Goal: Task Accomplishment & Management: Manage account settings

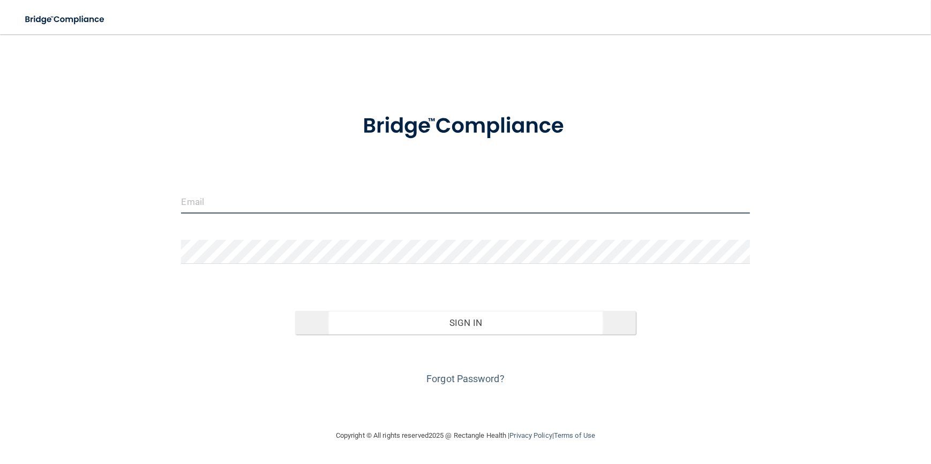
type input "[EMAIL_ADDRESS][DOMAIN_NAME]"
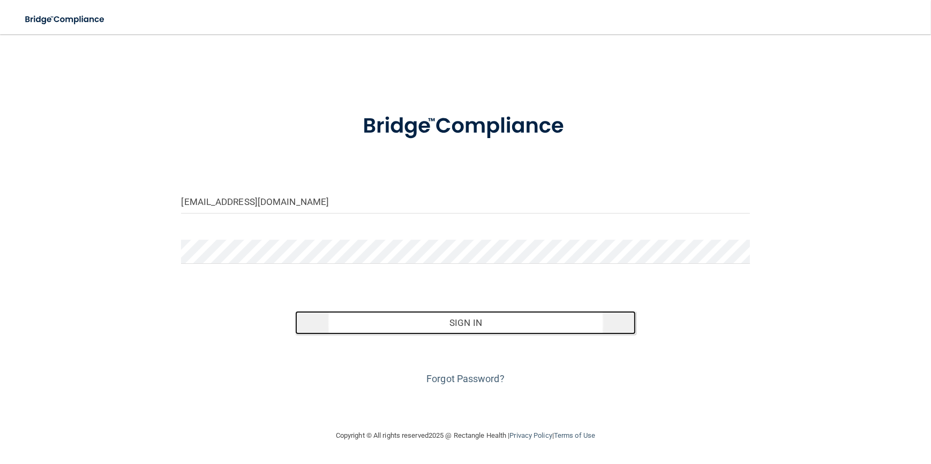
click at [449, 319] on button "Sign In" at bounding box center [465, 323] width 341 height 24
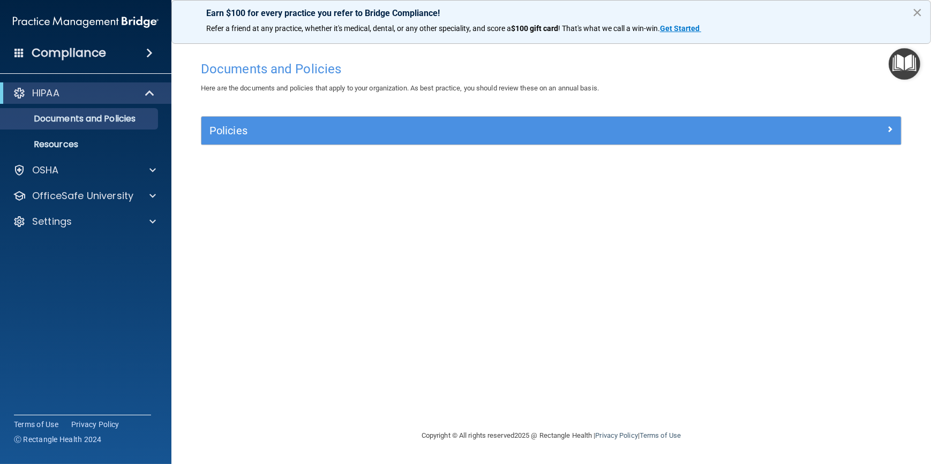
click at [916, 9] on button "×" at bounding box center [917, 12] width 10 height 17
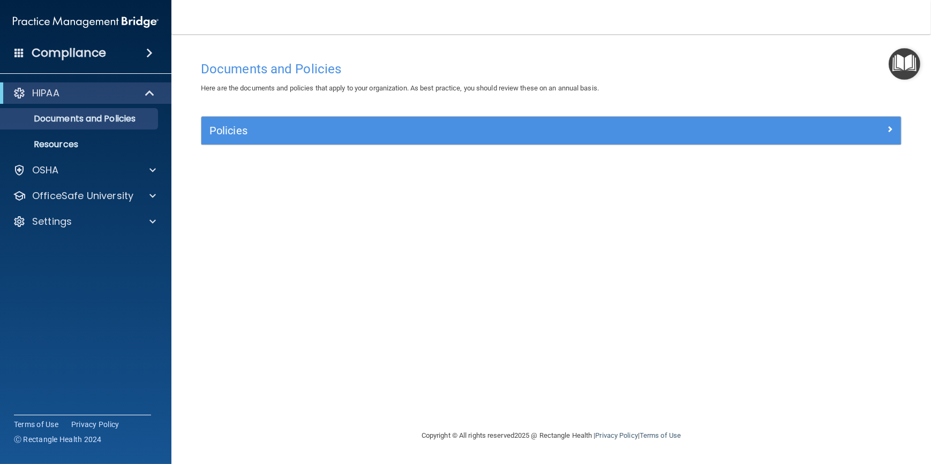
click at [896, 67] on img "Open Resource Center" at bounding box center [904, 64] width 32 height 32
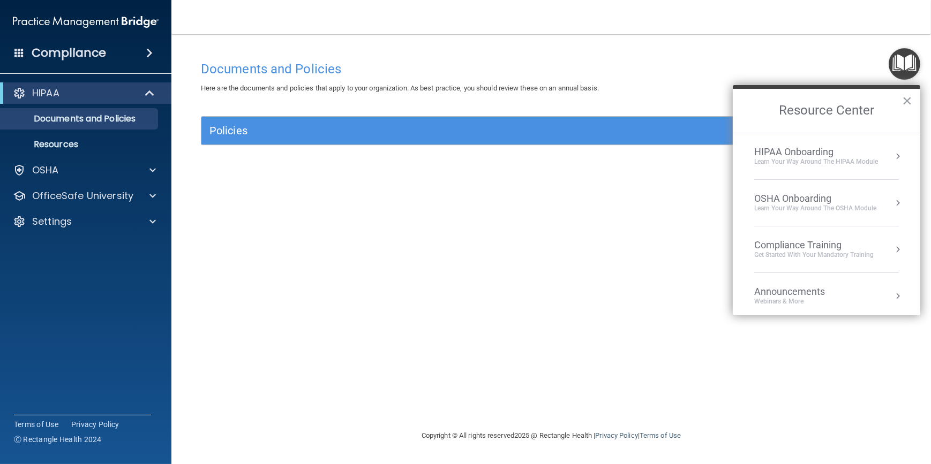
click at [354, 204] on div "Documents and Policies Here are the documents and policies that apply to your o…" at bounding box center [551, 243] width 716 height 374
click at [895, 67] on img "Open Resource Center" at bounding box center [904, 64] width 32 height 32
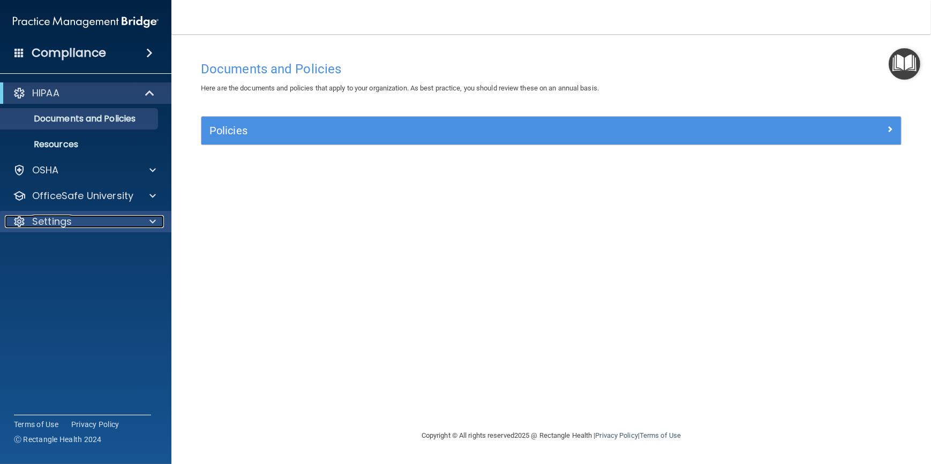
click at [155, 221] on span at bounding box center [152, 221] width 6 height 13
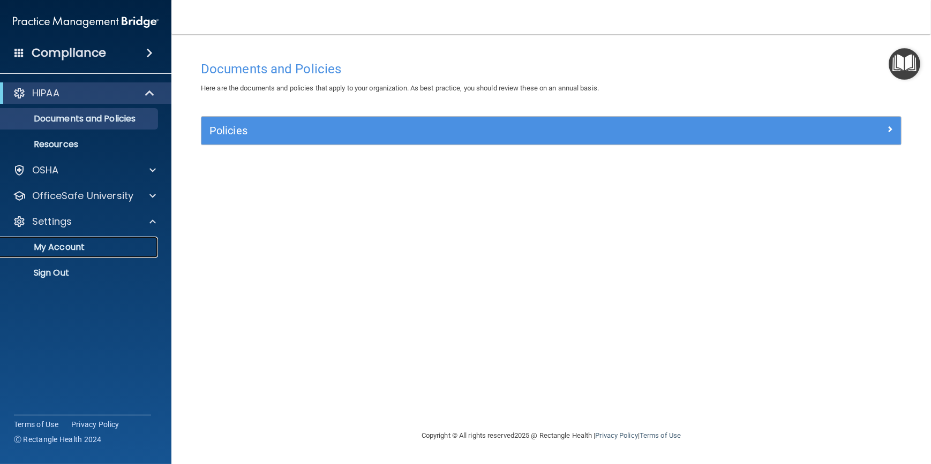
click at [99, 243] on p "My Account" at bounding box center [80, 247] width 146 height 11
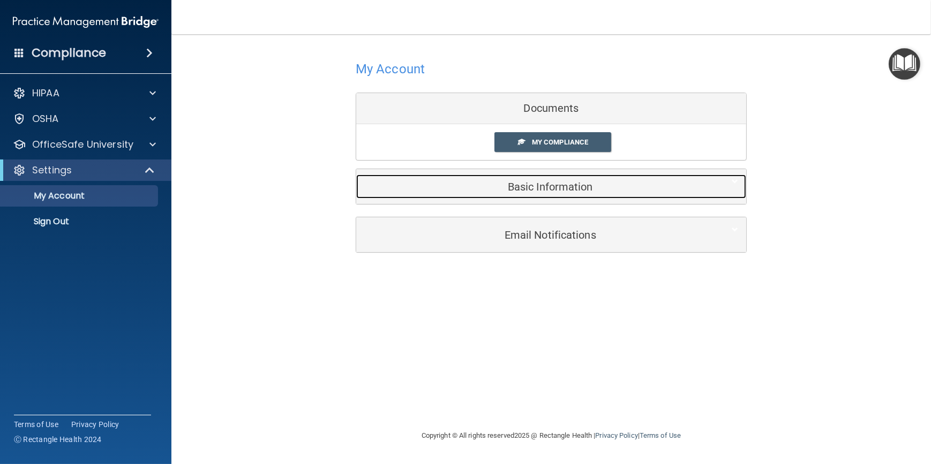
click at [572, 188] on h5 "Basic Information" at bounding box center [534, 187] width 341 height 12
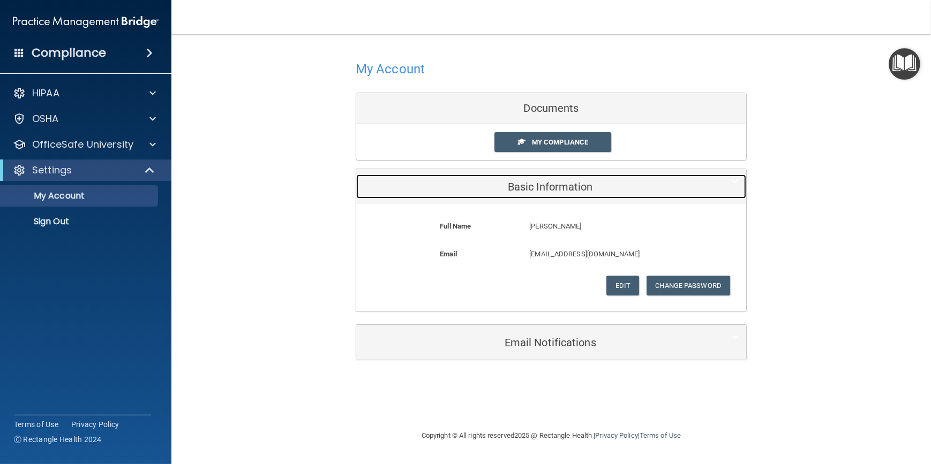
click at [567, 188] on h5 "Basic Information" at bounding box center [534, 187] width 341 height 12
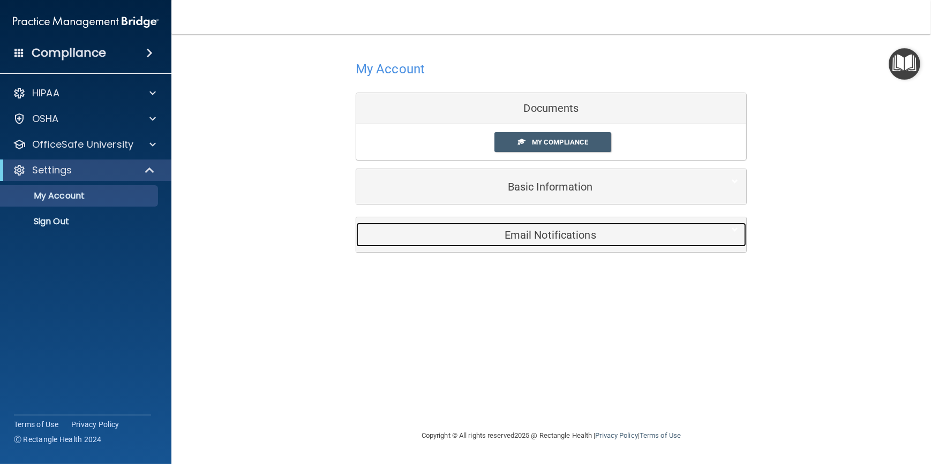
click at [552, 229] on h5 "Email Notifications" at bounding box center [534, 235] width 341 height 12
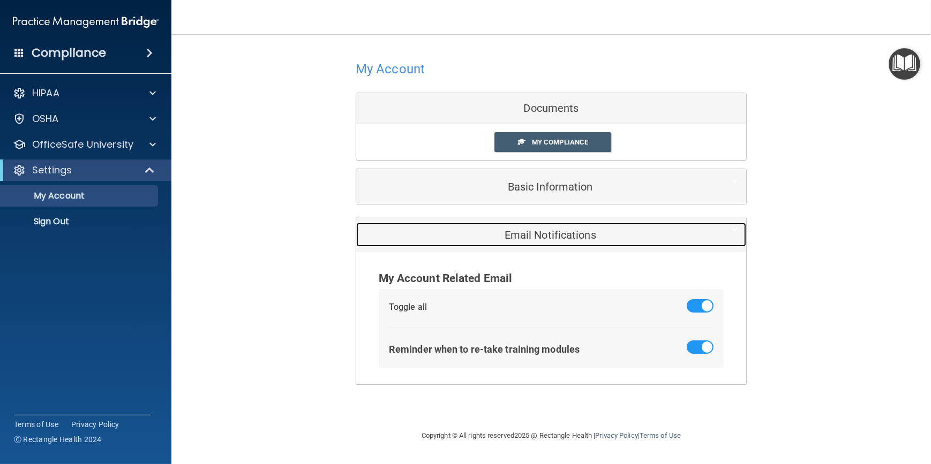
click at [526, 223] on div "Email Notifications" at bounding box center [534, 235] width 357 height 24
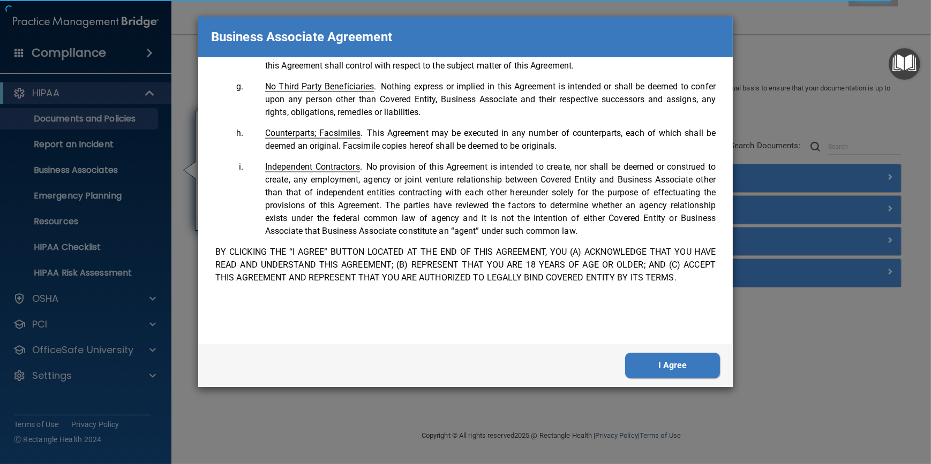
scroll to position [2171, 0]
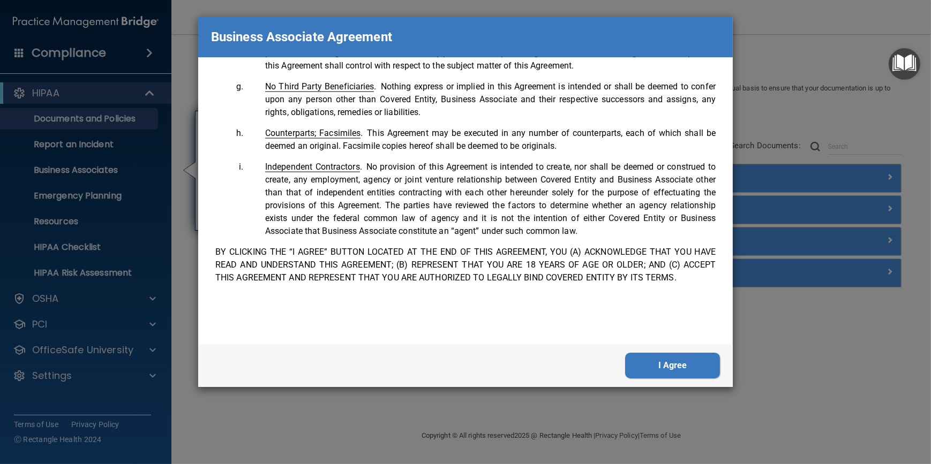
click at [704, 369] on button "I Agree" at bounding box center [672, 366] width 95 height 26
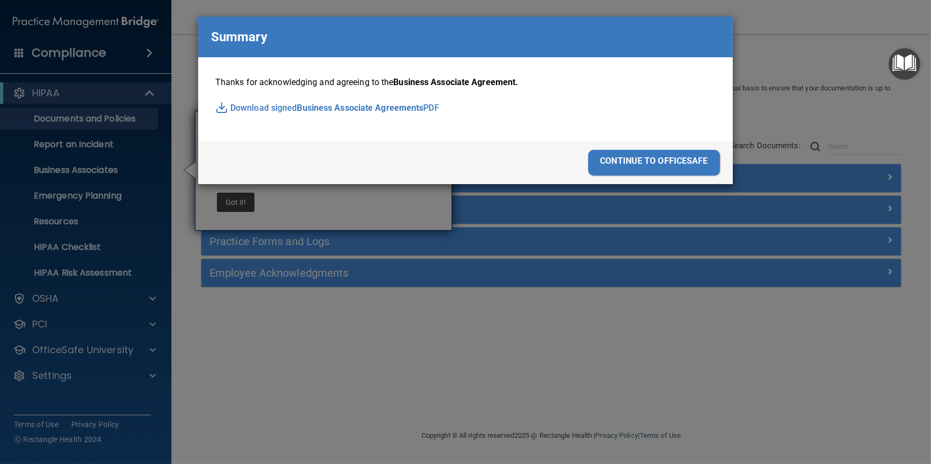
click at [613, 157] on div "continue to officesafe" at bounding box center [654, 163] width 132 height 26
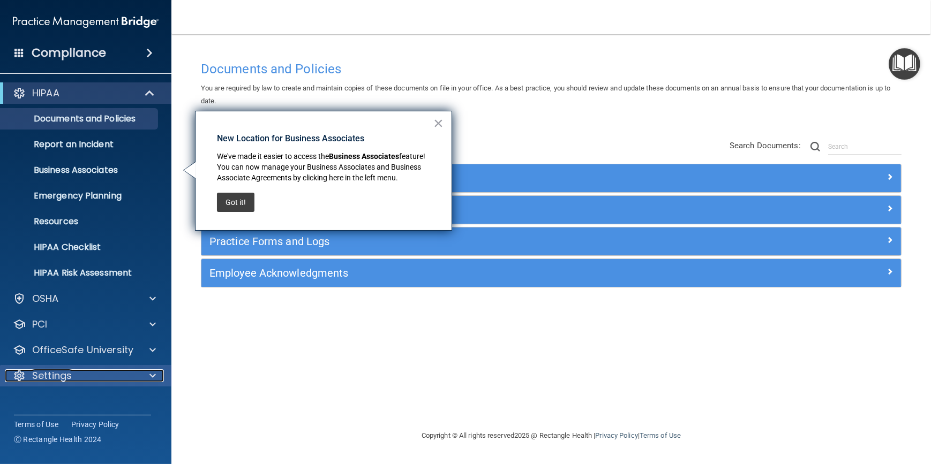
click at [123, 375] on div "Settings" at bounding box center [71, 375] width 133 height 13
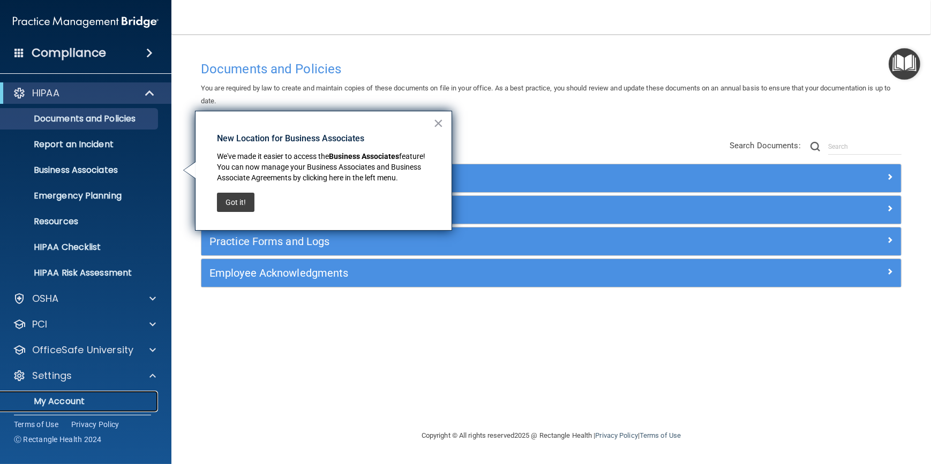
click at [53, 401] on p "My Account" at bounding box center [80, 401] width 146 height 11
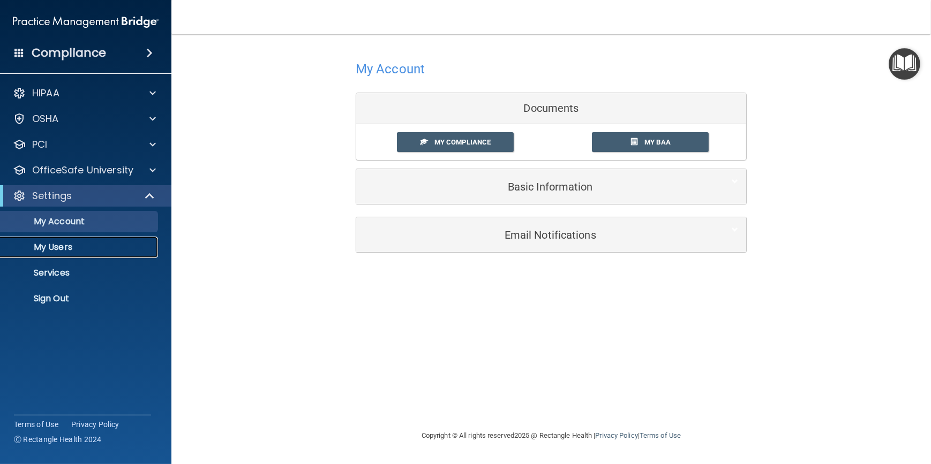
click at [69, 248] on p "My Users" at bounding box center [80, 247] width 146 height 11
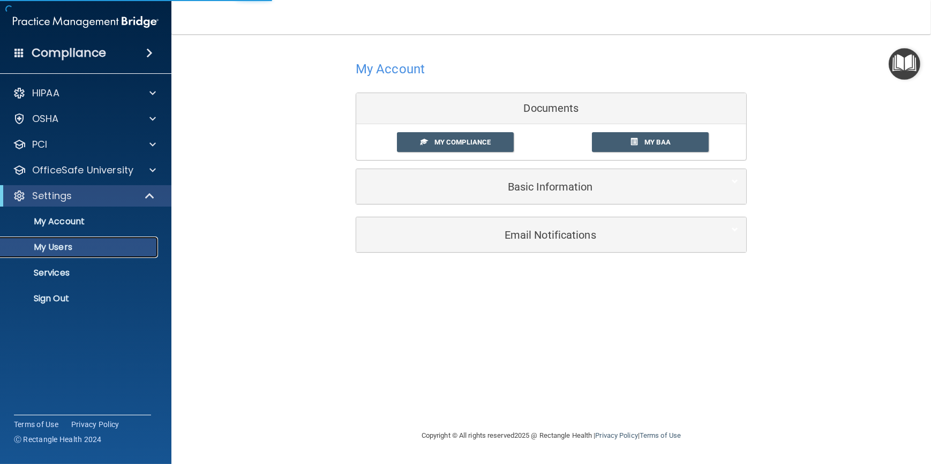
select select "20"
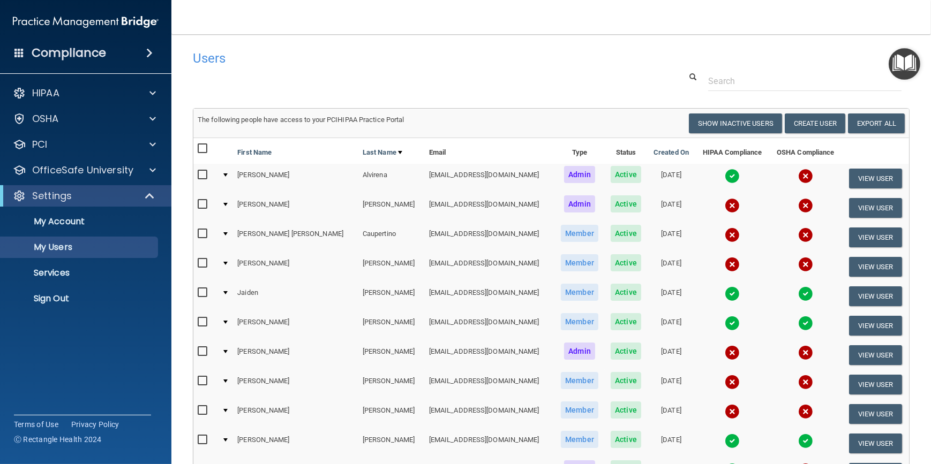
click at [724, 204] on img at bounding box center [731, 205] width 15 height 15
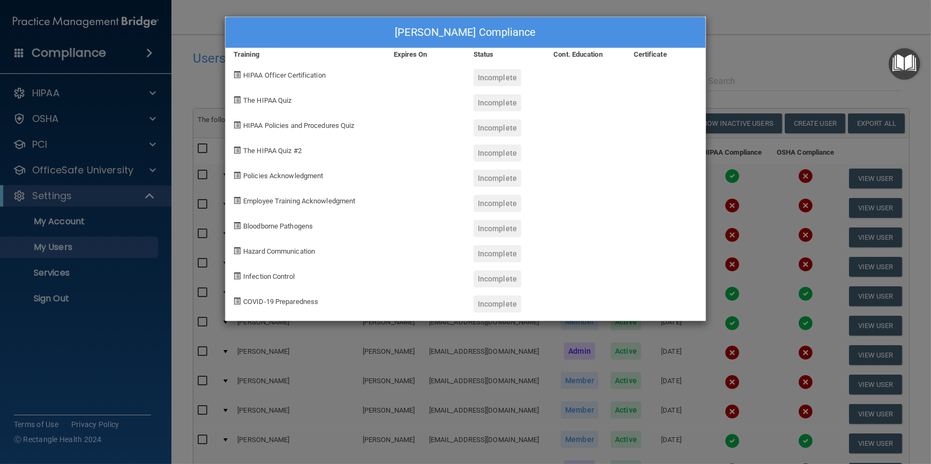
click at [844, 41] on div "Tatiana Bittner's Compliance Training Expires On Status Cont. Education Certifi…" at bounding box center [465, 232] width 931 height 464
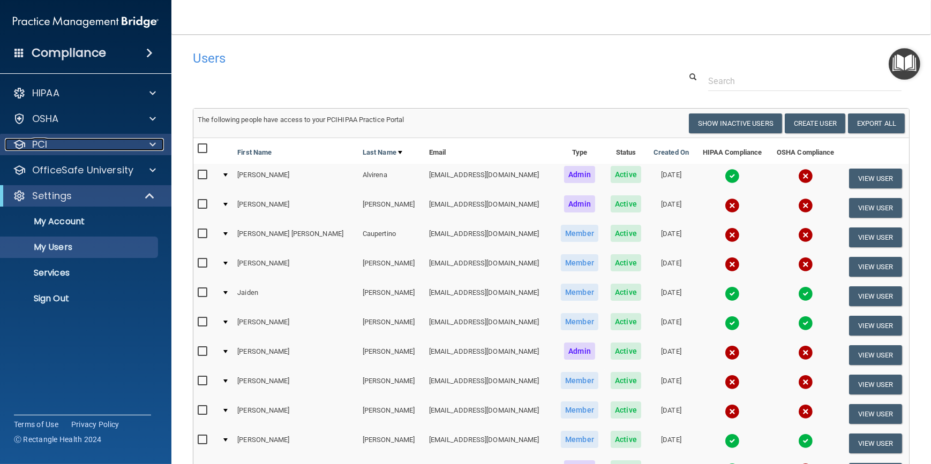
click at [152, 139] on span at bounding box center [152, 144] width 6 height 13
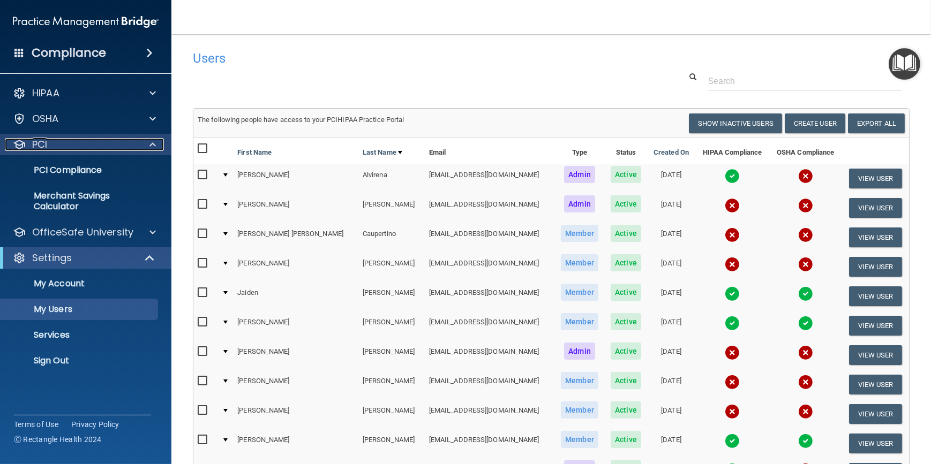
click at [152, 139] on span at bounding box center [152, 144] width 6 height 13
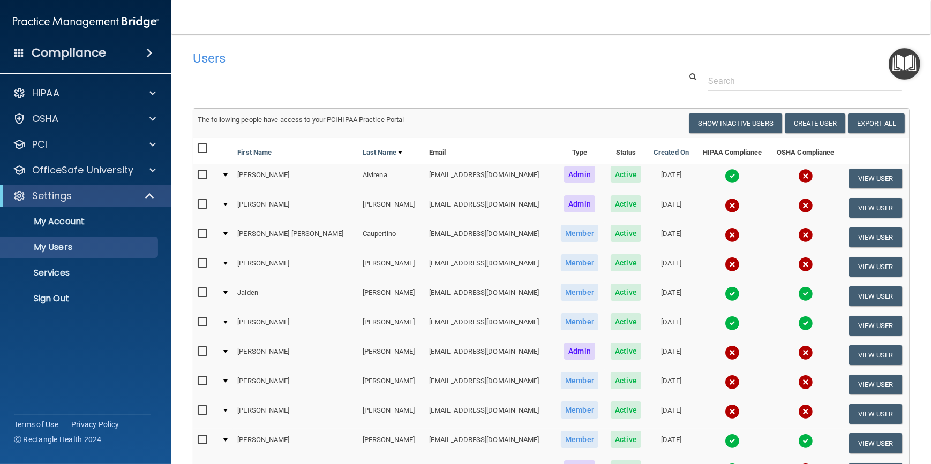
click at [610, 203] on span "Active" at bounding box center [625, 203] width 31 height 17
click at [865, 211] on button "View User" at bounding box center [875, 208] width 53 height 20
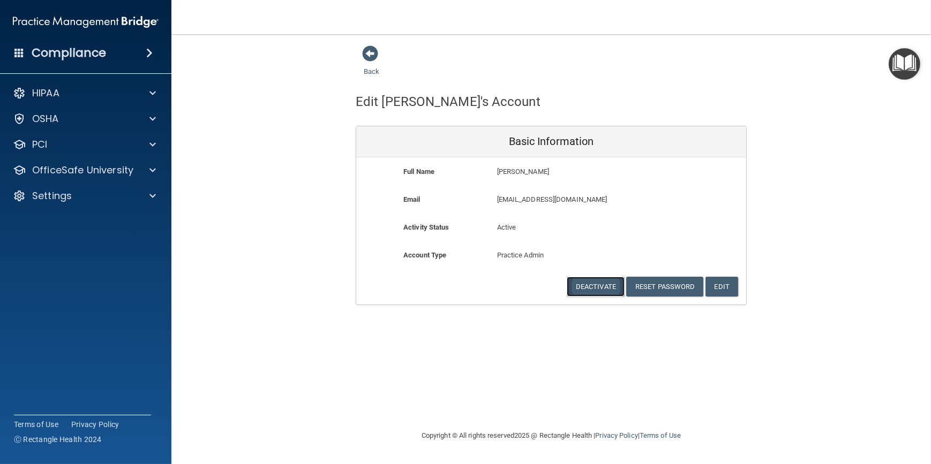
click at [594, 288] on button "Deactivate" at bounding box center [596, 287] width 58 height 20
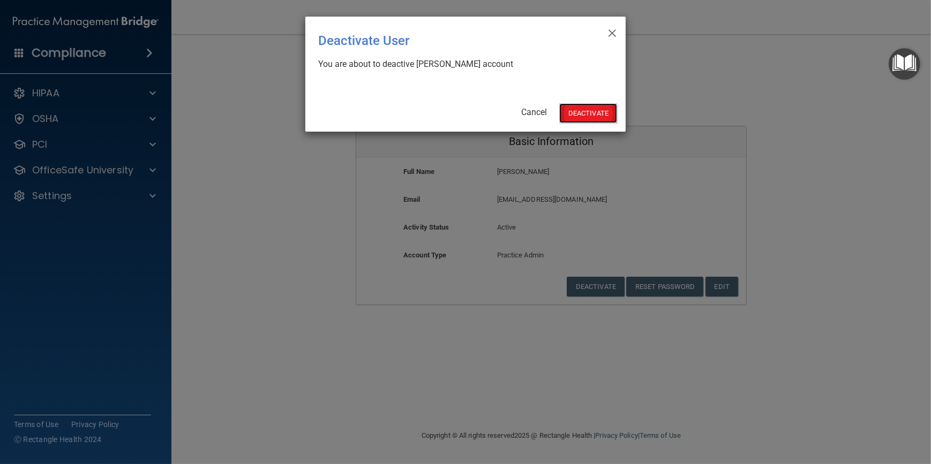
click at [585, 115] on button "Deactivate" at bounding box center [588, 113] width 58 height 20
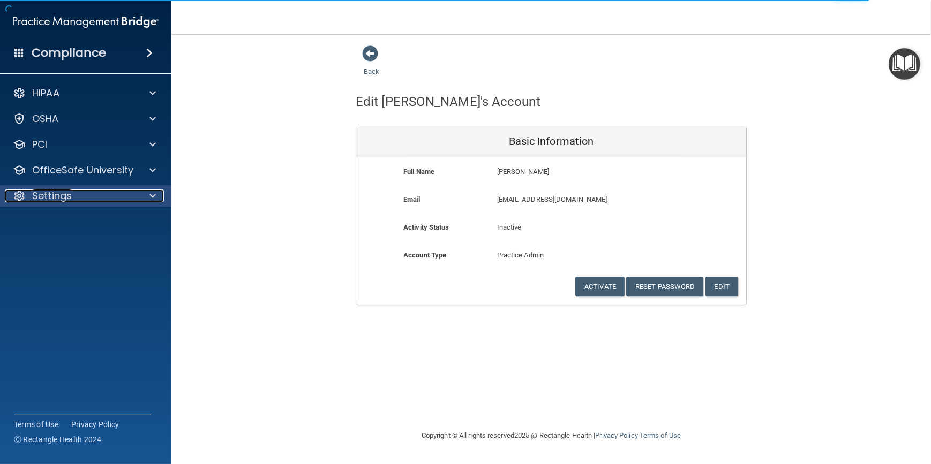
click at [86, 201] on div "Settings" at bounding box center [71, 196] width 133 height 13
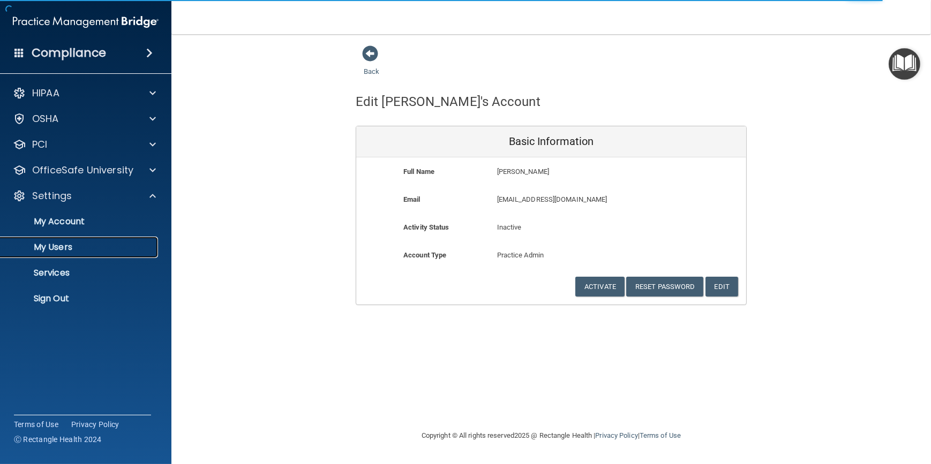
click at [68, 248] on p "My Users" at bounding box center [80, 247] width 146 height 11
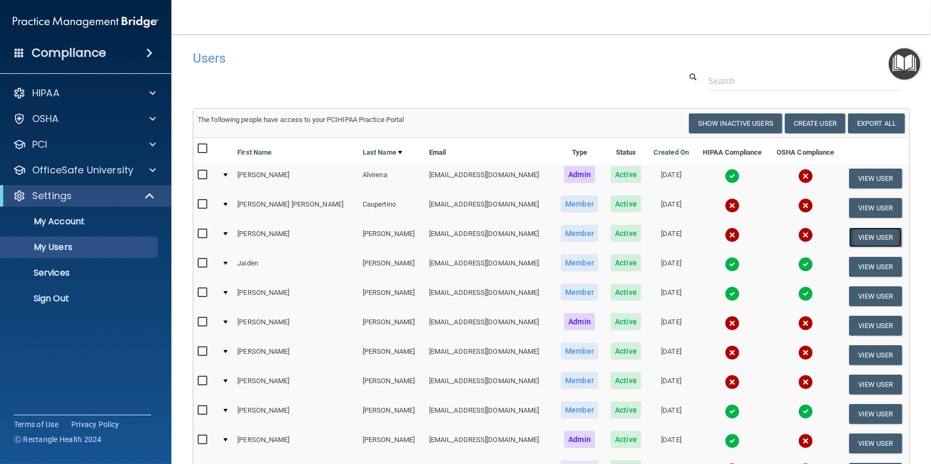
click at [849, 239] on button "View User" at bounding box center [875, 238] width 53 height 20
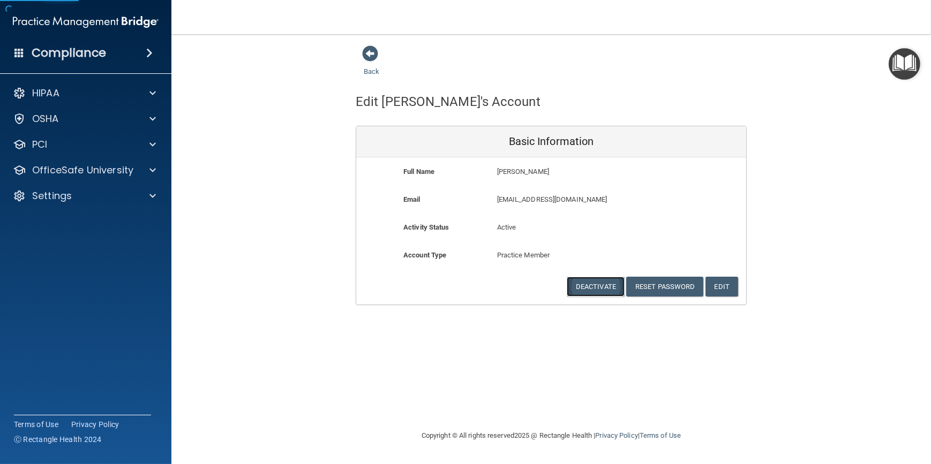
click at [583, 285] on button "Deactivate" at bounding box center [596, 287] width 58 height 20
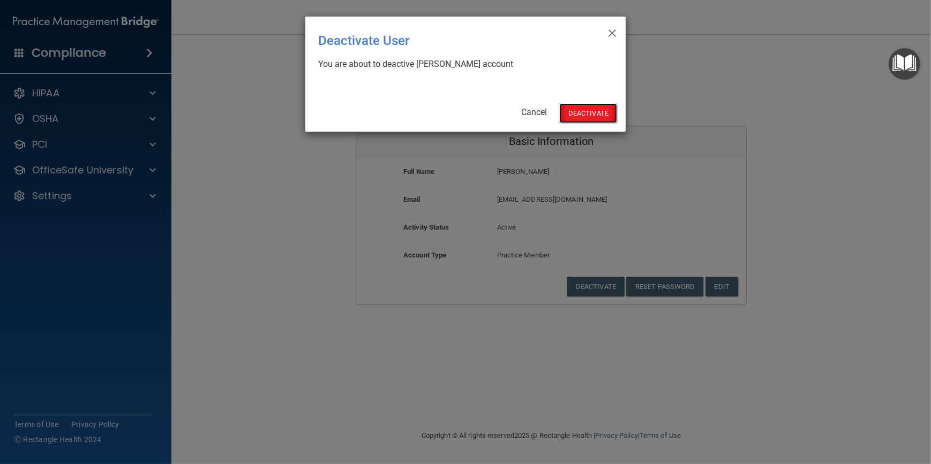
click at [595, 115] on button "Deactivate" at bounding box center [588, 113] width 58 height 20
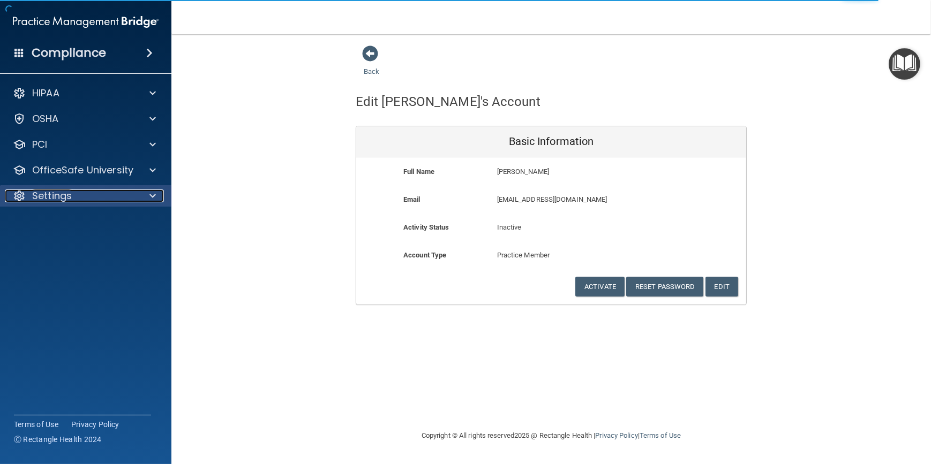
click at [152, 191] on span at bounding box center [152, 196] width 6 height 13
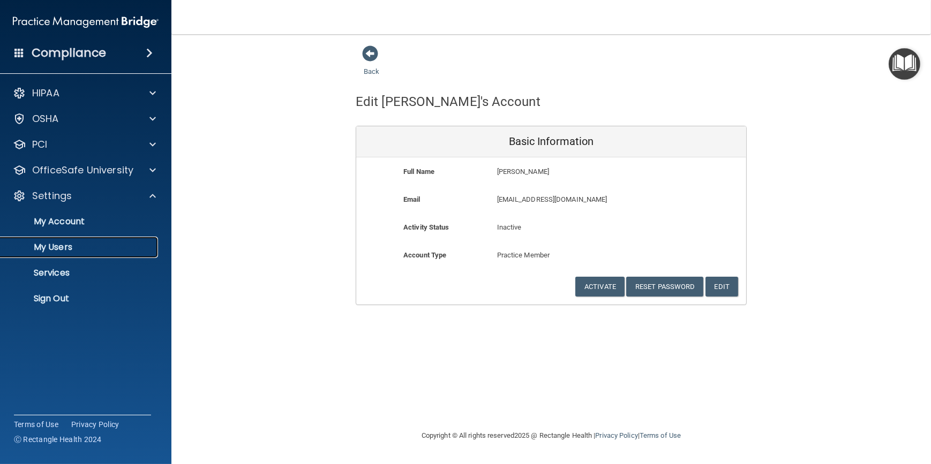
click at [78, 245] on p "My Users" at bounding box center [80, 247] width 146 height 11
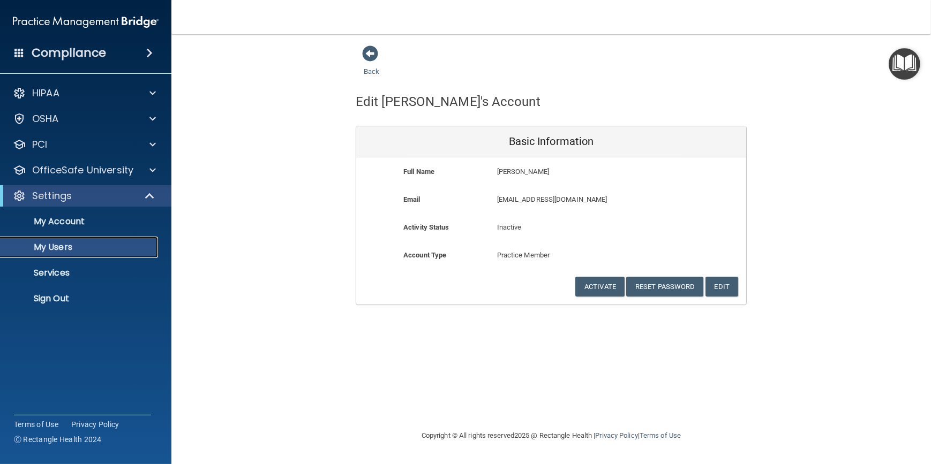
select select "20"
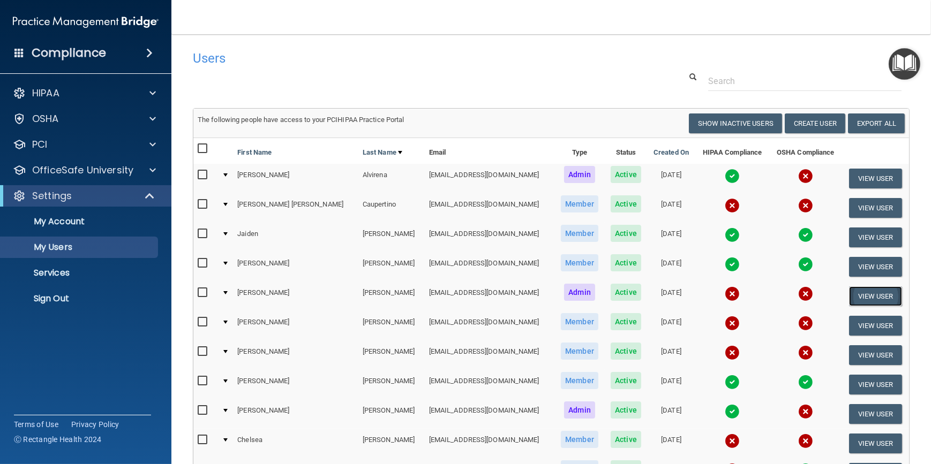
click at [857, 299] on button "View User" at bounding box center [875, 296] width 53 height 20
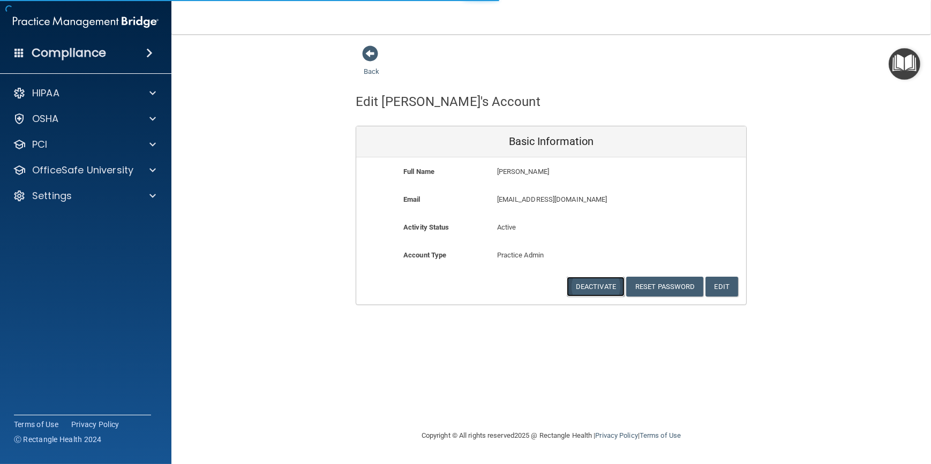
click at [593, 282] on button "Deactivate" at bounding box center [596, 287] width 58 height 20
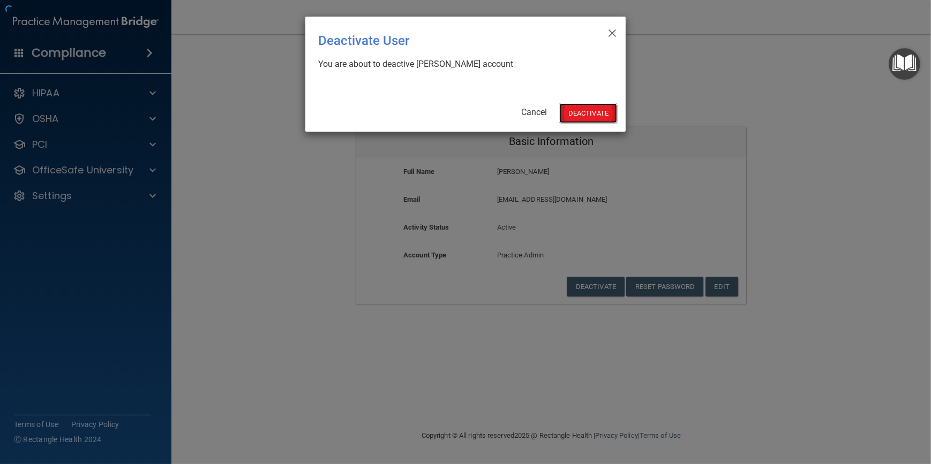
click at [584, 107] on button "Deactivate" at bounding box center [588, 113] width 58 height 20
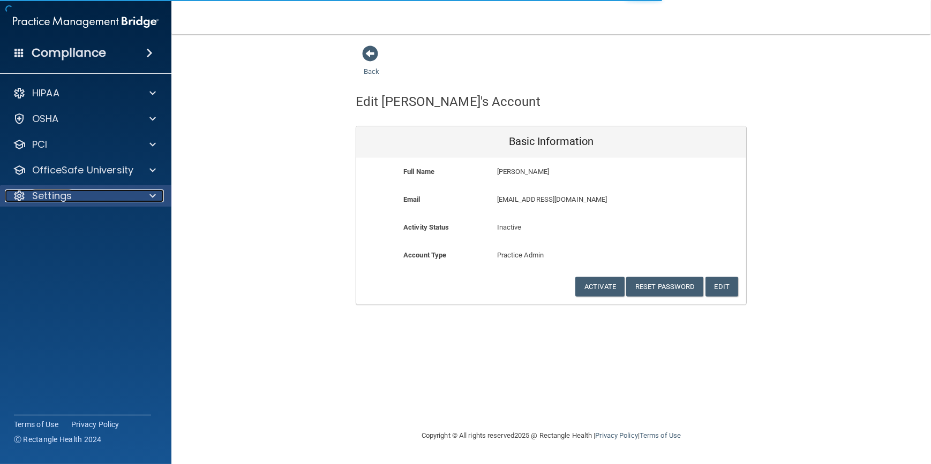
click at [92, 199] on div "Settings" at bounding box center [71, 196] width 133 height 13
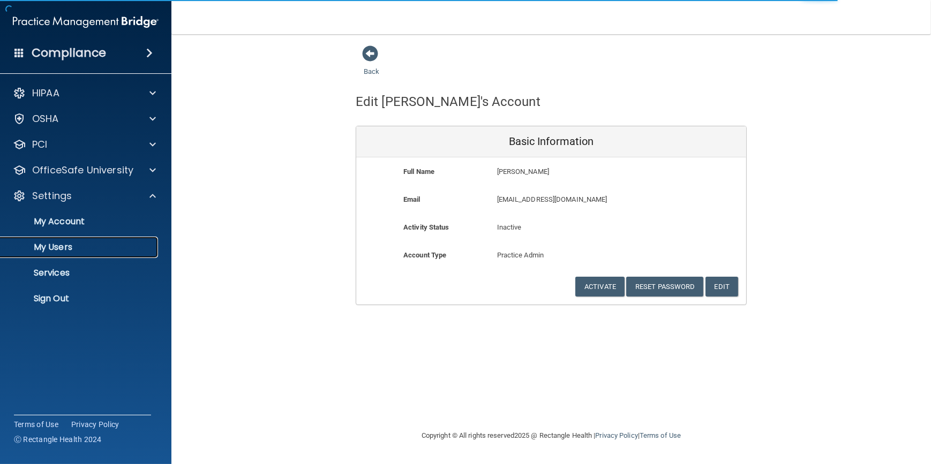
click at [70, 251] on p "My Users" at bounding box center [80, 247] width 146 height 11
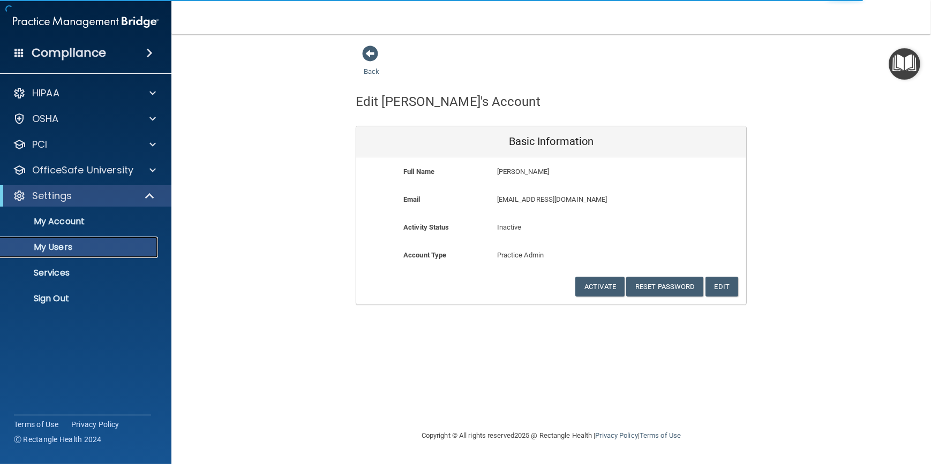
select select "20"
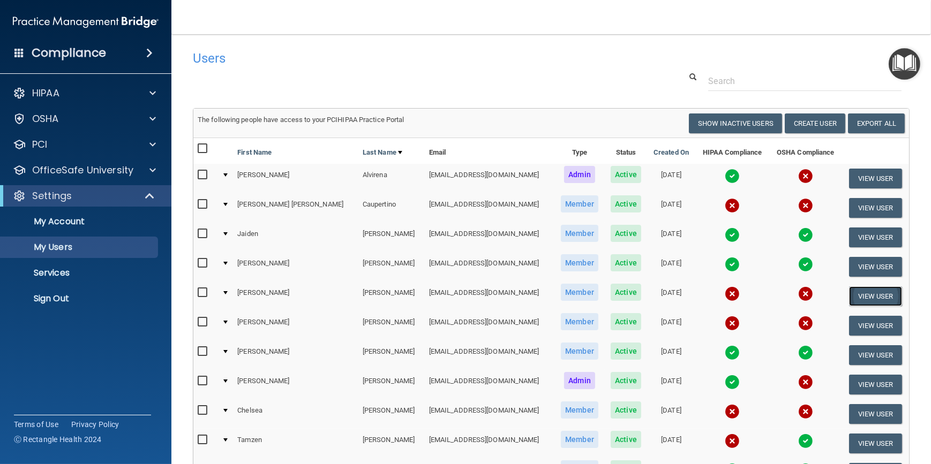
click at [849, 292] on button "View User" at bounding box center [875, 296] width 53 height 20
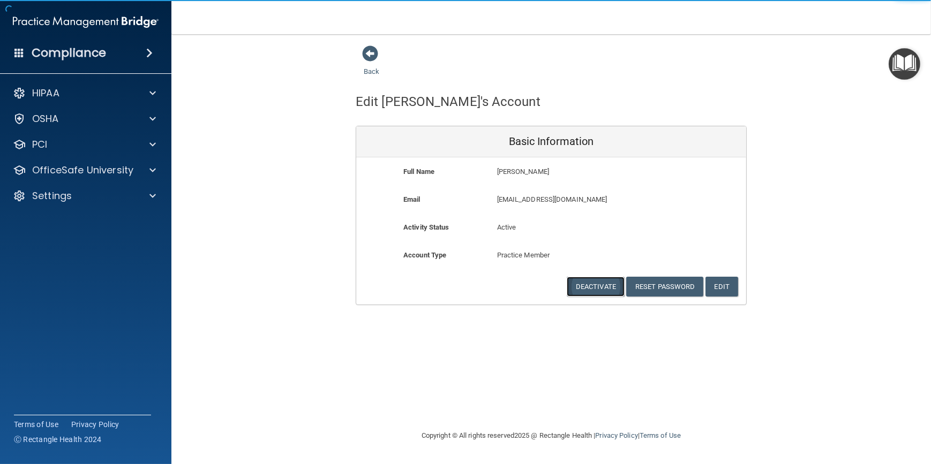
click at [608, 283] on button "Deactivate" at bounding box center [596, 287] width 58 height 20
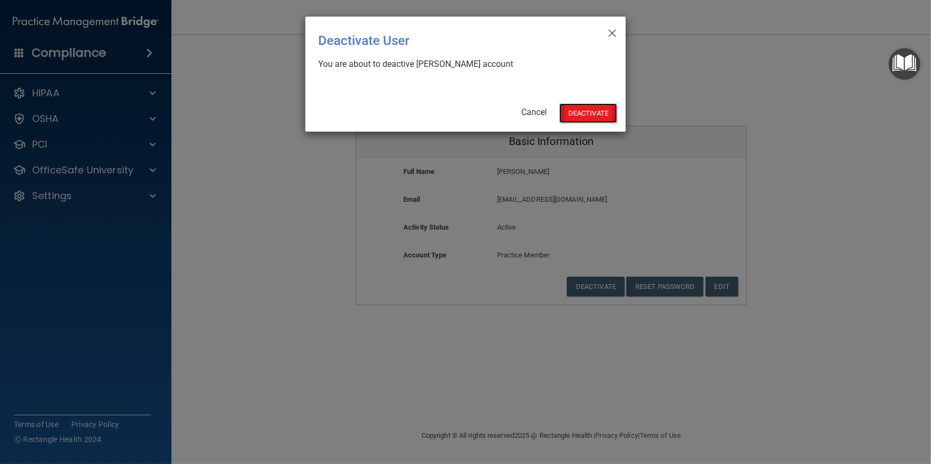
click at [586, 112] on button "Deactivate" at bounding box center [588, 113] width 58 height 20
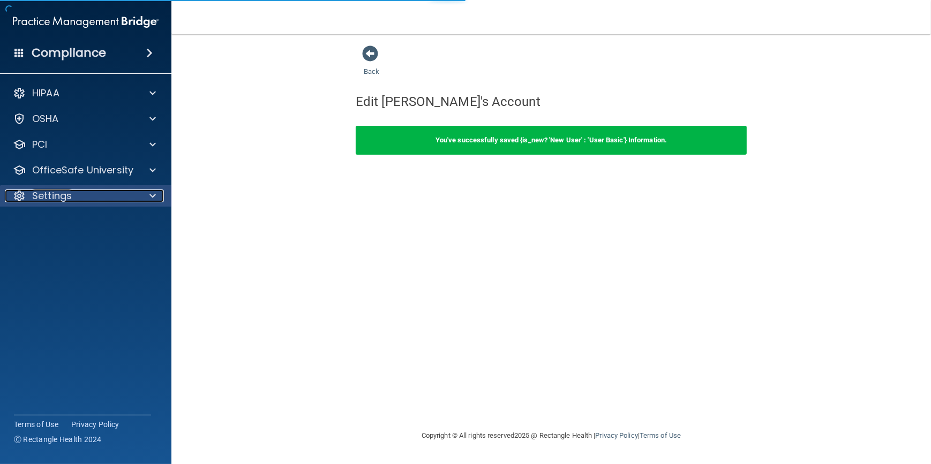
click at [85, 197] on div "Settings" at bounding box center [71, 196] width 133 height 13
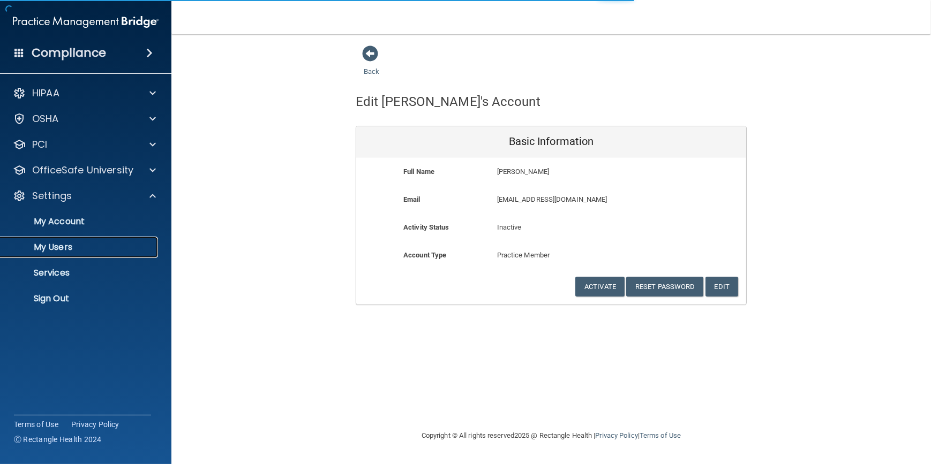
click at [84, 246] on p "My Users" at bounding box center [80, 247] width 146 height 11
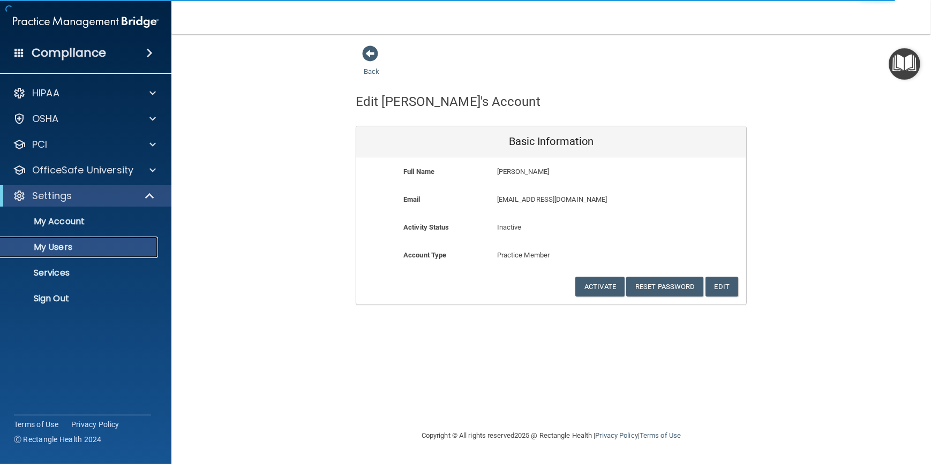
select select "20"
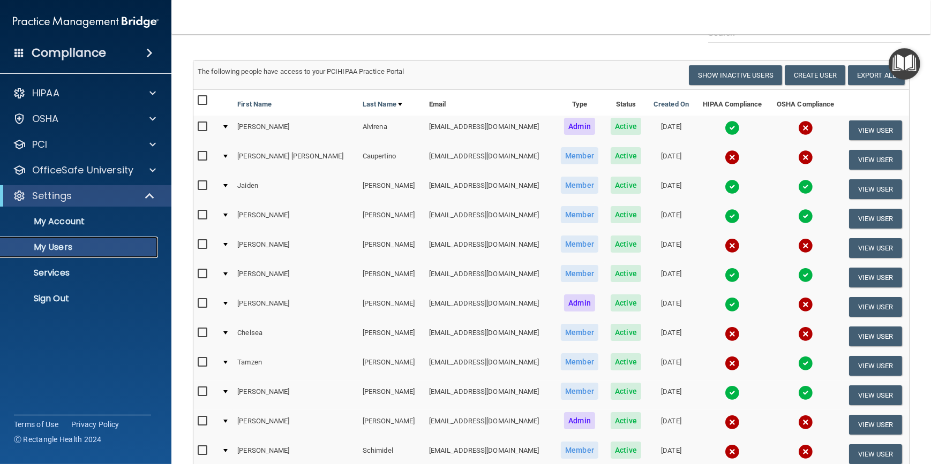
scroll to position [97, 0]
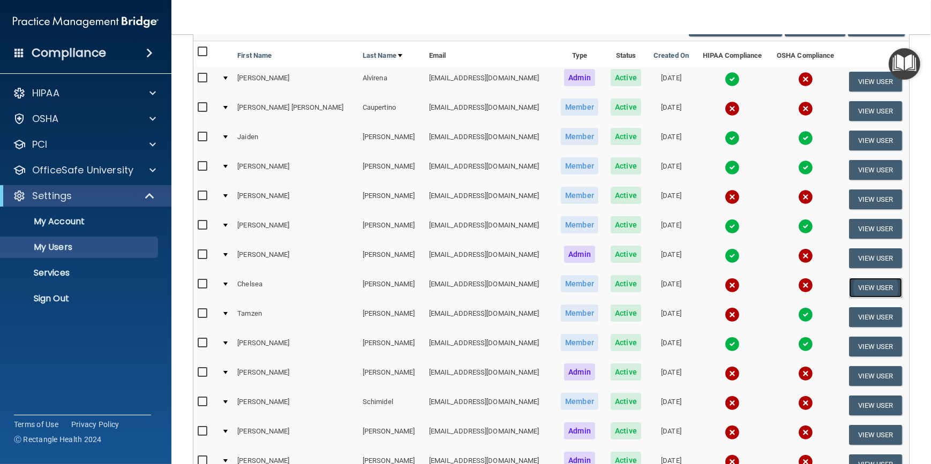
click at [879, 281] on button "View User" at bounding box center [875, 288] width 53 height 20
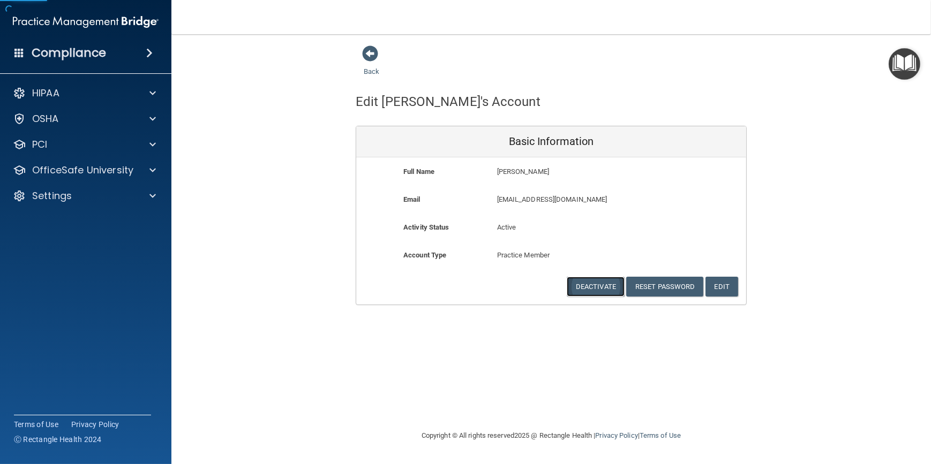
click at [604, 283] on button "Deactivate" at bounding box center [596, 287] width 58 height 20
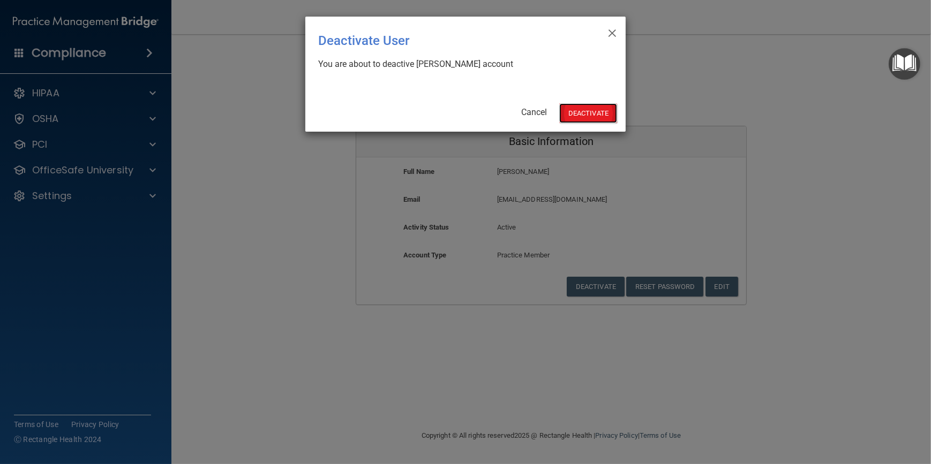
click at [580, 117] on button "Deactivate" at bounding box center [588, 113] width 58 height 20
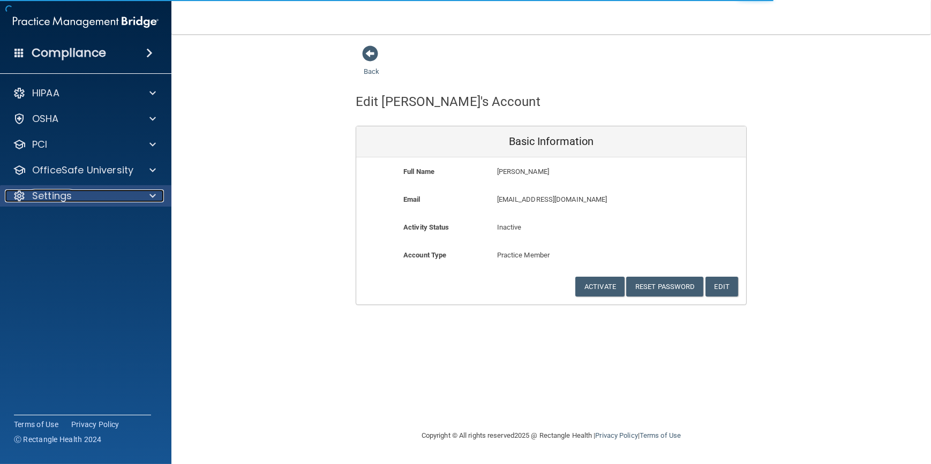
click at [110, 195] on div "Settings" at bounding box center [71, 196] width 133 height 13
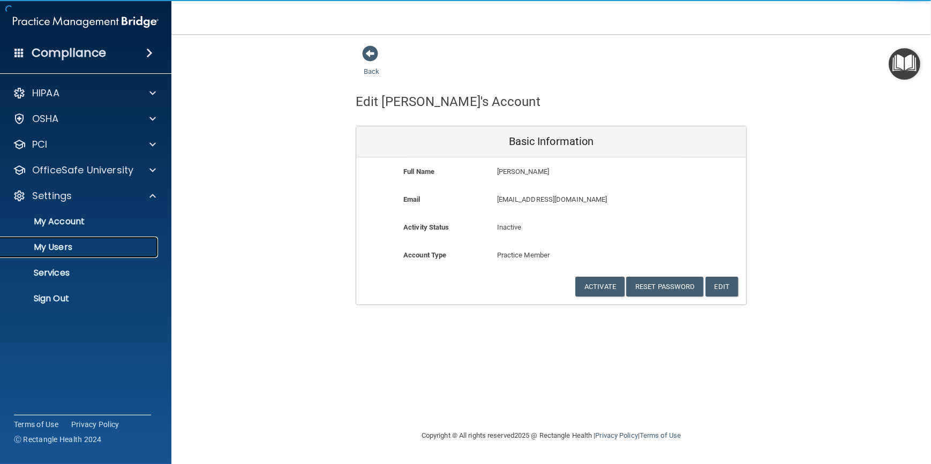
click at [74, 243] on p "My Users" at bounding box center [80, 247] width 146 height 11
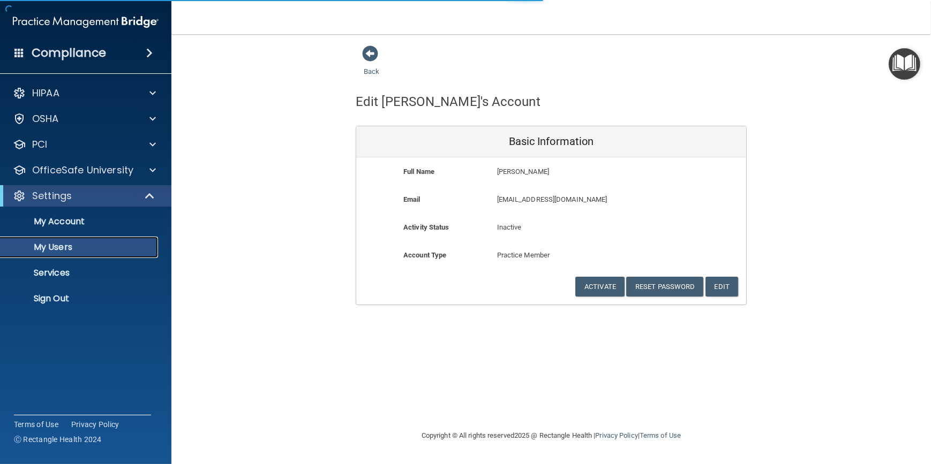
select select "20"
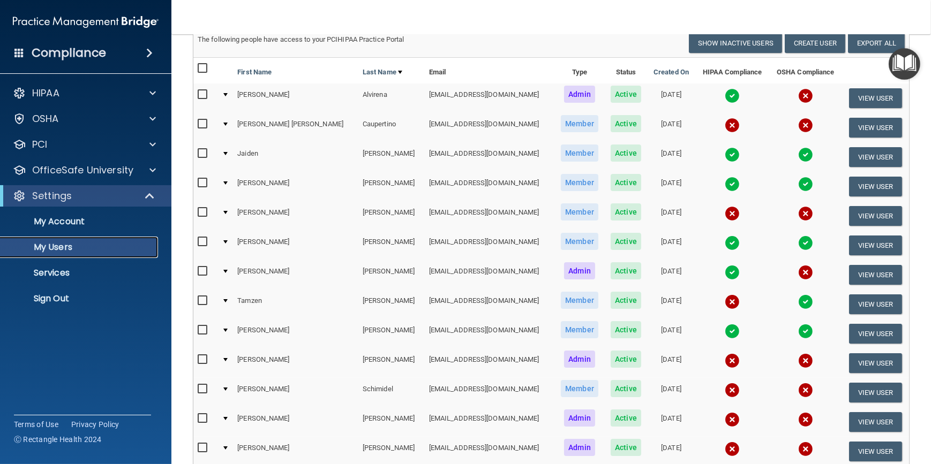
scroll to position [97, 0]
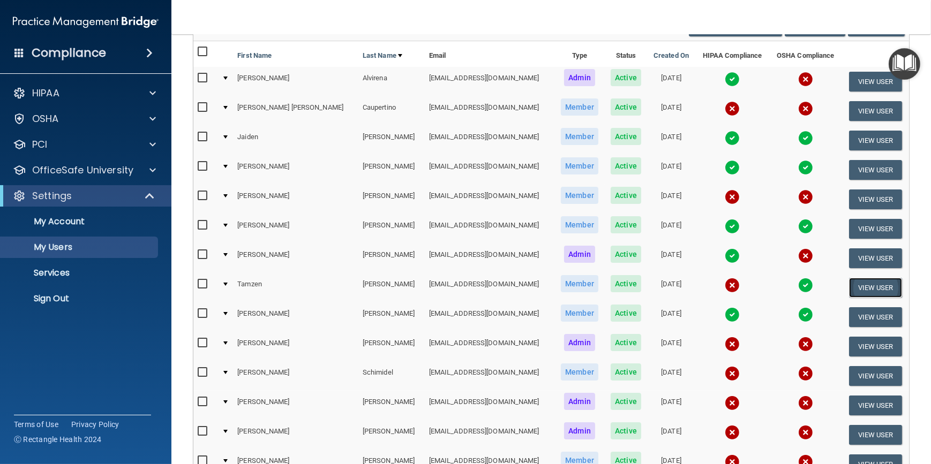
click at [849, 288] on button "View User" at bounding box center [875, 288] width 53 height 20
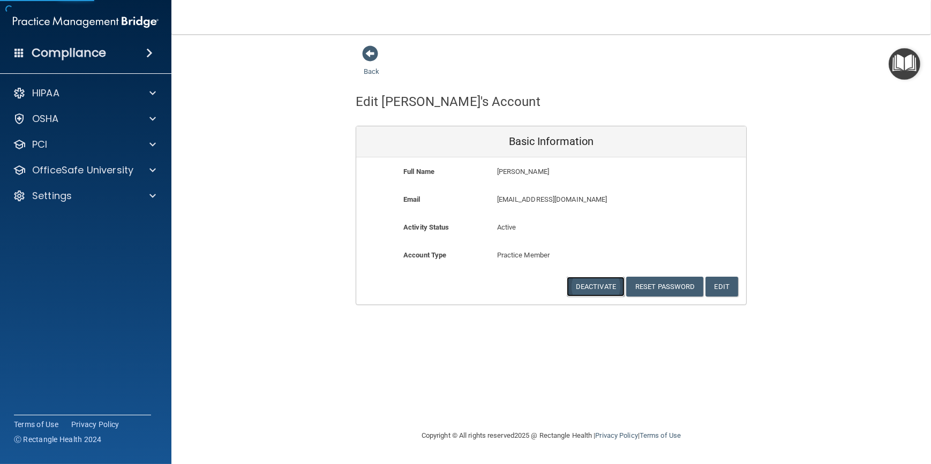
click at [613, 287] on button "Deactivate" at bounding box center [596, 287] width 58 height 20
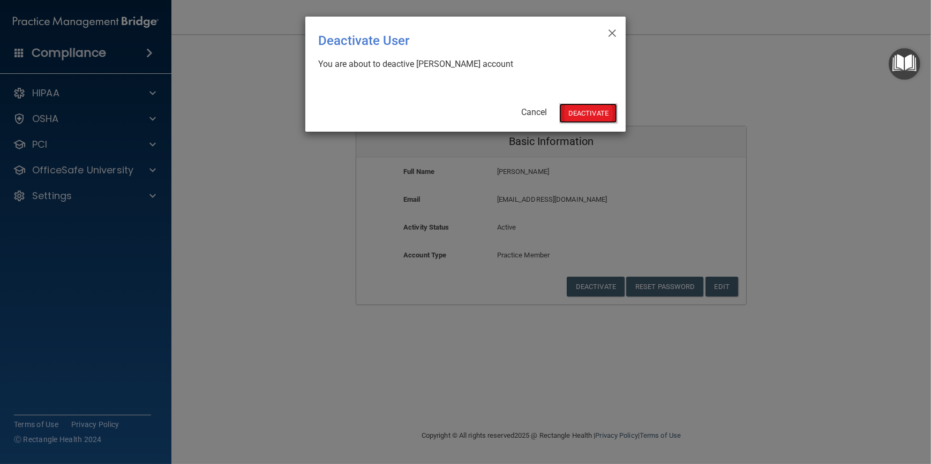
click at [593, 118] on button "Deactivate" at bounding box center [588, 113] width 58 height 20
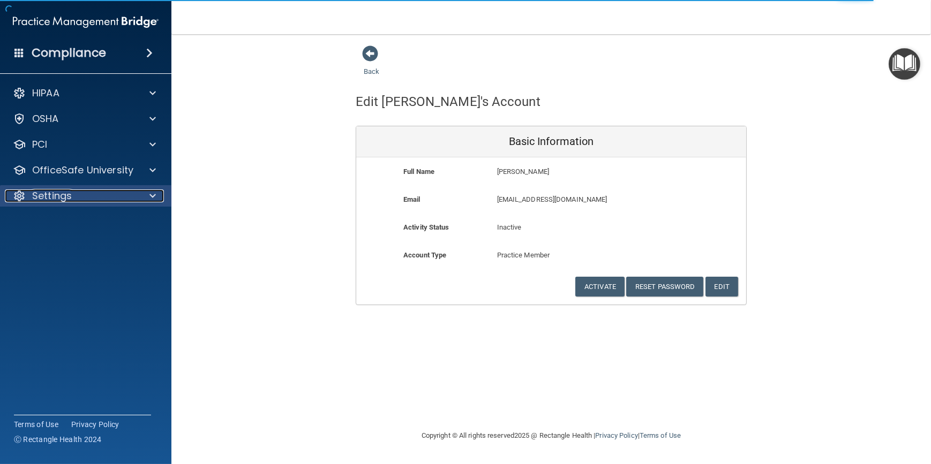
click at [82, 190] on div "Settings" at bounding box center [71, 196] width 133 height 13
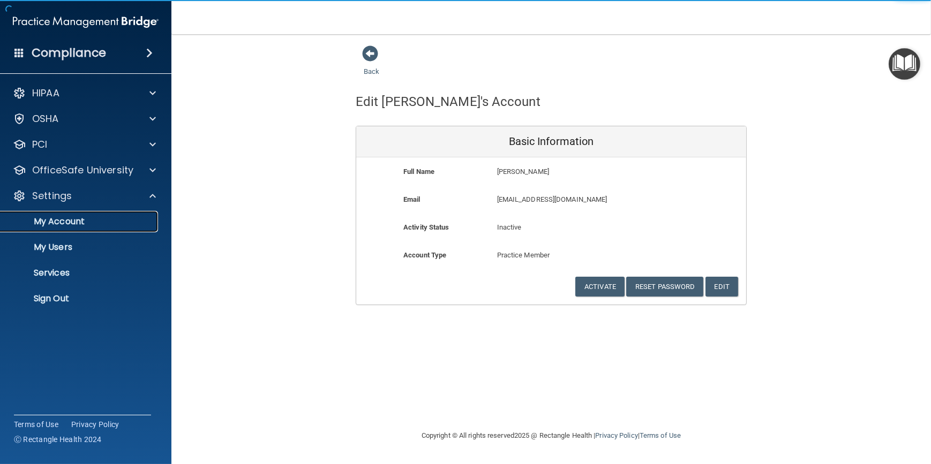
click at [102, 229] on link "My Account" at bounding box center [73, 221] width 169 height 21
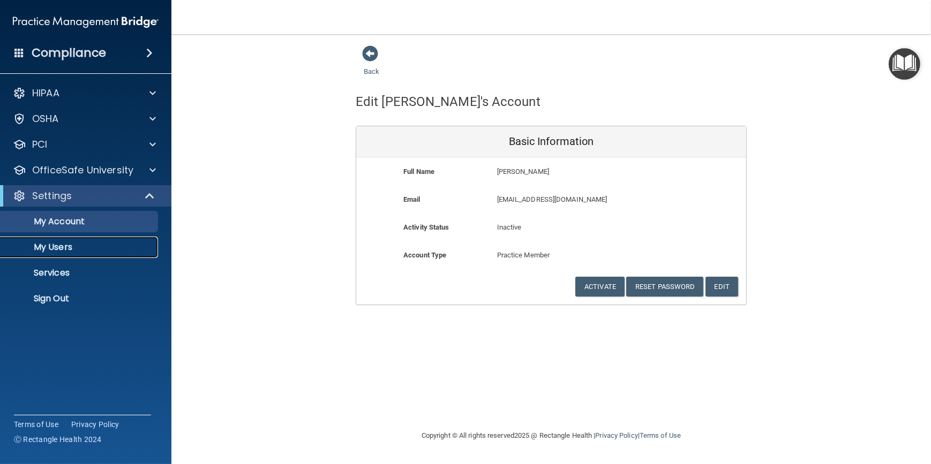
click at [92, 243] on p "My Users" at bounding box center [80, 247] width 146 height 11
select select "20"
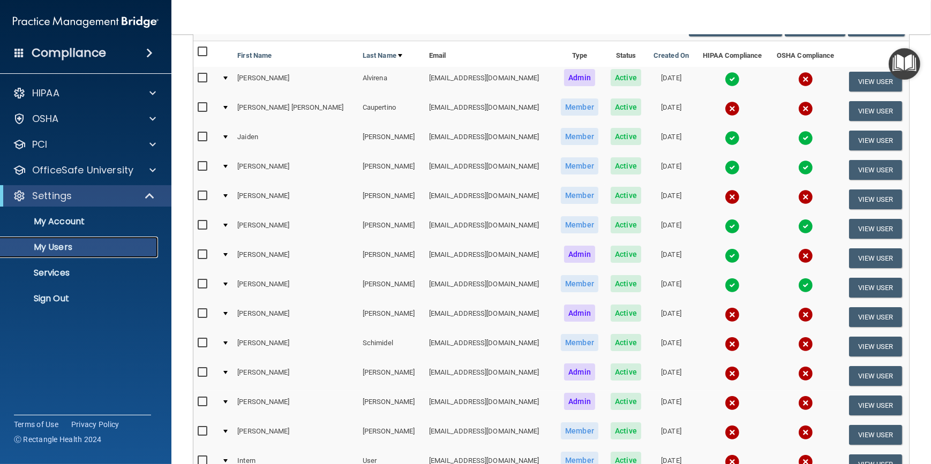
scroll to position [146, 0]
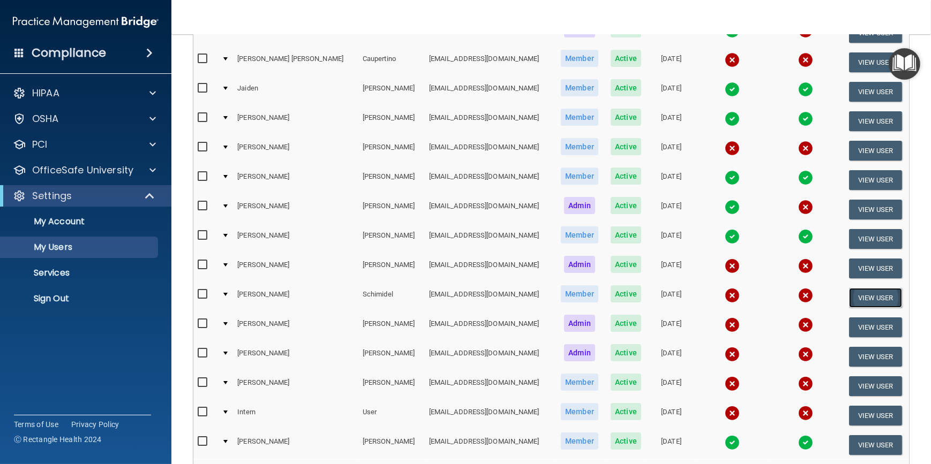
click at [860, 295] on button "View User" at bounding box center [875, 298] width 53 height 20
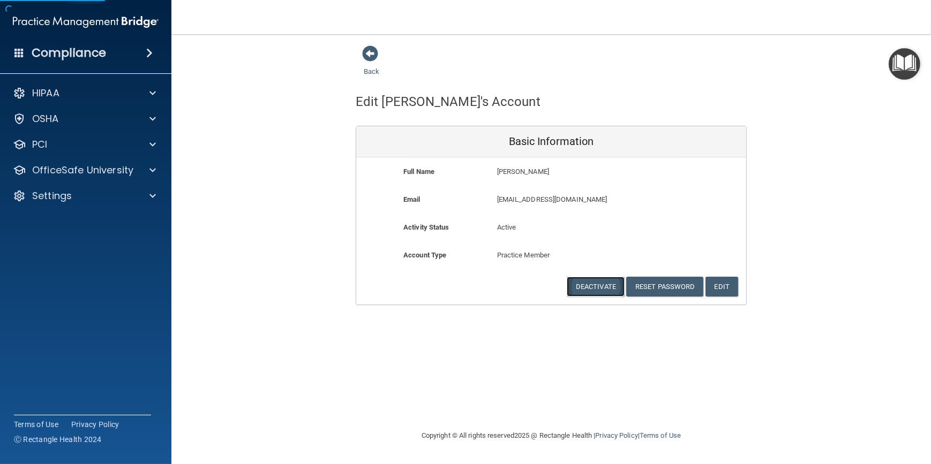
click at [598, 278] on button "Deactivate" at bounding box center [596, 287] width 58 height 20
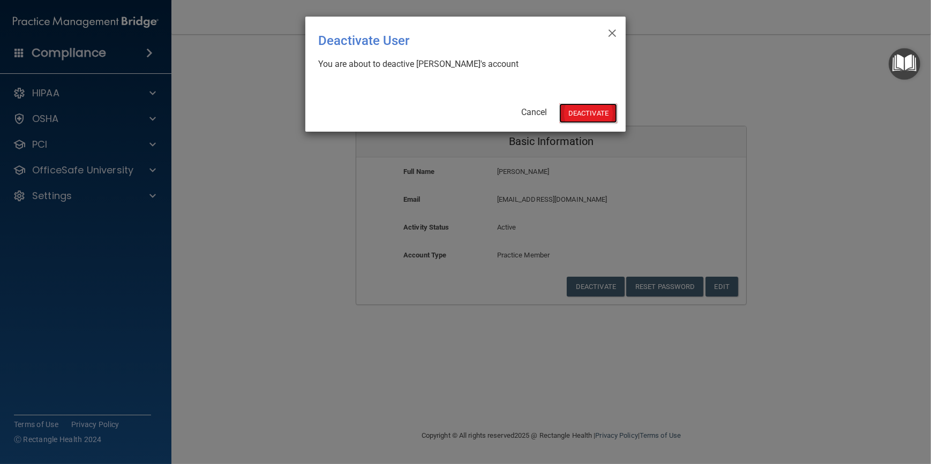
click at [577, 115] on button "Deactivate" at bounding box center [588, 113] width 58 height 20
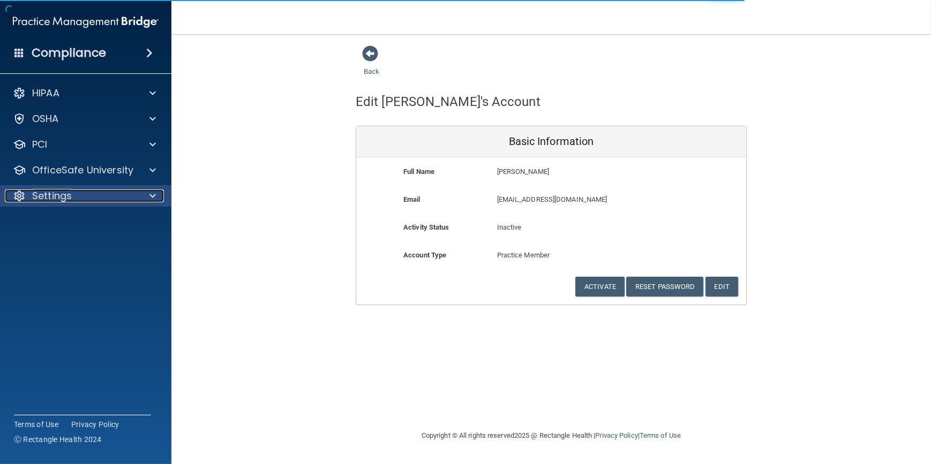
click at [123, 199] on div "Settings" at bounding box center [71, 196] width 133 height 13
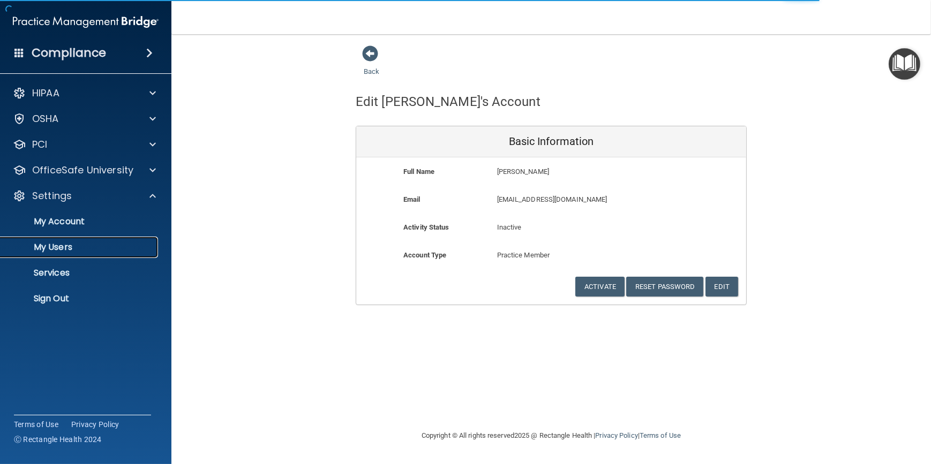
click at [104, 254] on link "My Users" at bounding box center [73, 247] width 169 height 21
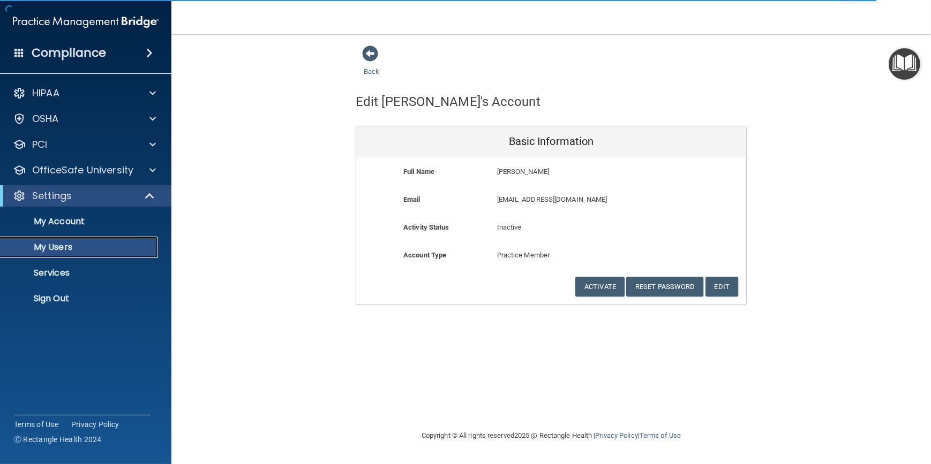
select select "20"
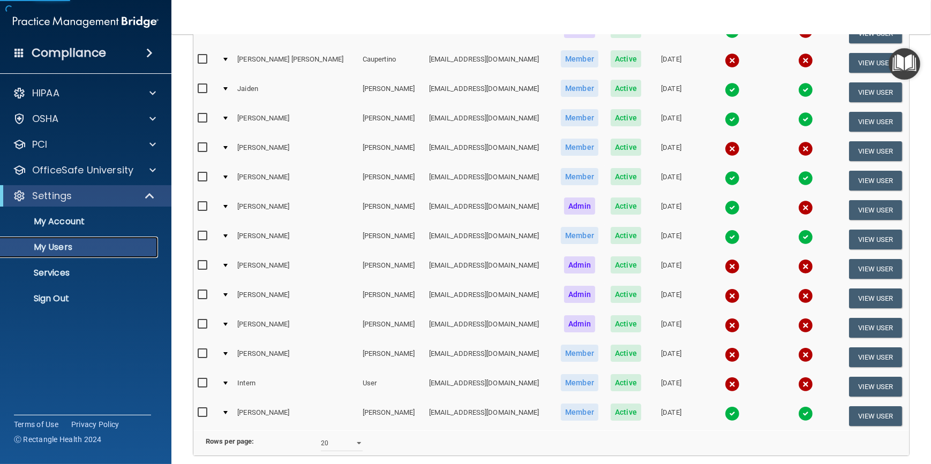
scroll to position [146, 0]
click at [879, 328] on button "View User" at bounding box center [875, 328] width 53 height 20
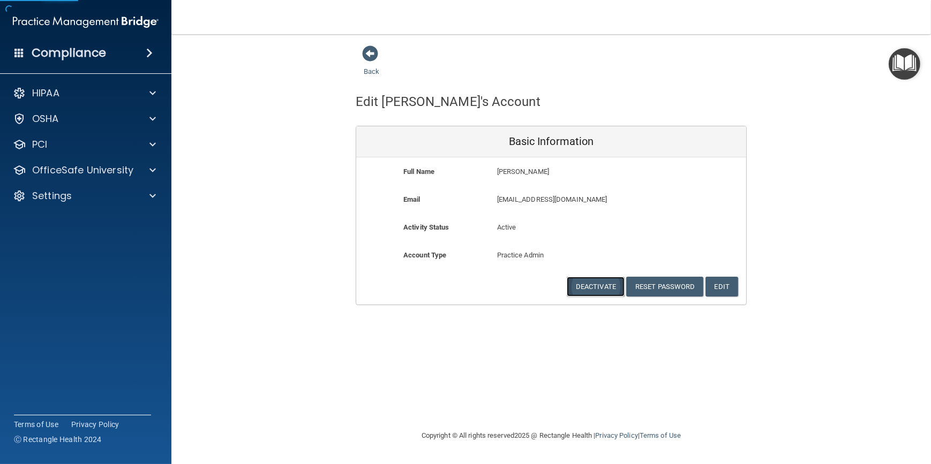
click at [583, 284] on button "Deactivate" at bounding box center [596, 287] width 58 height 20
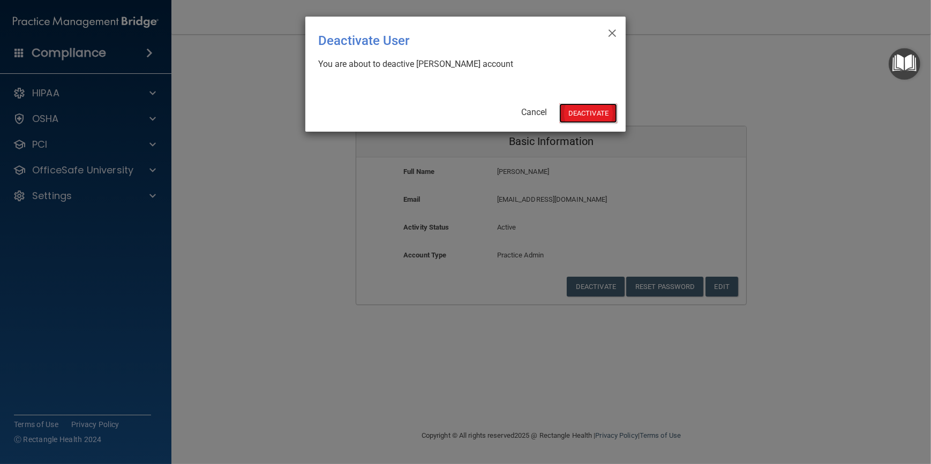
click at [584, 111] on button "Deactivate" at bounding box center [588, 113] width 58 height 20
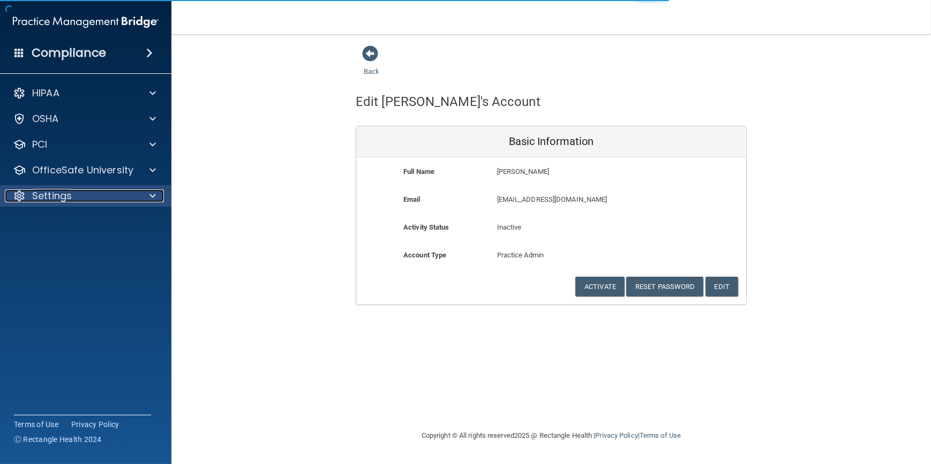
click at [97, 196] on div "Settings" at bounding box center [71, 196] width 133 height 13
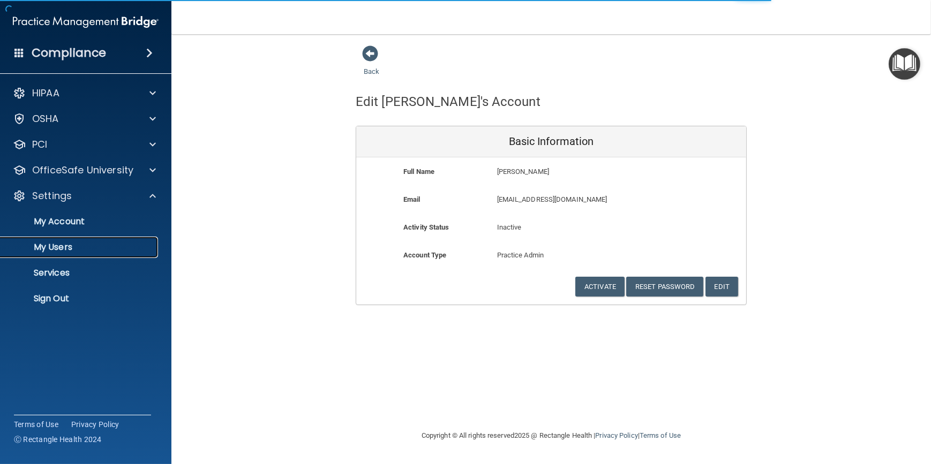
click at [72, 246] on p "My Users" at bounding box center [80, 247] width 146 height 11
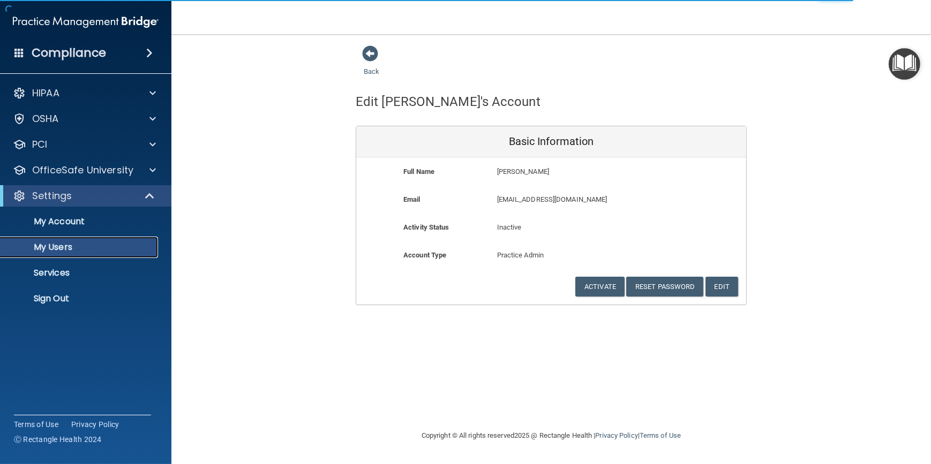
select select "20"
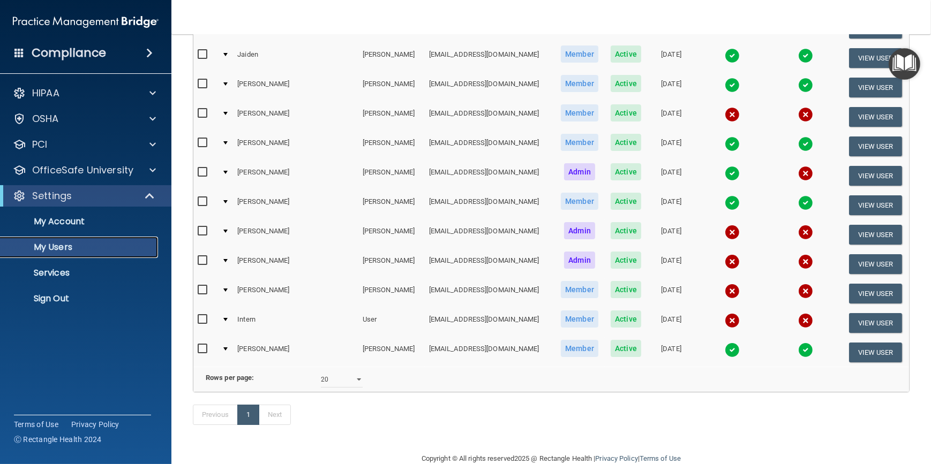
scroll to position [162, 0]
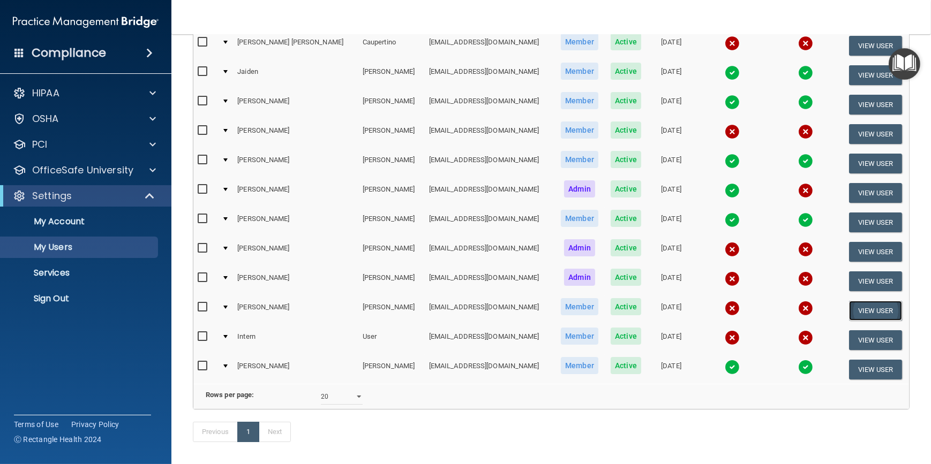
click at [869, 309] on button "View User" at bounding box center [875, 311] width 53 height 20
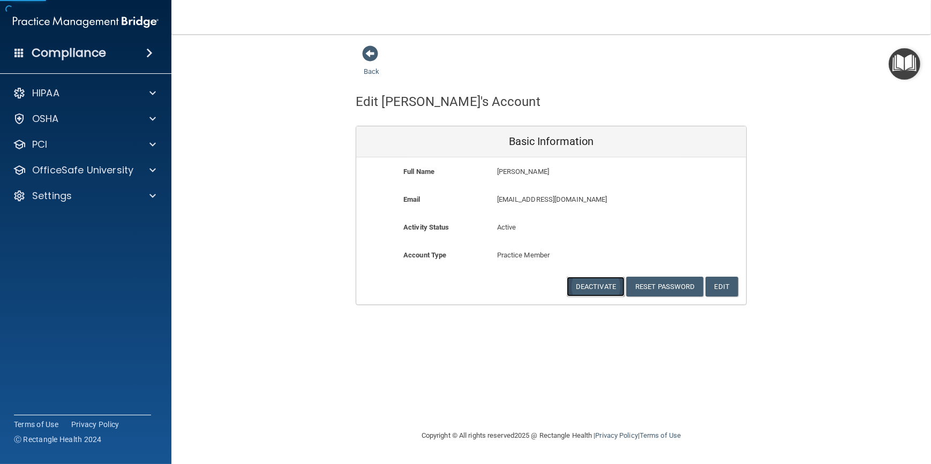
click at [581, 279] on button "Deactivate" at bounding box center [596, 287] width 58 height 20
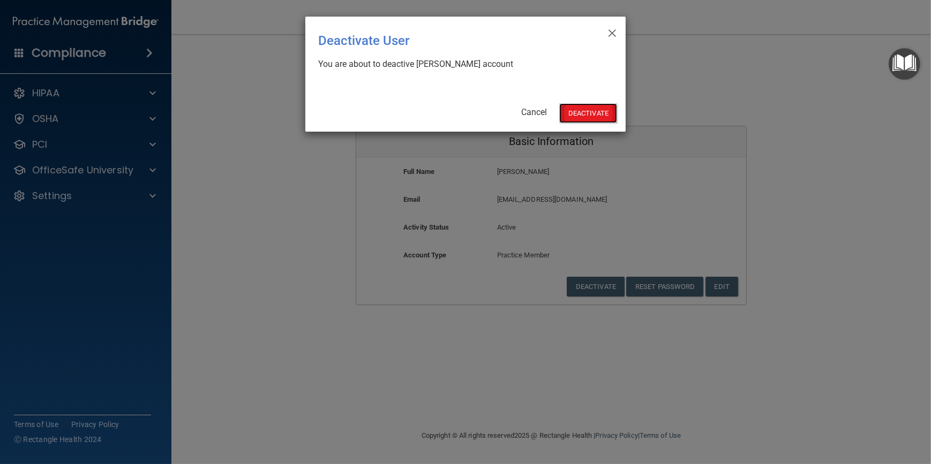
click at [594, 119] on button "Deactivate" at bounding box center [588, 113] width 58 height 20
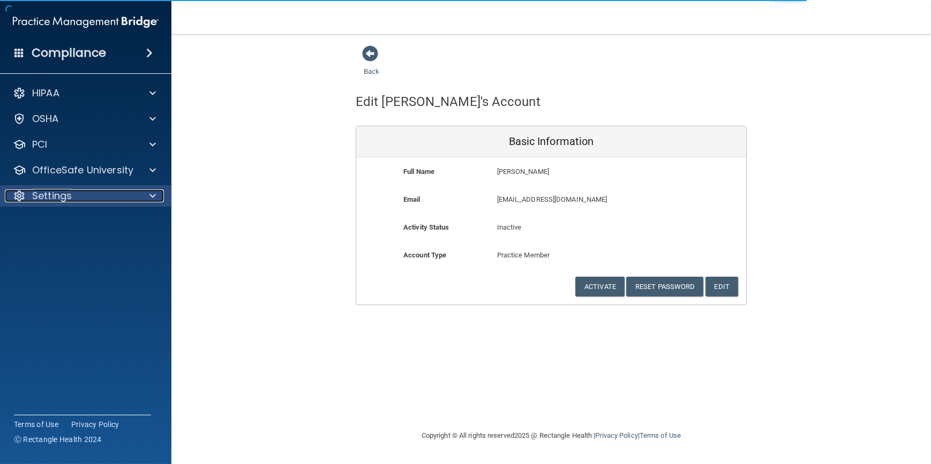
click at [119, 193] on div "Settings" at bounding box center [71, 196] width 133 height 13
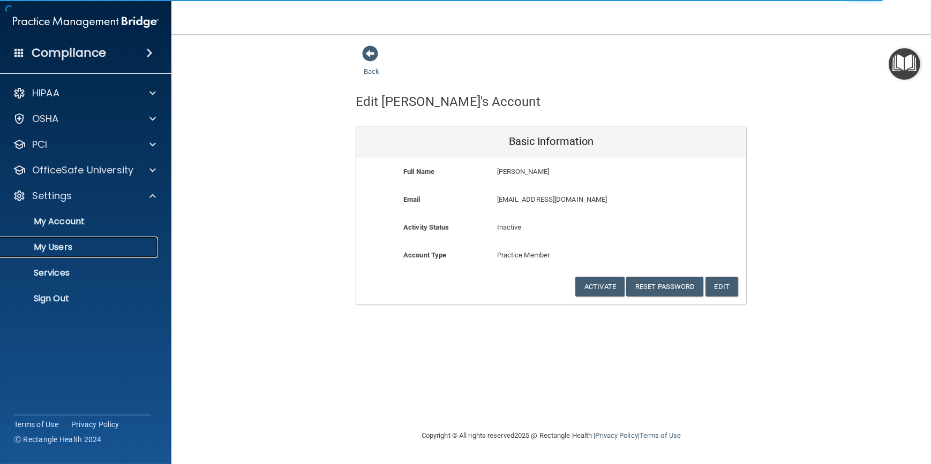
click at [78, 242] on p "My Users" at bounding box center [80, 247] width 146 height 11
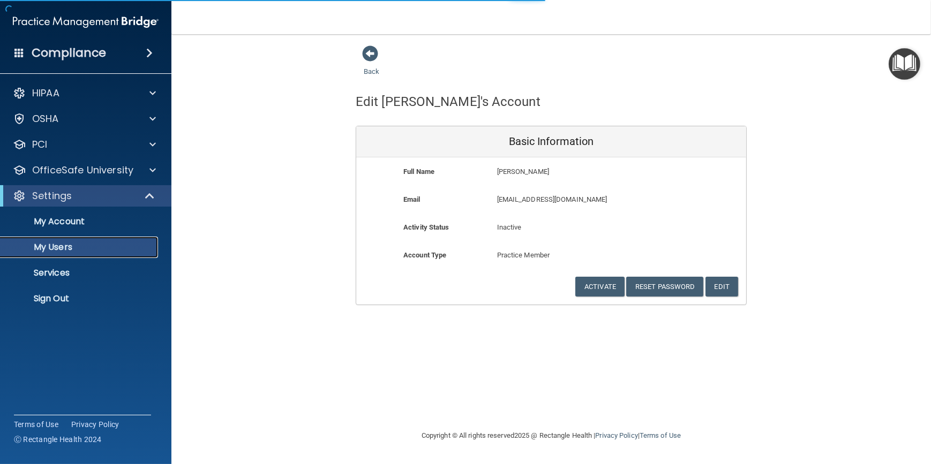
select select "20"
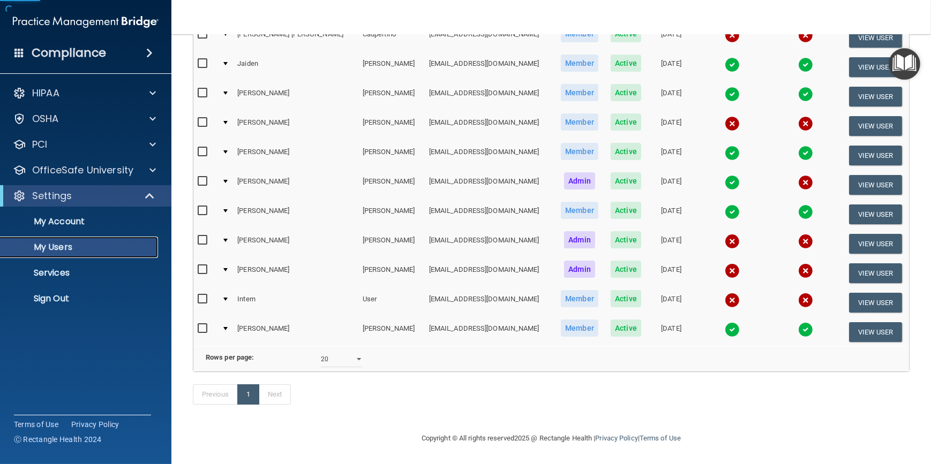
scroll to position [182, 0]
click at [869, 293] on button "View User" at bounding box center [875, 303] width 53 height 20
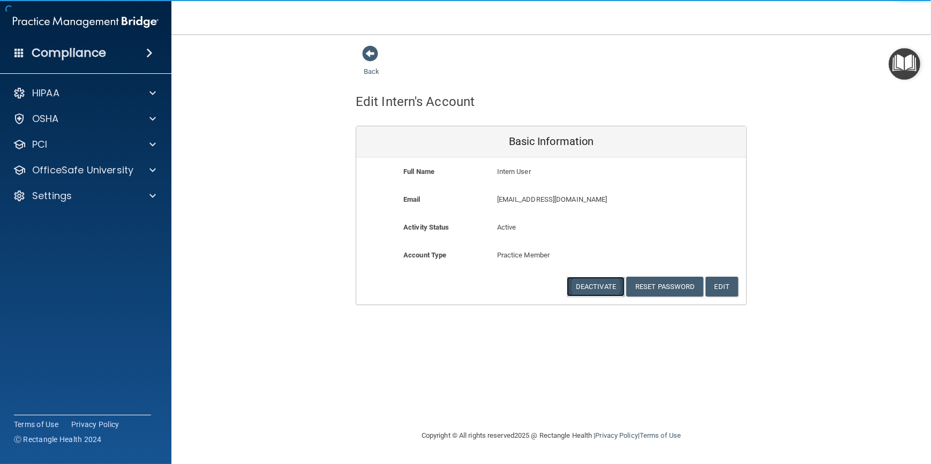
click at [597, 284] on button "Deactivate" at bounding box center [596, 287] width 58 height 20
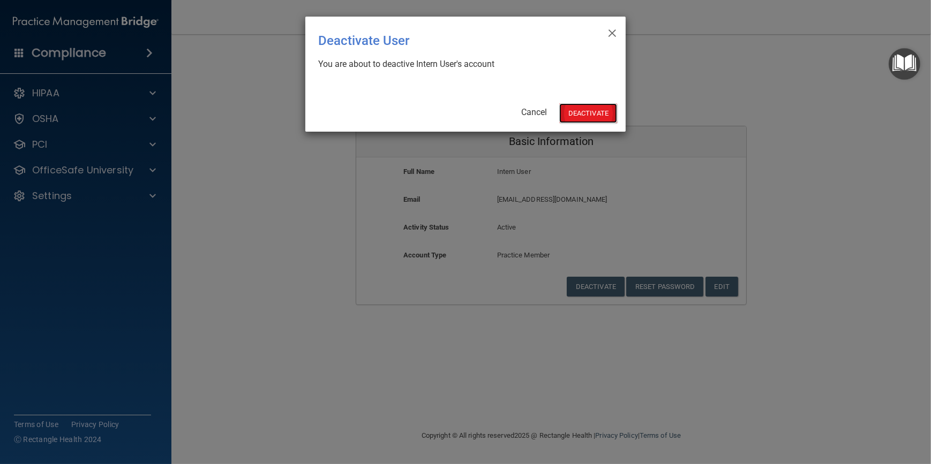
click at [596, 118] on button "Deactivate" at bounding box center [588, 113] width 58 height 20
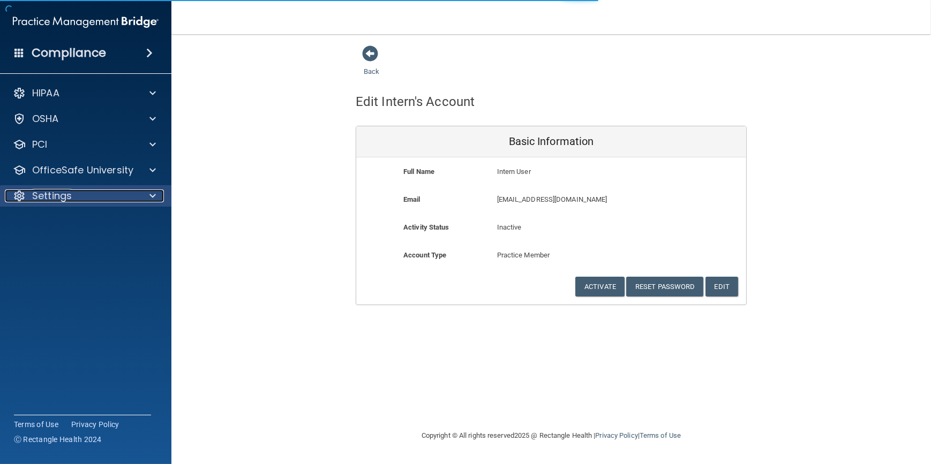
click at [144, 191] on div at bounding box center [151, 196] width 27 height 13
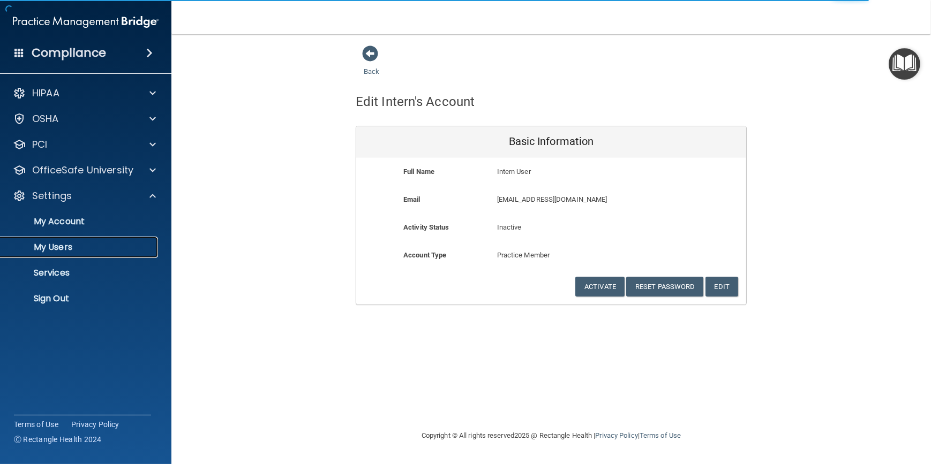
click at [79, 245] on p "My Users" at bounding box center [80, 247] width 146 height 11
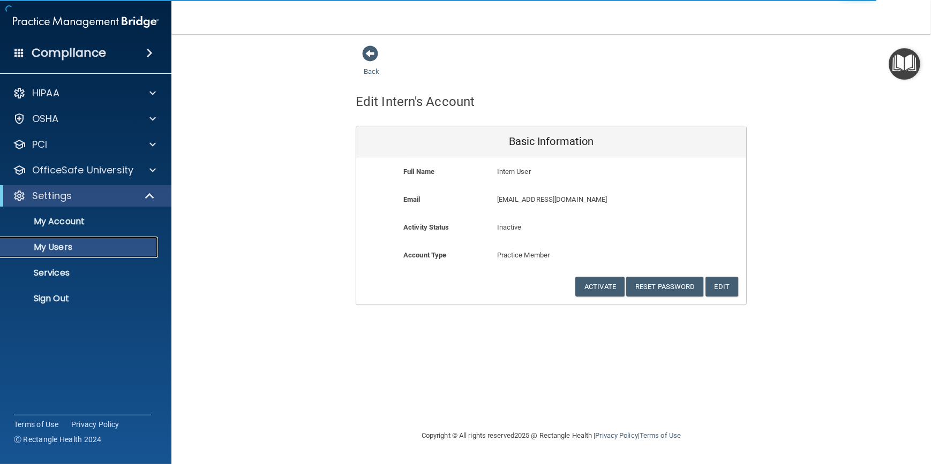
select select "20"
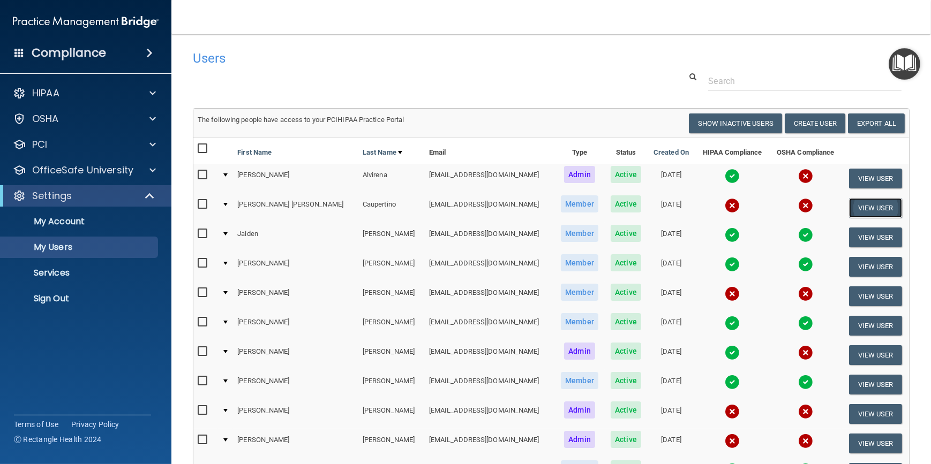
click at [862, 202] on button "View User" at bounding box center [875, 208] width 53 height 20
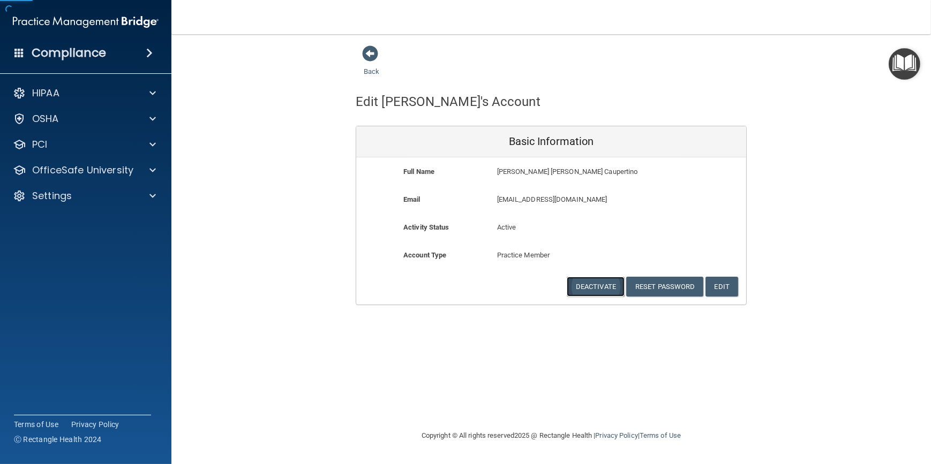
click at [573, 284] on button "Deactivate" at bounding box center [596, 287] width 58 height 20
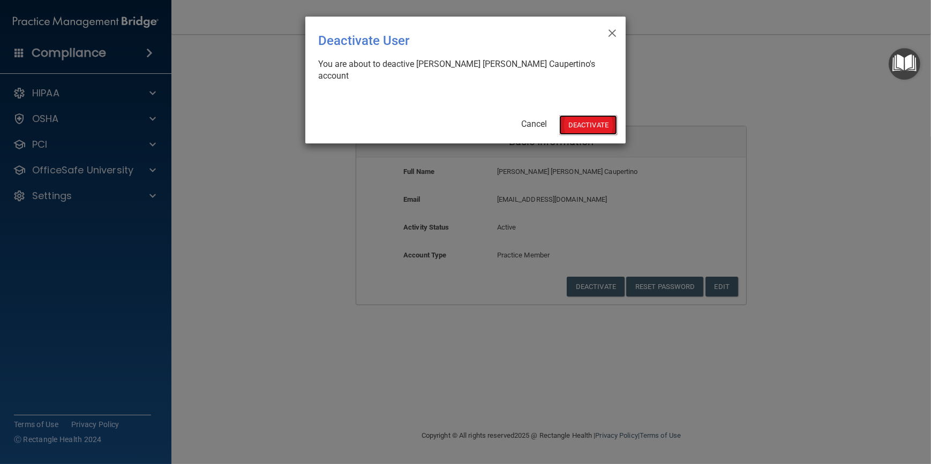
click at [561, 115] on button "Deactivate" at bounding box center [588, 125] width 58 height 20
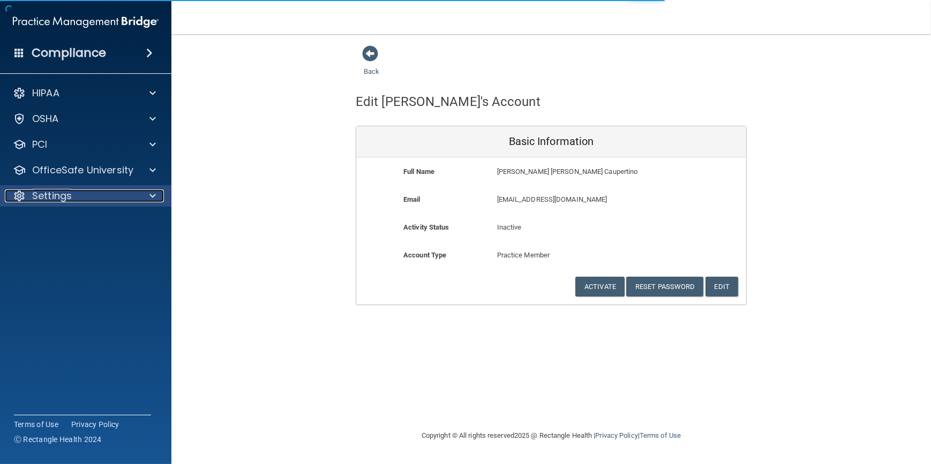
click at [102, 198] on div "Settings" at bounding box center [71, 196] width 133 height 13
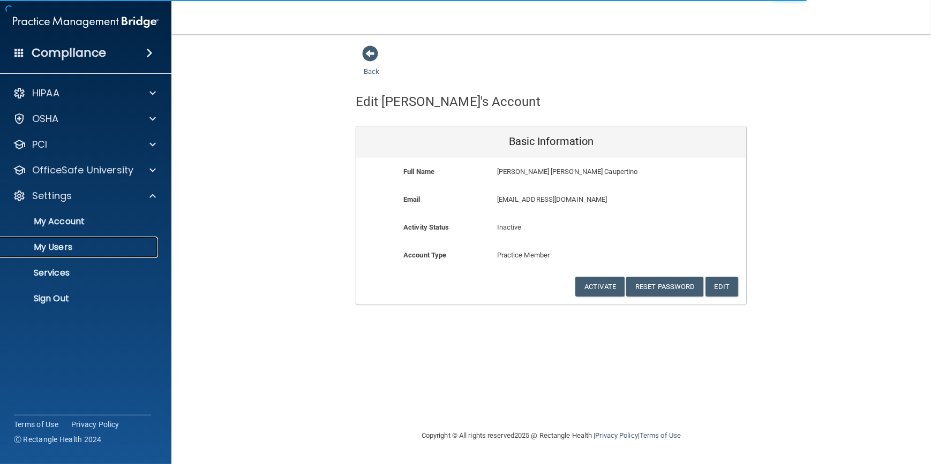
click at [61, 239] on link "My Users" at bounding box center [73, 247] width 169 height 21
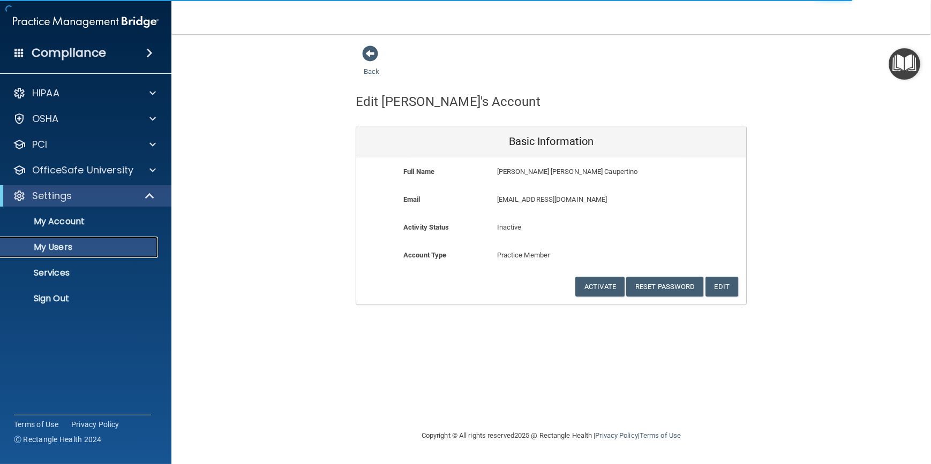
select select "20"
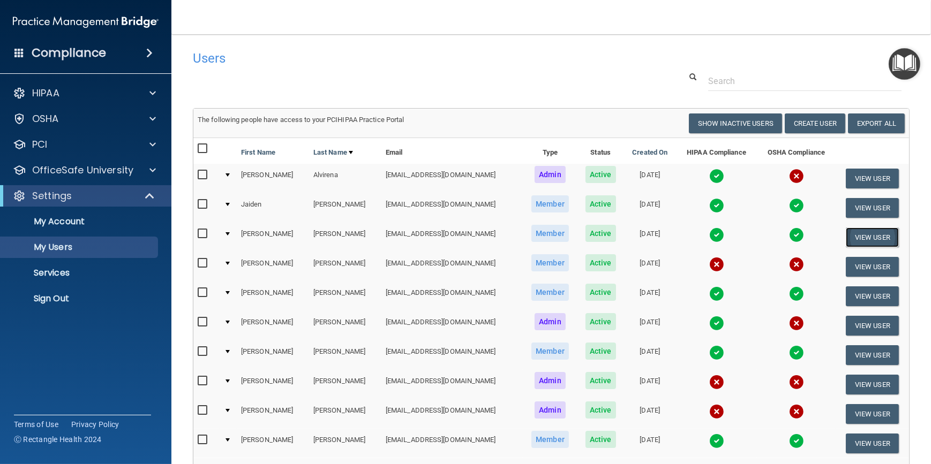
click at [858, 244] on button "View User" at bounding box center [871, 238] width 53 height 20
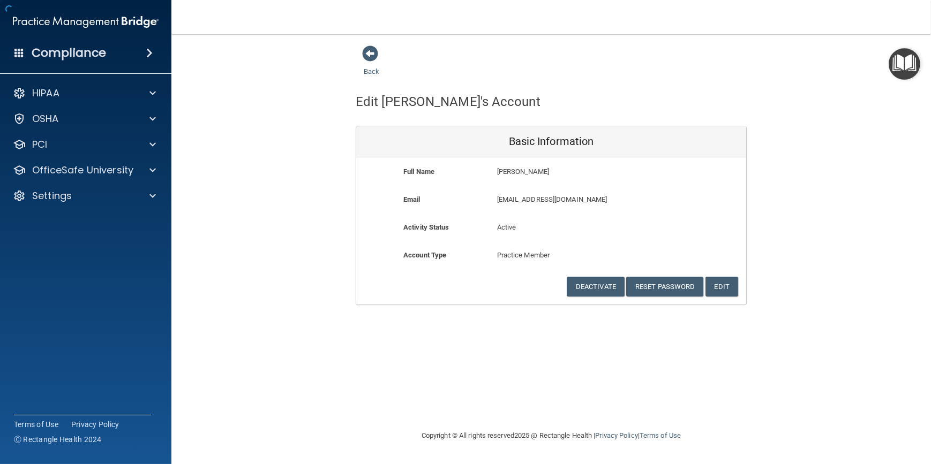
click at [865, 235] on div "Back Edit Jacqueline's Account Basic Information Full Name Jacqueline Kautz Jac…" at bounding box center [551, 175] width 716 height 260
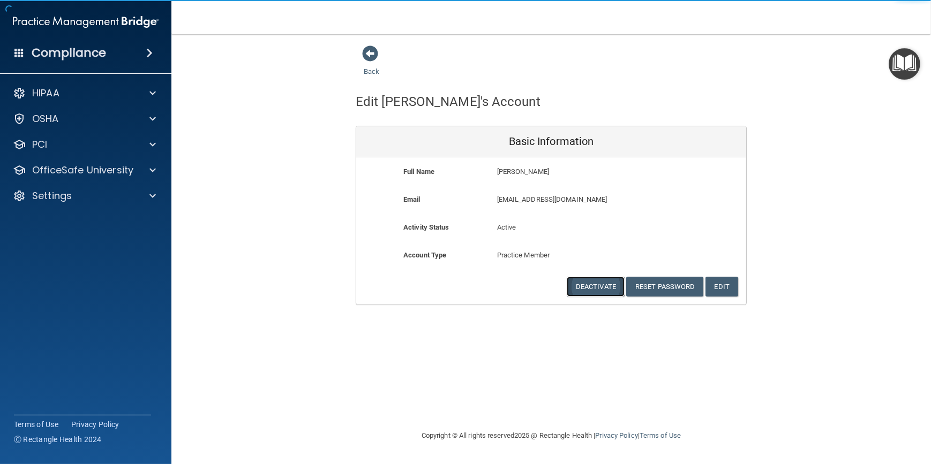
click at [587, 285] on button "Deactivate" at bounding box center [596, 287] width 58 height 20
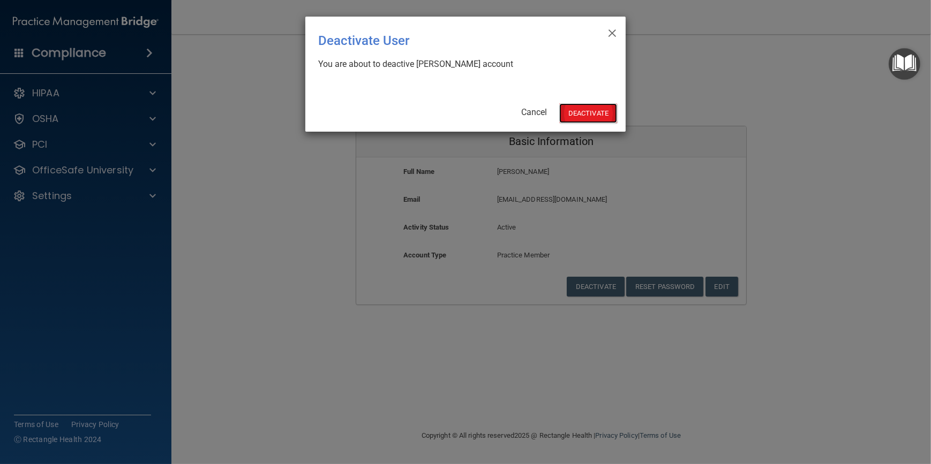
click at [586, 110] on button "Deactivate" at bounding box center [588, 113] width 58 height 20
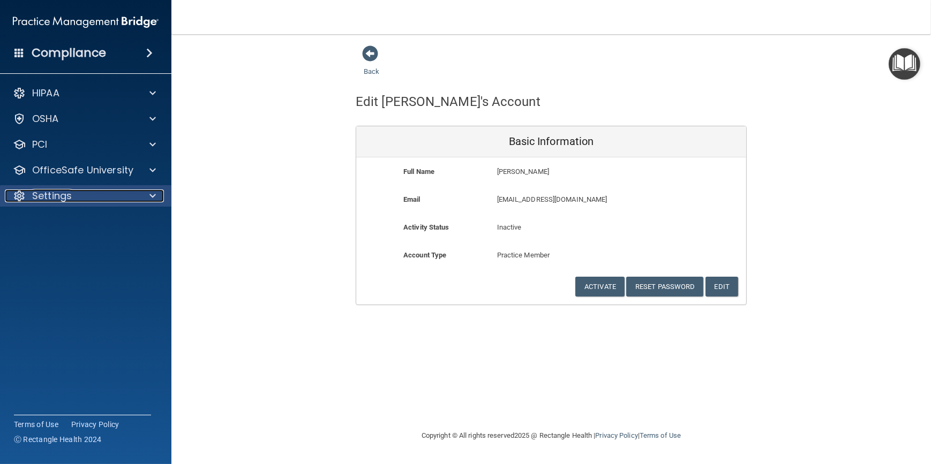
click at [96, 197] on div "Settings" at bounding box center [71, 196] width 133 height 13
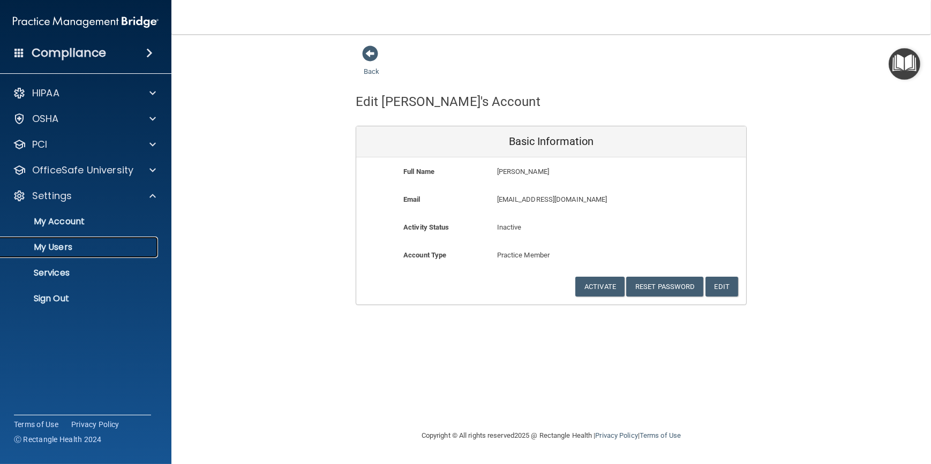
click at [71, 246] on p "My Users" at bounding box center [80, 247] width 146 height 11
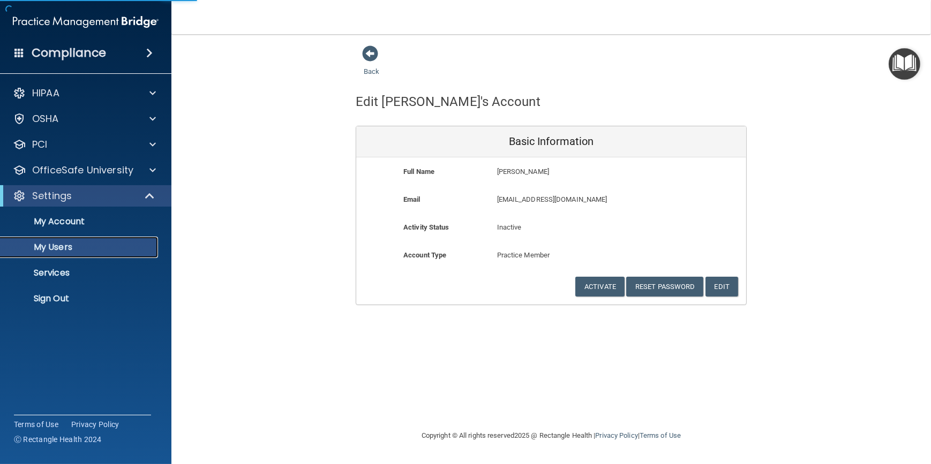
select select "20"
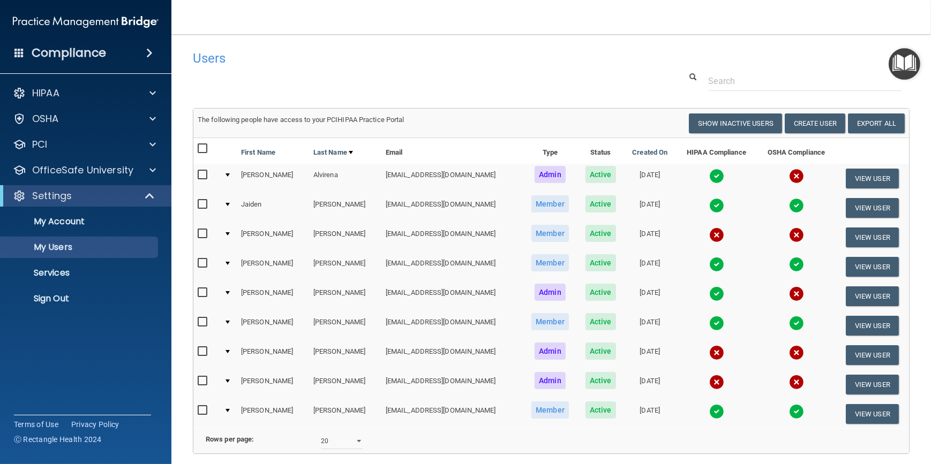
click at [709, 174] on img at bounding box center [716, 176] width 15 height 15
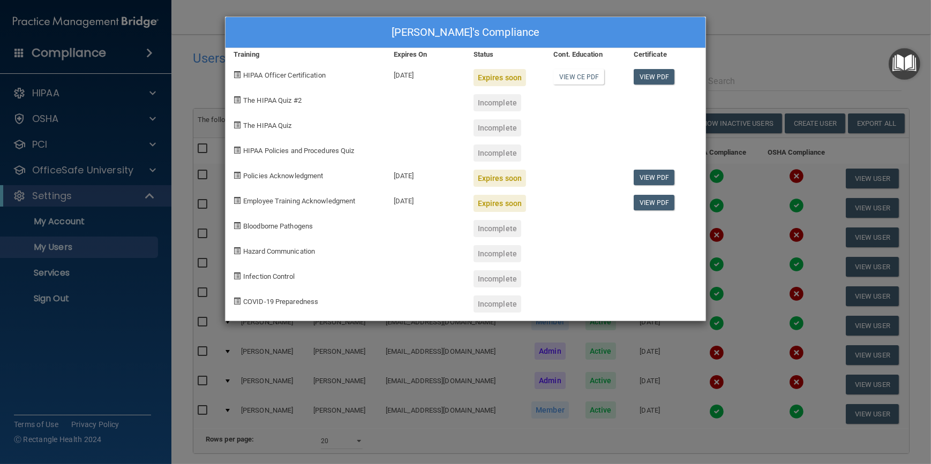
click at [765, 41] on div "Michelle Alvirena's Compliance Training Expires On Status Cont. Education Certi…" at bounding box center [465, 232] width 931 height 464
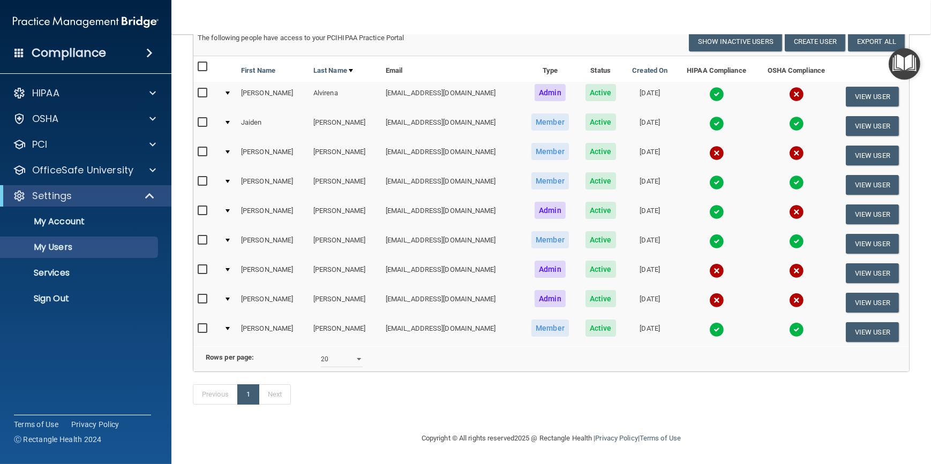
scroll to position [94, 0]
click at [709, 175] on img at bounding box center [716, 182] width 15 height 15
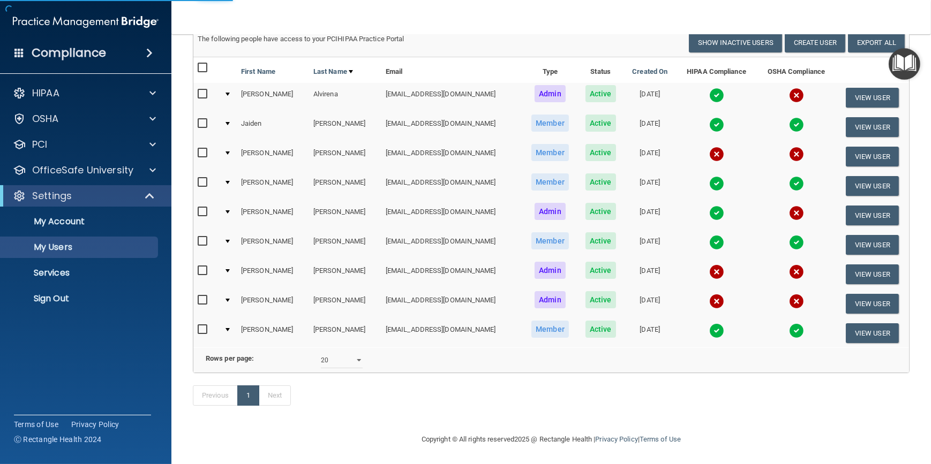
click at [709, 183] on img at bounding box center [716, 183] width 15 height 15
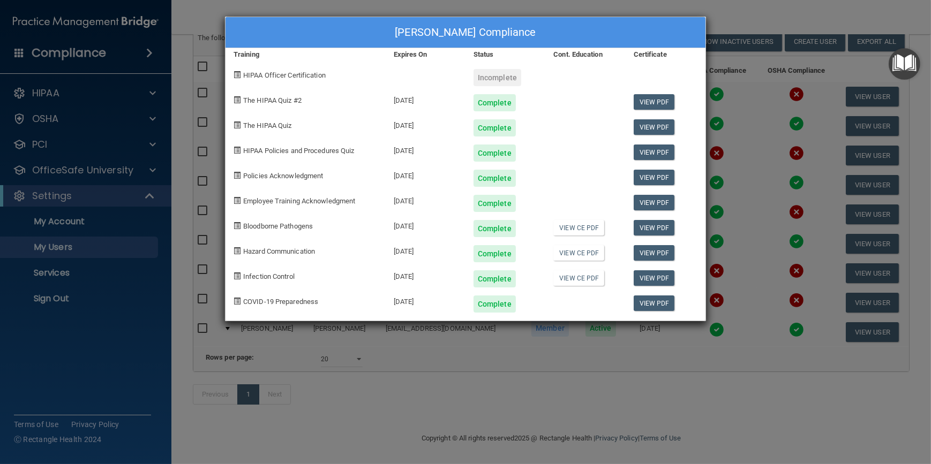
click at [740, 145] on div "Jessica Myers's Compliance Training Expires On Status Cont. Education Certifica…" at bounding box center [465, 232] width 931 height 464
click at [762, 173] on div "Jessica Myers's Compliance Training Expires On Status Cont. Education Certifica…" at bounding box center [465, 232] width 931 height 464
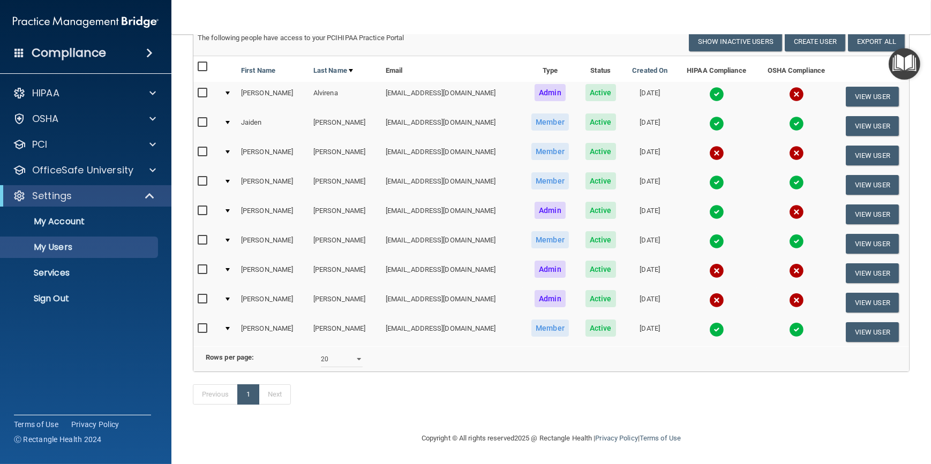
click at [709, 205] on img at bounding box center [716, 212] width 15 height 15
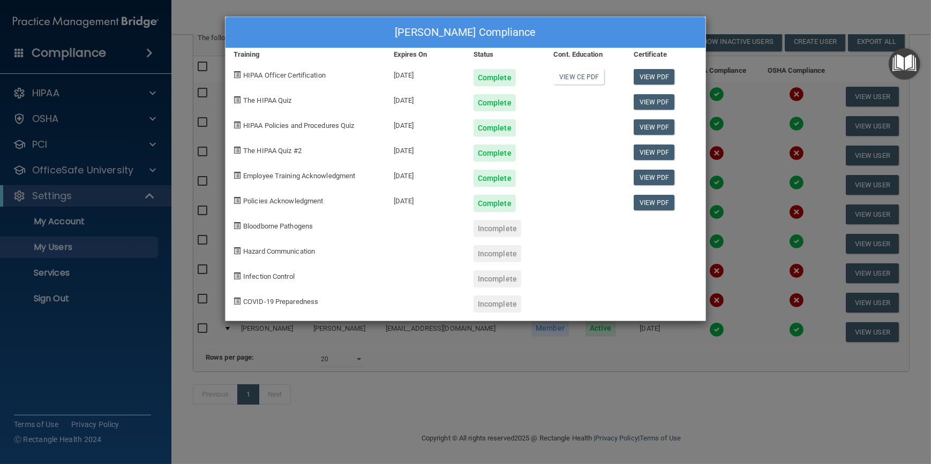
click at [771, 23] on div "Sara Overbay's Compliance Training Expires On Status Cont. Education Certificat…" at bounding box center [465, 232] width 931 height 464
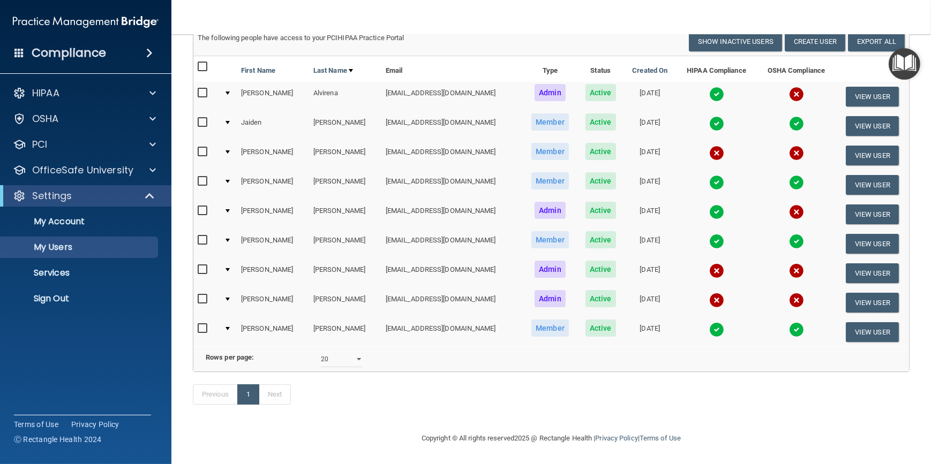
scroll to position [0, 0]
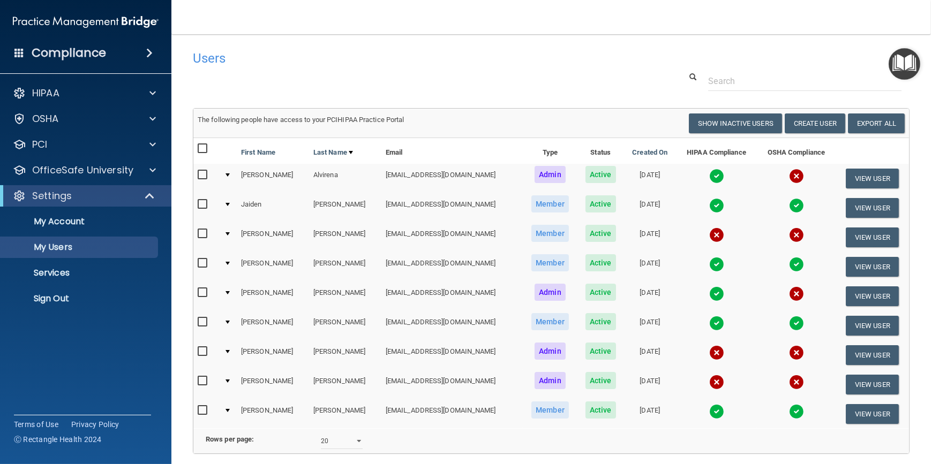
drag, startPoint x: 540, startPoint y: 42, endPoint x: 487, endPoint y: 48, distance: 53.9
click at [487, 48] on div "Users" at bounding box center [398, 58] width 427 height 26
click at [93, 137] on div "PCI" at bounding box center [86, 144] width 172 height 21
click at [152, 143] on span at bounding box center [152, 144] width 6 height 13
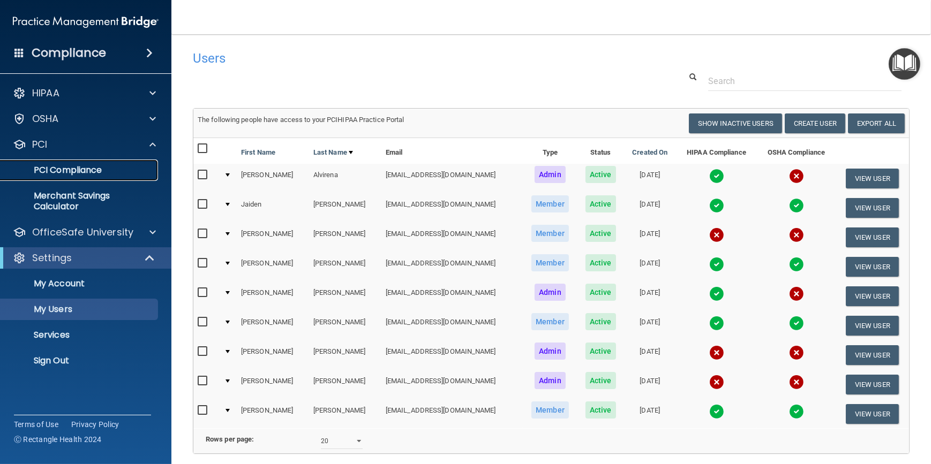
click at [82, 175] on p "PCI Compliance" at bounding box center [80, 170] width 146 height 11
click at [855, 175] on button "View User" at bounding box center [871, 179] width 53 height 20
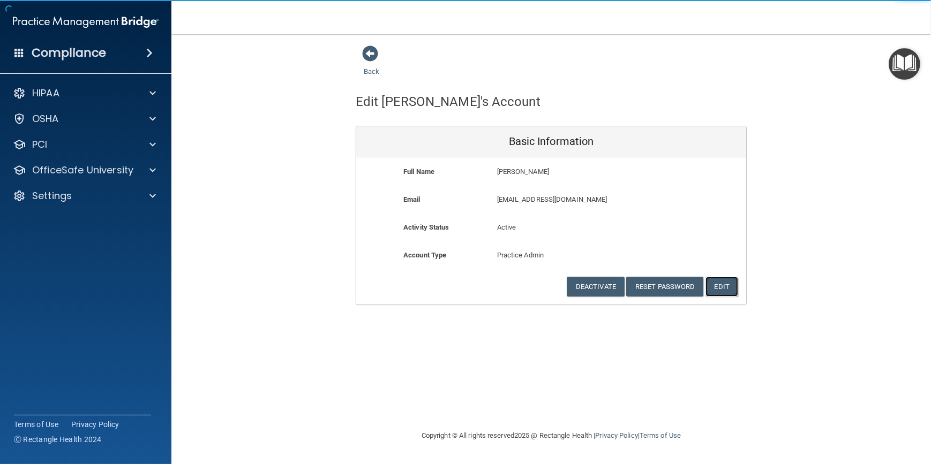
click at [729, 287] on button "Edit" at bounding box center [721, 287] width 33 height 20
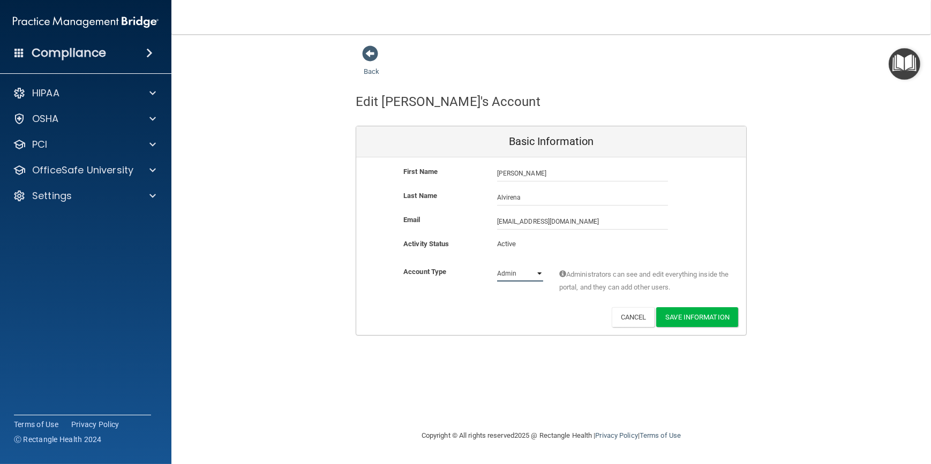
click at [533, 274] on select "Admin Member" at bounding box center [520, 274] width 46 height 16
select select "practice_member"
click at [497, 266] on select "Admin Member" at bounding box center [520, 274] width 46 height 16
click at [705, 316] on button "Save Information" at bounding box center [697, 317] width 82 height 20
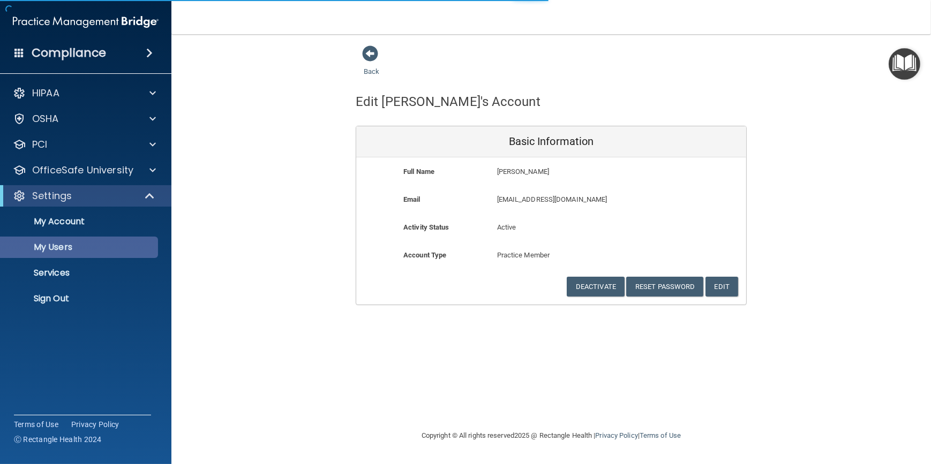
select select "20"
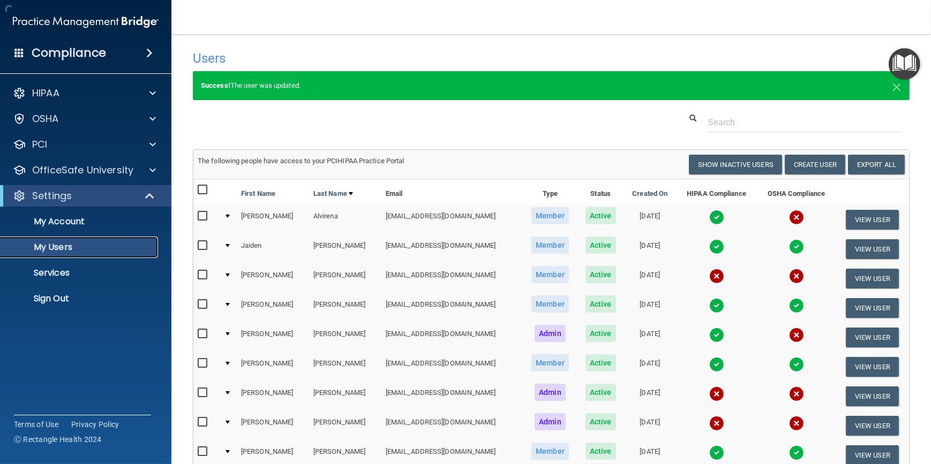
click at [58, 249] on p "My Users" at bounding box center [80, 247] width 146 height 11
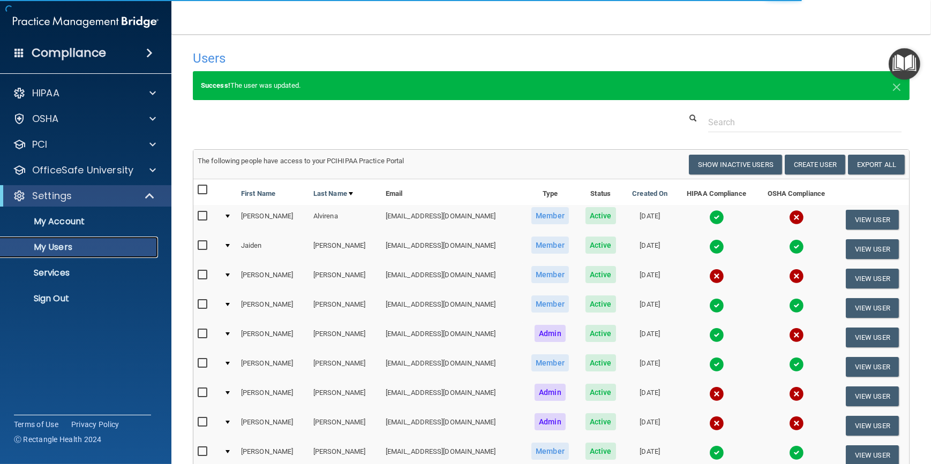
select select "20"
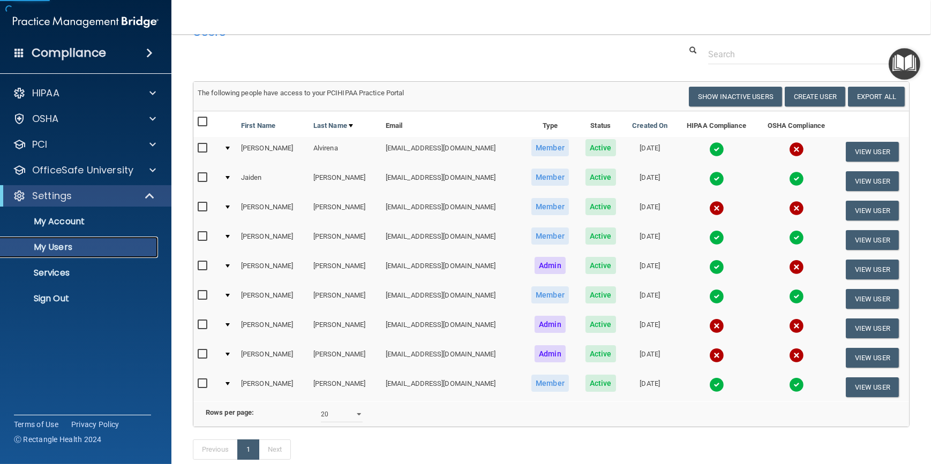
scroll to position [48, 0]
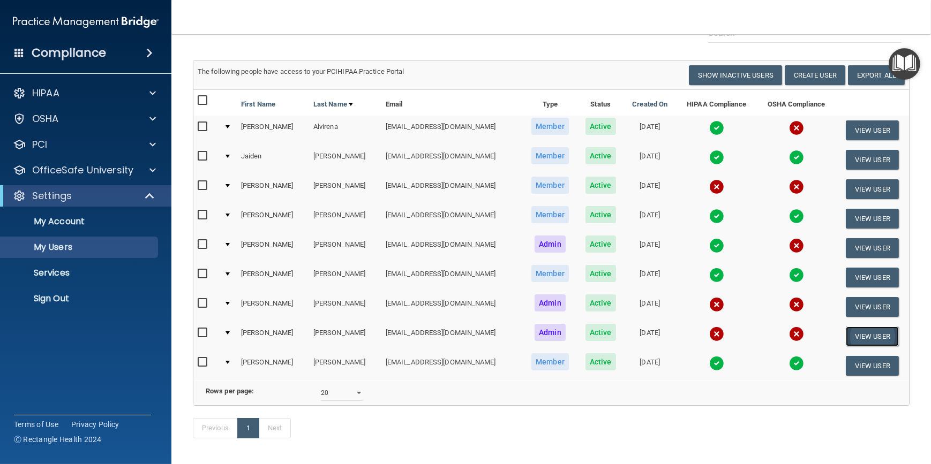
click at [856, 330] on button "View User" at bounding box center [871, 337] width 53 height 20
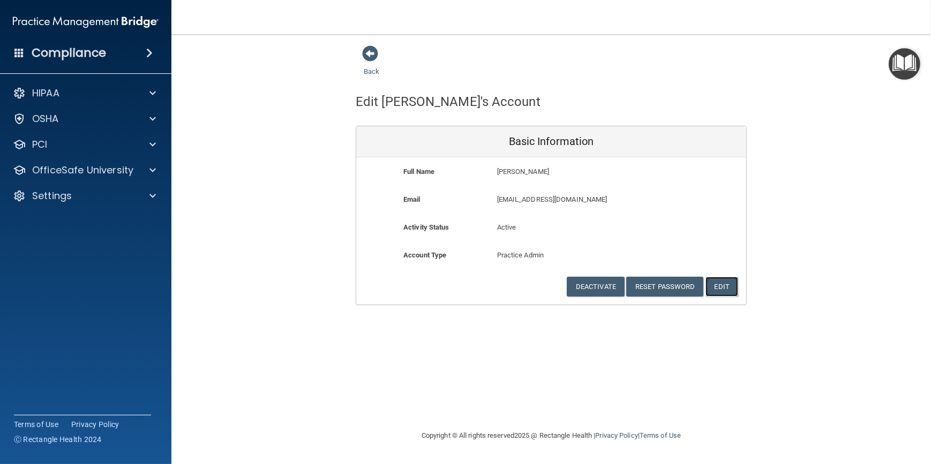
click at [722, 290] on button "Edit" at bounding box center [721, 287] width 33 height 20
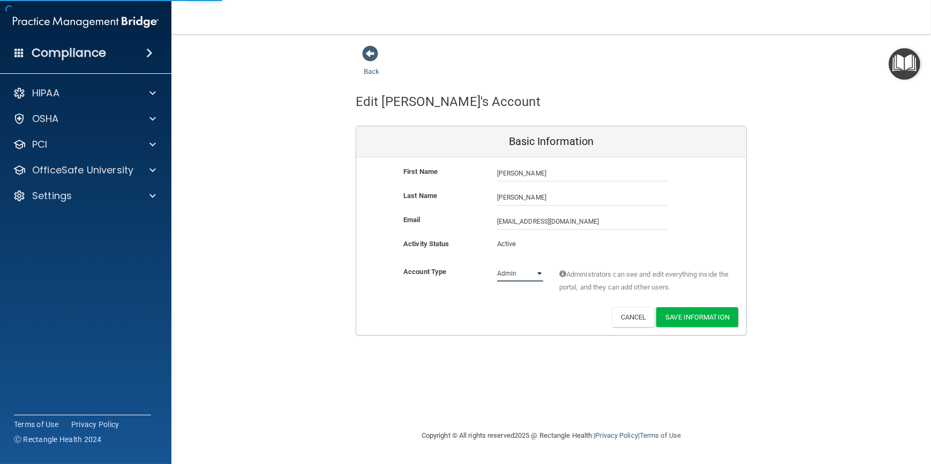
click at [539, 272] on select "Admin Member" at bounding box center [520, 274] width 46 height 16
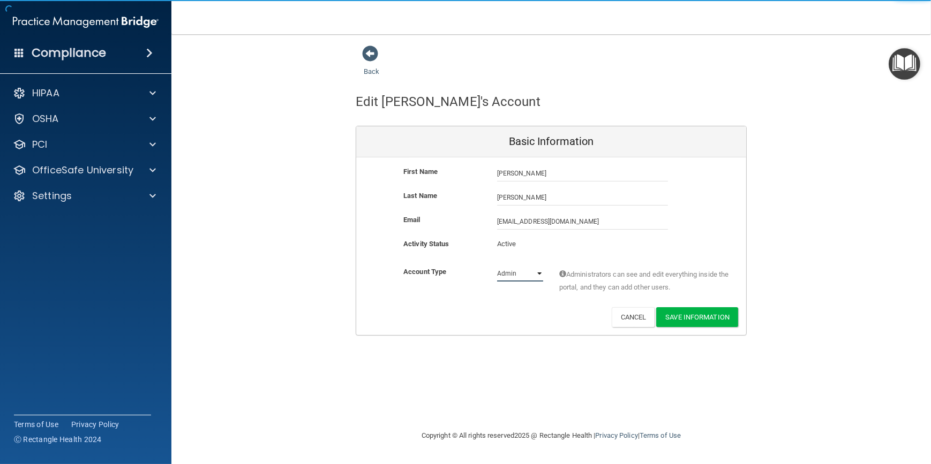
select select "practice_member"
click at [497, 266] on select "Admin Member" at bounding box center [520, 274] width 46 height 16
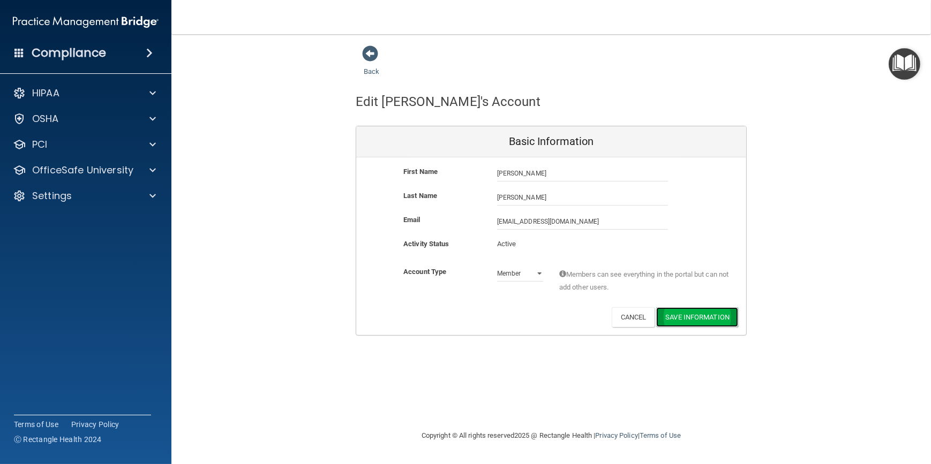
click at [688, 314] on button "Save Information" at bounding box center [697, 317] width 82 height 20
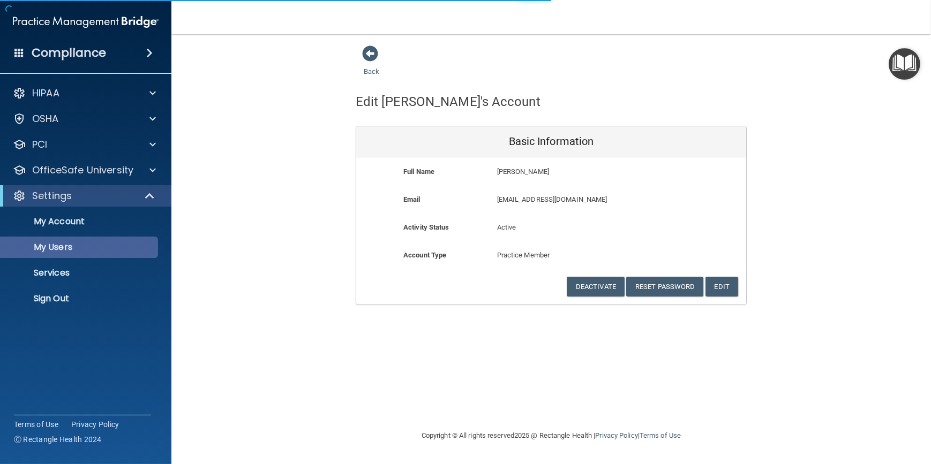
select select "20"
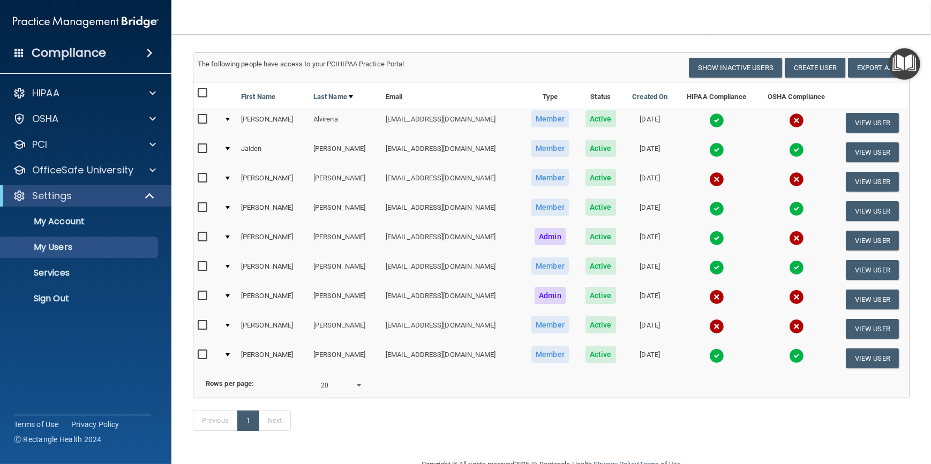
scroll to position [135, 0]
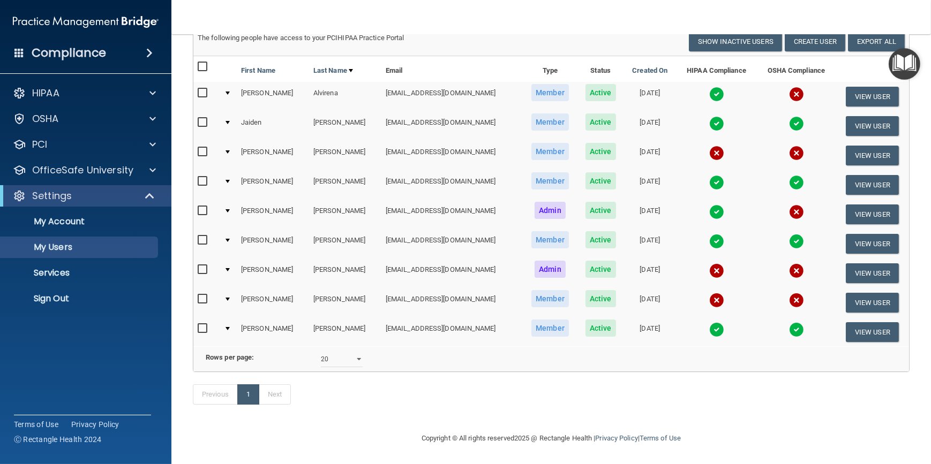
click at [789, 205] on img at bounding box center [796, 212] width 15 height 15
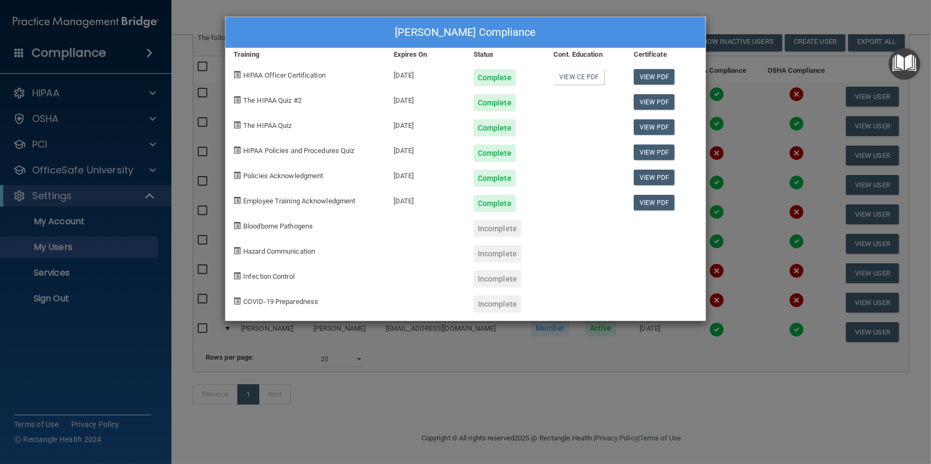
click at [469, 403] on div "Sara Overbay's Compliance Training Expires On Status Cont. Education Certificat…" at bounding box center [465, 232] width 931 height 464
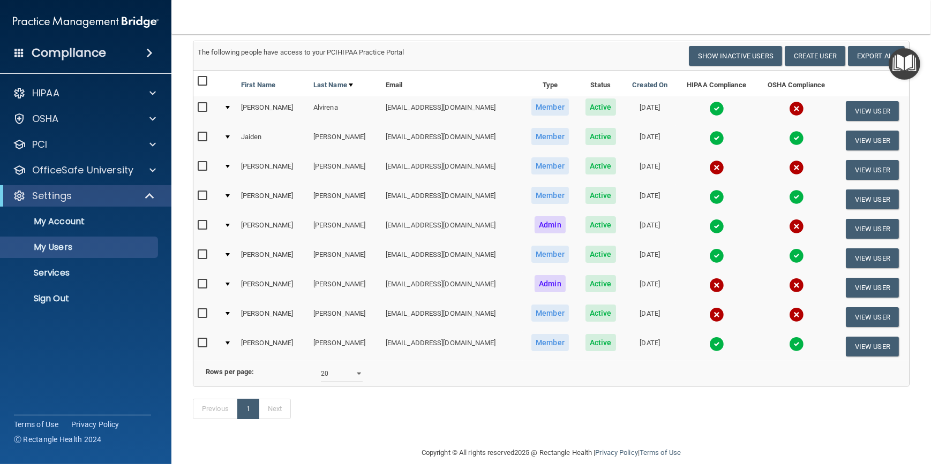
scroll to position [37, 0]
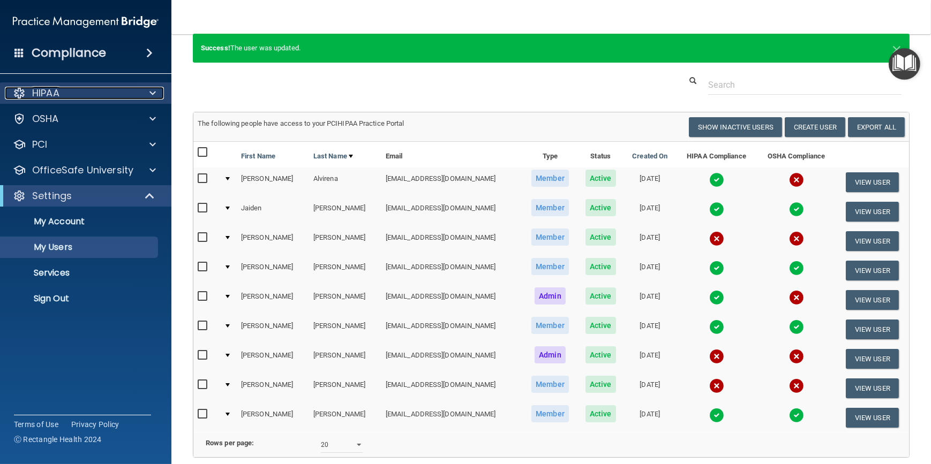
click at [138, 92] on div at bounding box center [151, 93] width 27 height 13
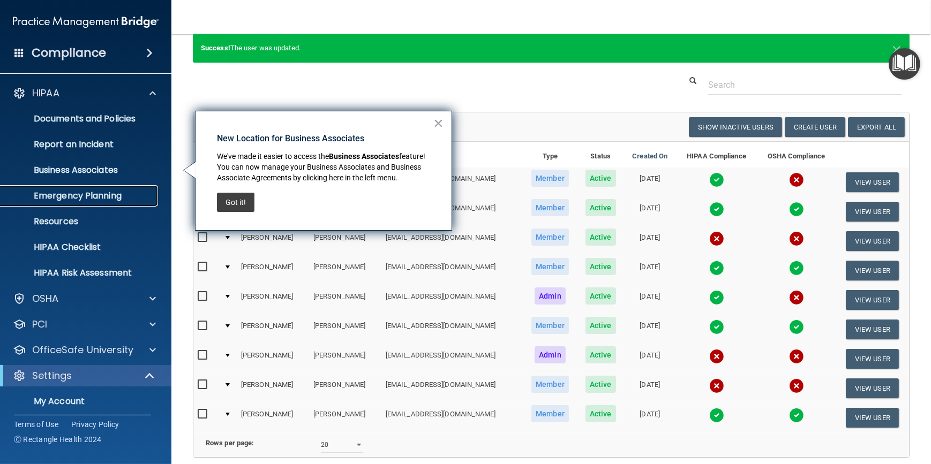
click at [57, 194] on p "Emergency Planning" at bounding box center [80, 196] width 146 height 11
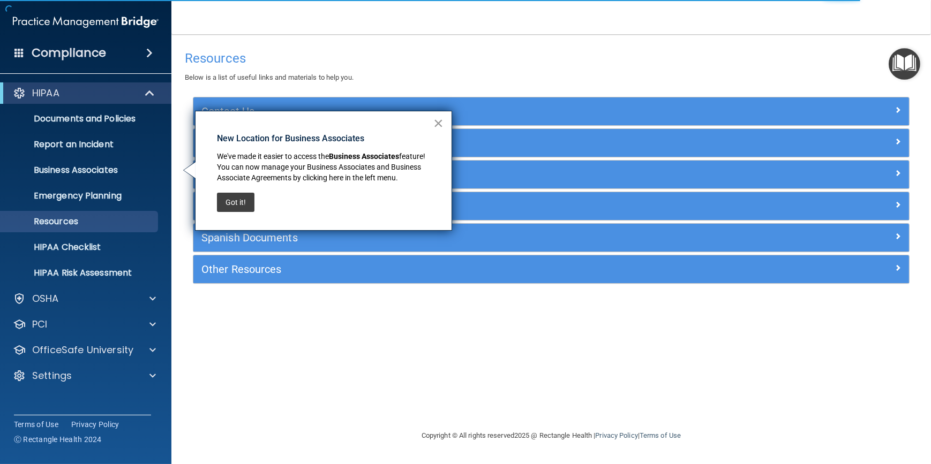
click at [439, 122] on button "×" at bounding box center [438, 123] width 10 height 17
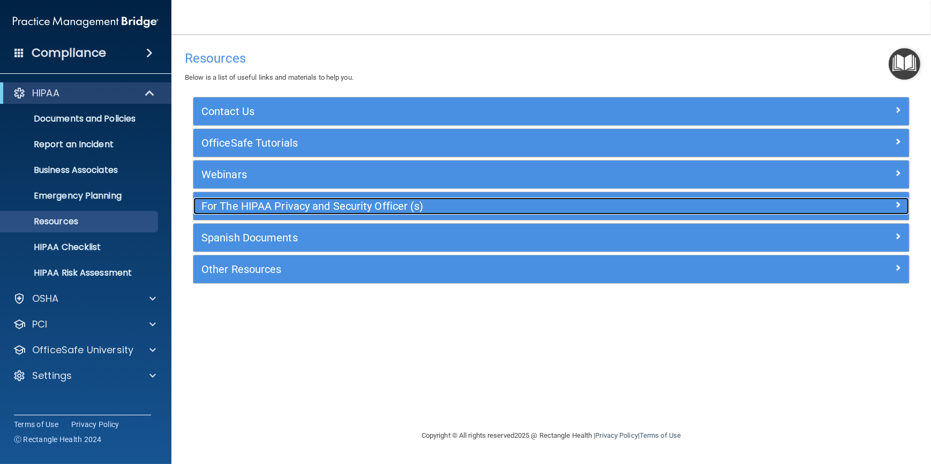
click at [381, 201] on h5 "For The HIPAA Privacy and Security Officer (s)" at bounding box center [461, 206] width 520 height 12
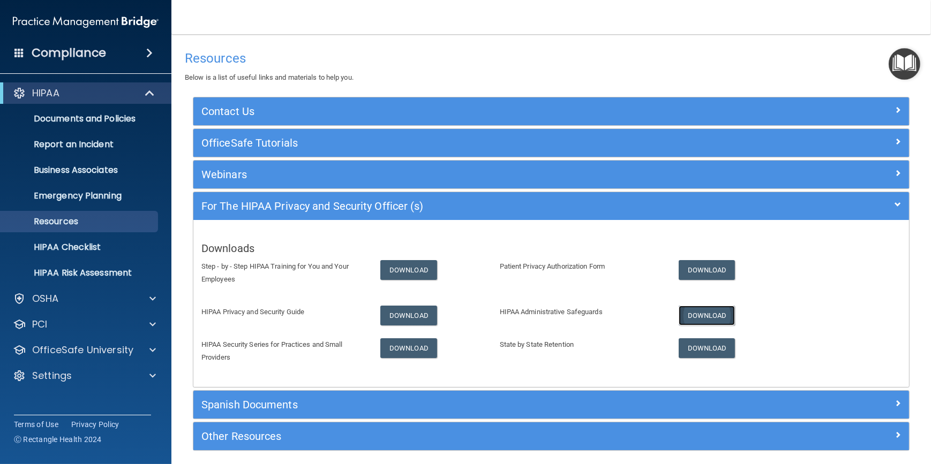
click at [714, 312] on link "Download" at bounding box center [706, 316] width 57 height 20
click at [103, 246] on p "HIPAA Checklist" at bounding box center [80, 247] width 146 height 11
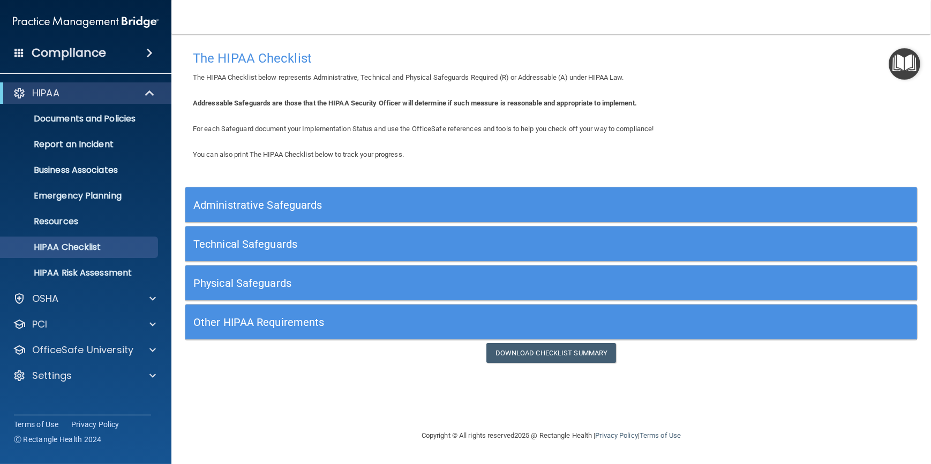
click at [422, 204] on h5 "Administrative Safeguards" at bounding box center [459, 205] width 533 height 12
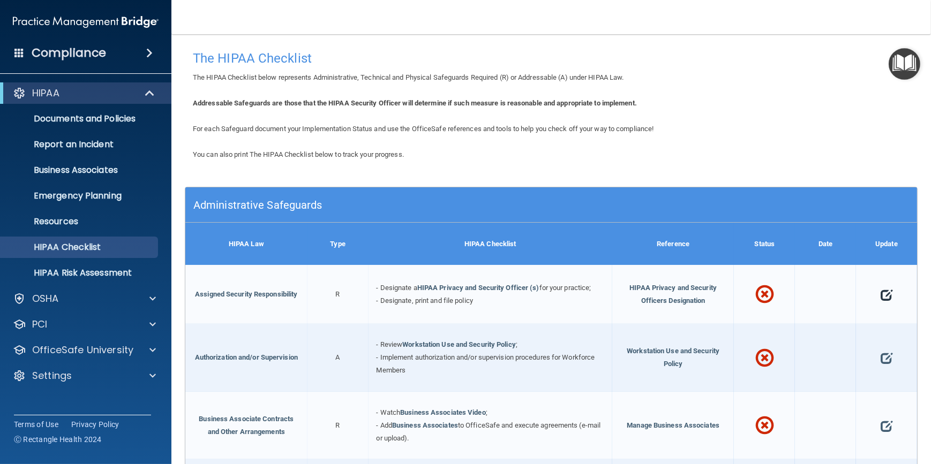
click at [880, 295] on span at bounding box center [886, 295] width 12 height 30
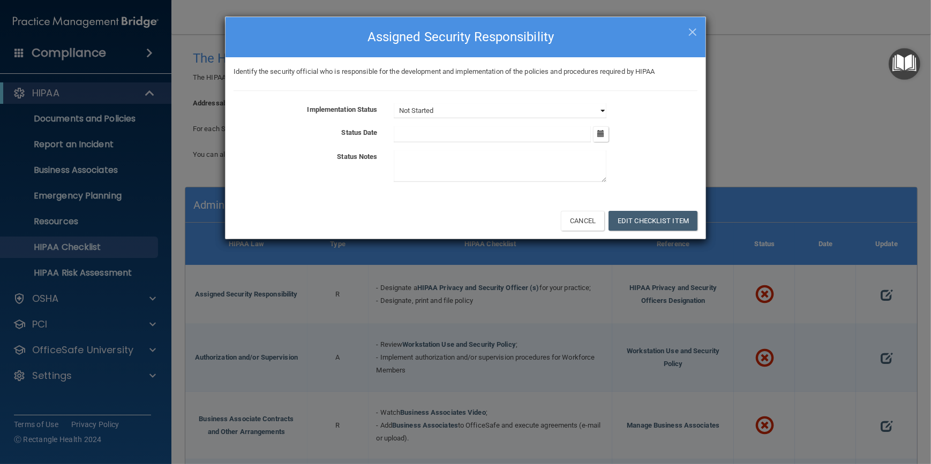
click at [489, 117] on select "Not Started In Progress Completed" at bounding box center [500, 110] width 213 height 15
select select "completed"
click at [394, 103] on select "Not Started In Progress Completed" at bounding box center [500, 110] width 213 height 15
click at [462, 139] on input "text" at bounding box center [493, 134] width 198 height 16
click at [412, 135] on input "text" at bounding box center [493, 134] width 198 height 16
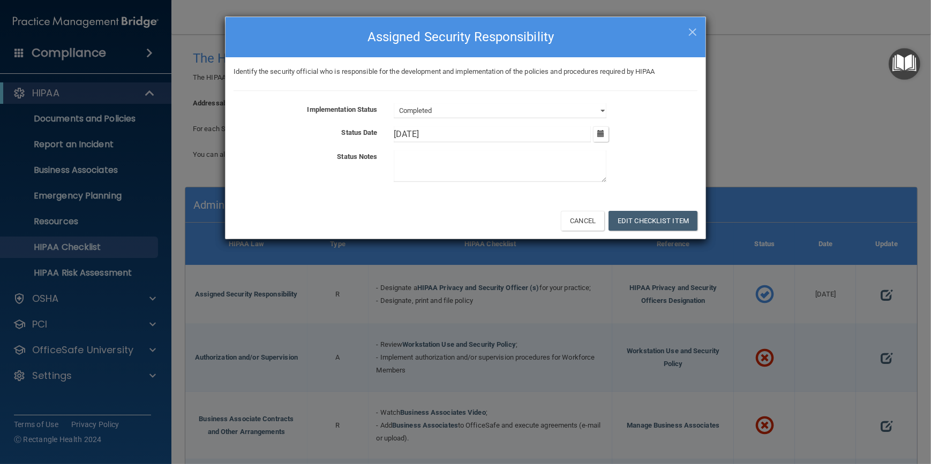
type input "08/20/2025"
click at [413, 161] on textarea at bounding box center [500, 166] width 213 height 32
click at [409, 165] on textarea at bounding box center [500, 166] width 213 height 32
click at [450, 165] on textarea at bounding box center [500, 166] width 213 height 32
type textarea "S"
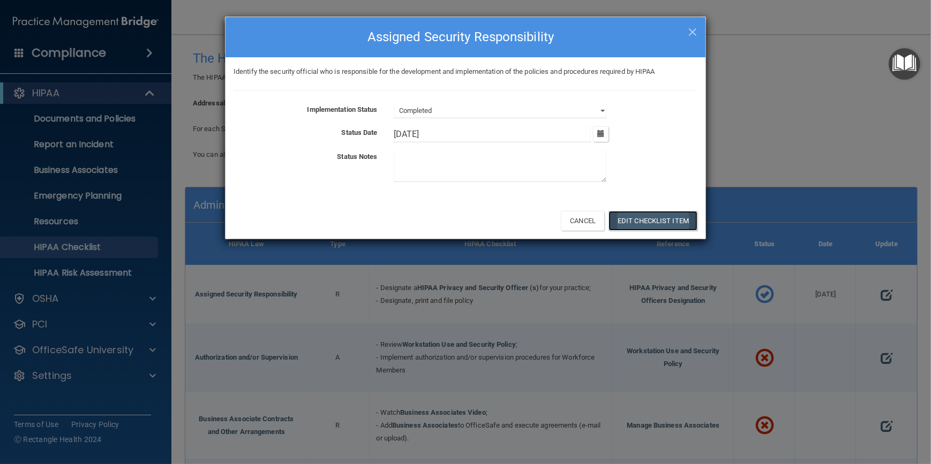
click at [646, 218] on button "Edit Checklist Item" at bounding box center [652, 221] width 89 height 20
type input "8/20/25"
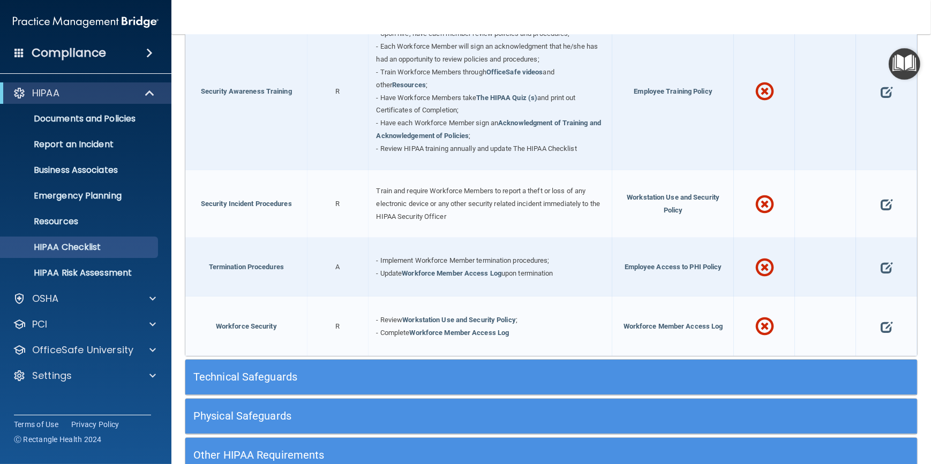
scroll to position [1003, 0]
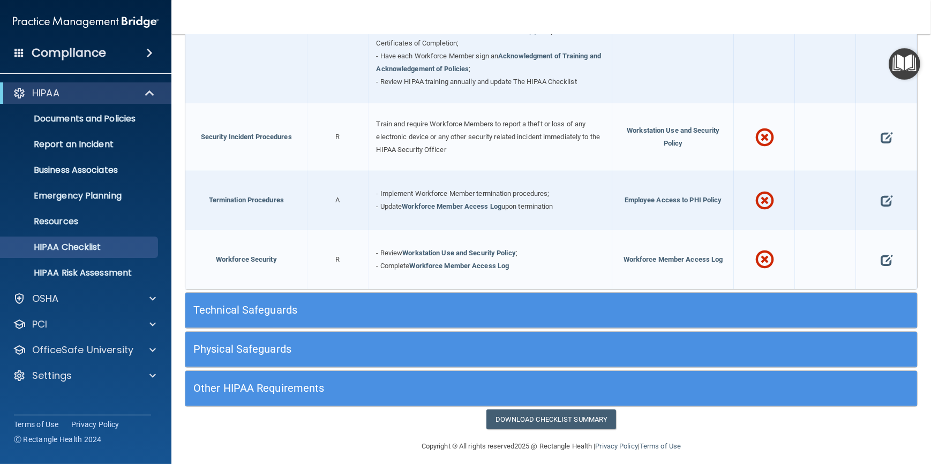
click at [422, 307] on h5 "Technical Safeguards" at bounding box center [459, 310] width 533 height 12
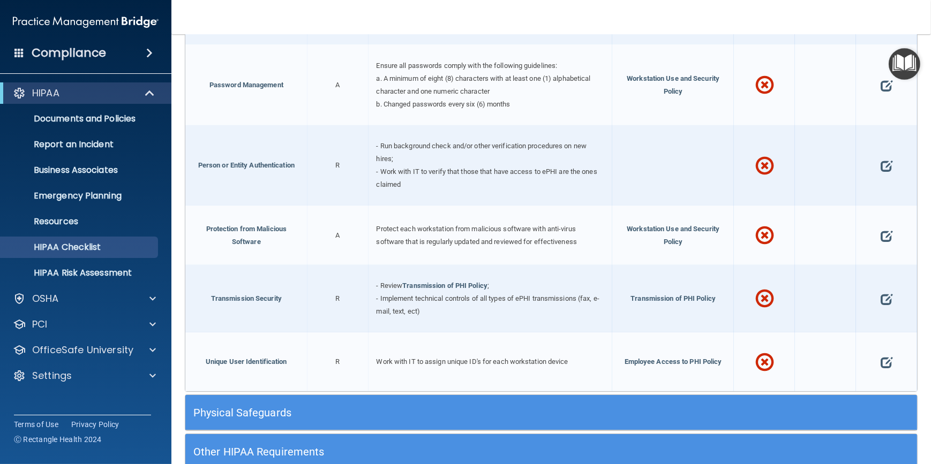
scroll to position [1898, 0]
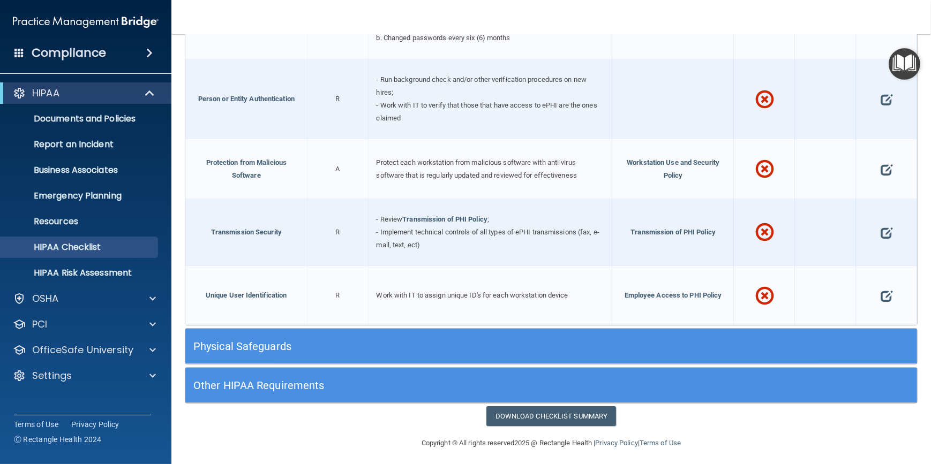
click at [388, 343] on h5 "Physical Safeguards" at bounding box center [459, 347] width 533 height 12
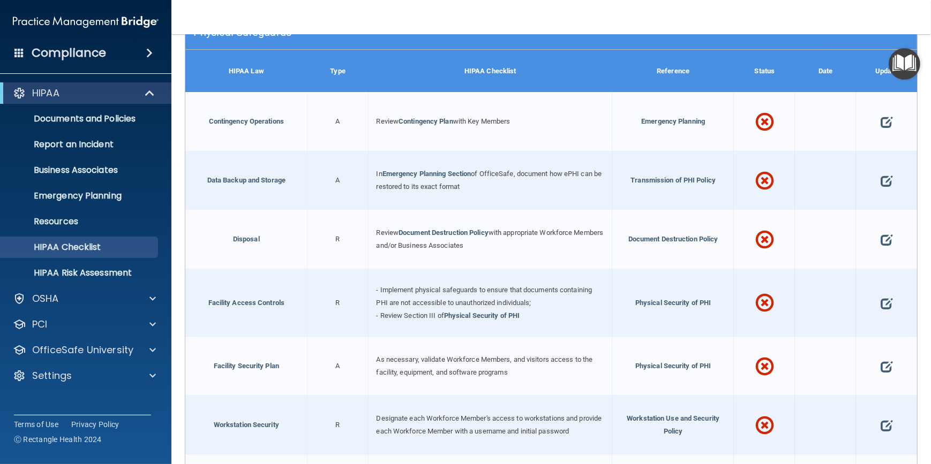
scroll to position [2358, 0]
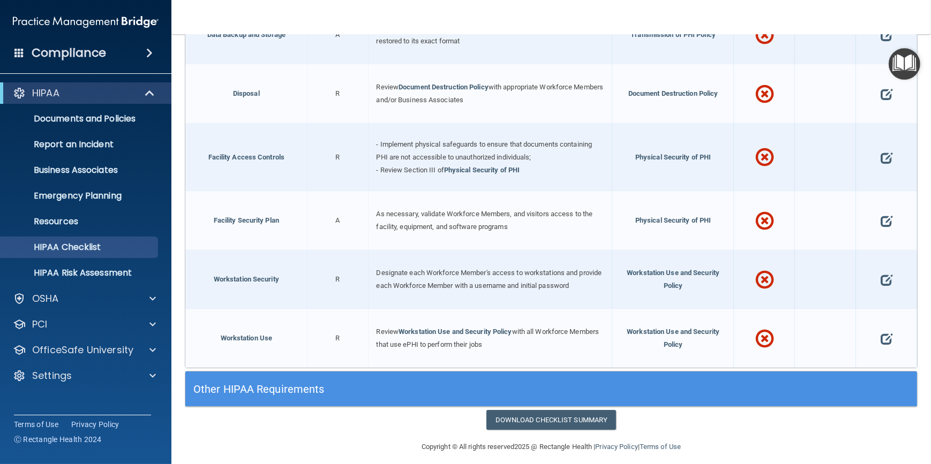
click at [450, 383] on h5 "Other HIPAA Requirements" at bounding box center [459, 389] width 533 height 12
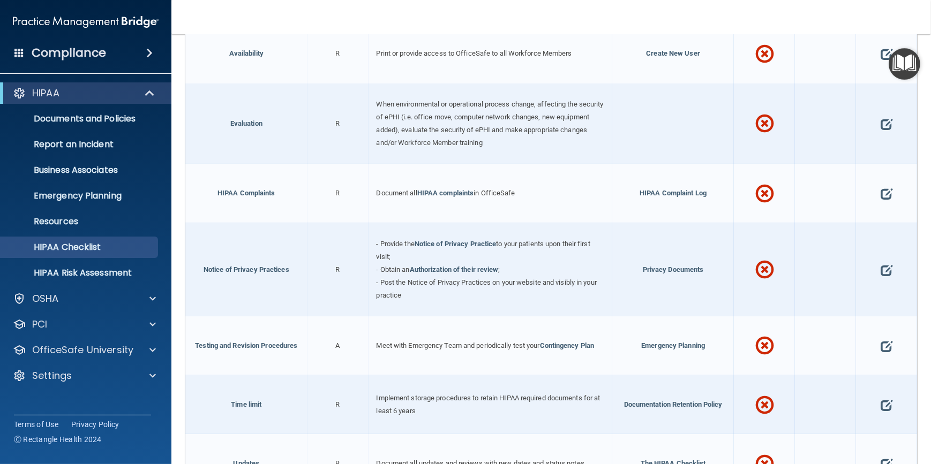
scroll to position [2982, 0]
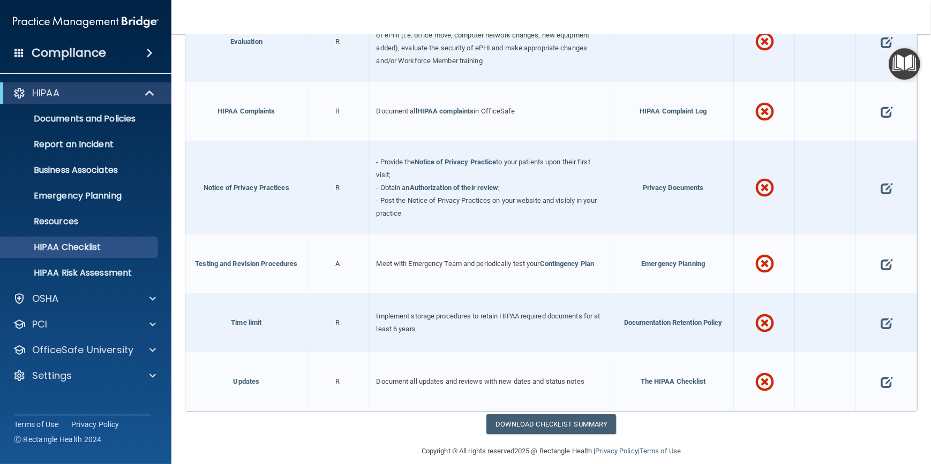
drag, startPoint x: 293, startPoint y: 424, endPoint x: 265, endPoint y: 418, distance: 29.5
click at [265, 418] on div "Download Checklist Summary" at bounding box center [551, 424] width 749 height 20
click at [154, 293] on span at bounding box center [152, 298] width 6 height 13
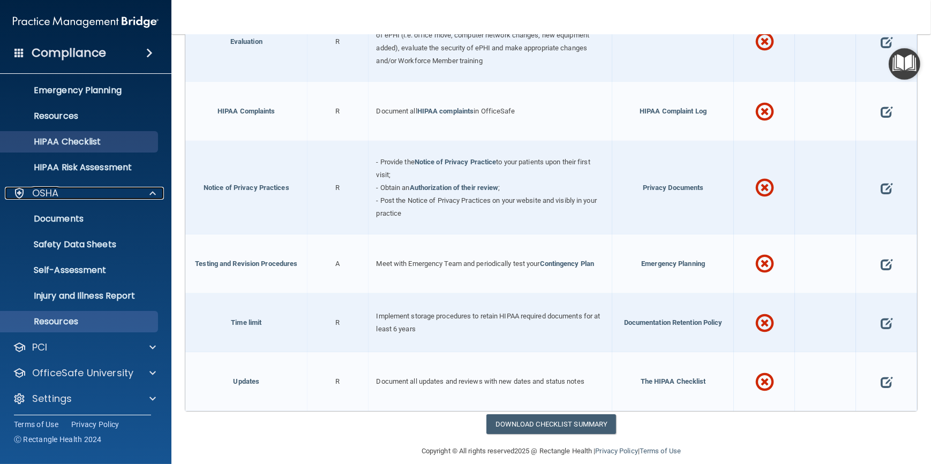
scroll to position [108, 0]
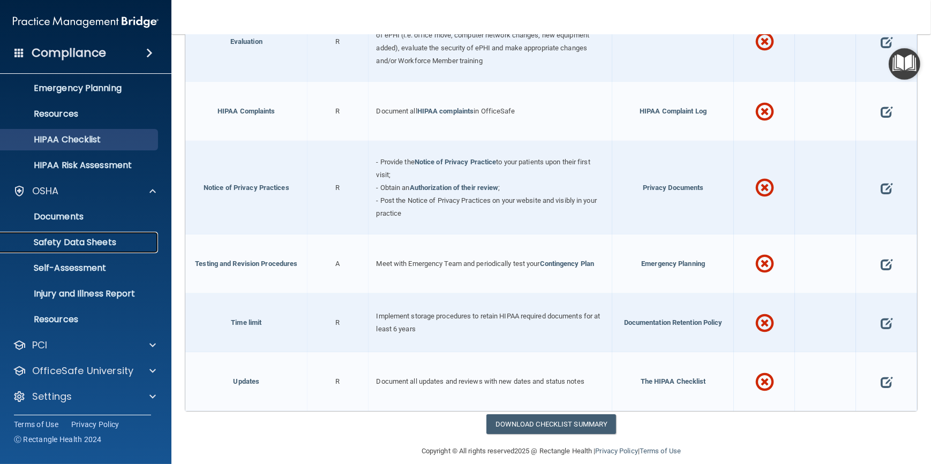
drag, startPoint x: 91, startPoint y: 237, endPoint x: 86, endPoint y: 241, distance: 6.9
click at [90, 237] on p "Safety Data Sheets" at bounding box center [80, 242] width 146 height 11
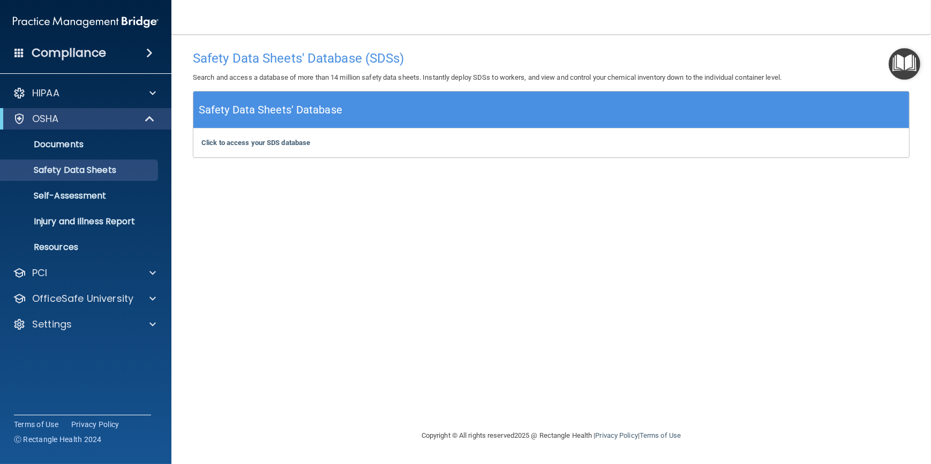
click at [84, 207] on ul "Documents Safety Data Sheets Self-Assessment Injury and Illness Report Resources" at bounding box center [86, 194] width 194 height 129
click at [85, 197] on p "Self-Assessment" at bounding box center [80, 196] width 146 height 11
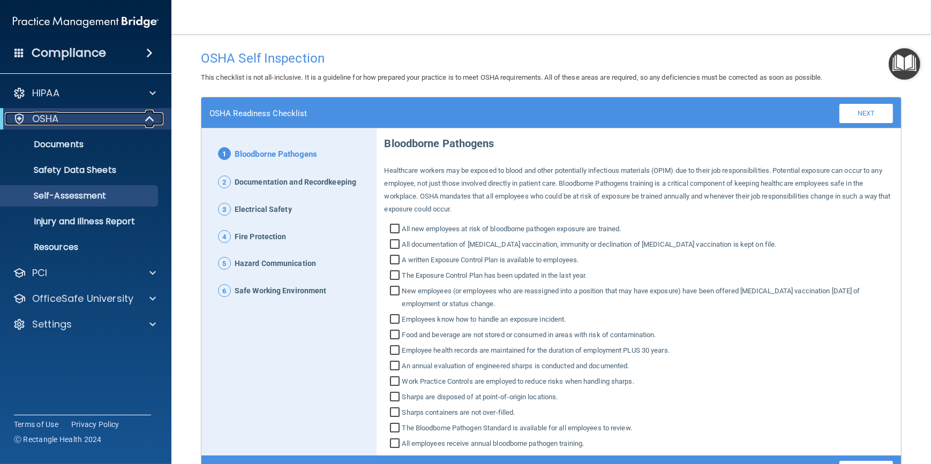
click at [146, 119] on span at bounding box center [150, 118] width 9 height 13
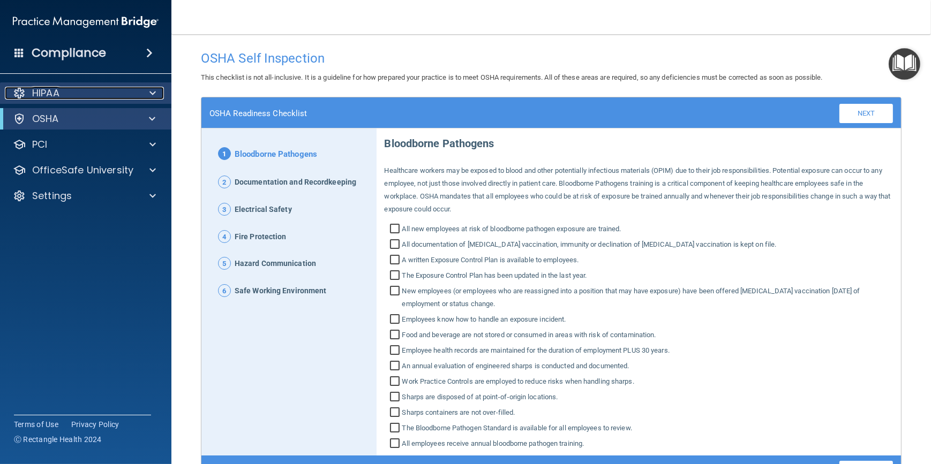
click at [150, 95] on span at bounding box center [152, 93] width 6 height 13
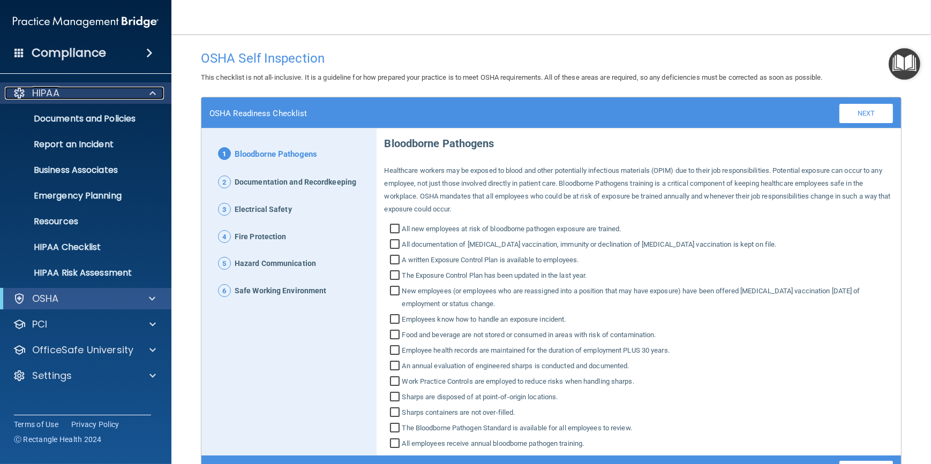
click at [150, 96] on span at bounding box center [152, 93] width 6 height 13
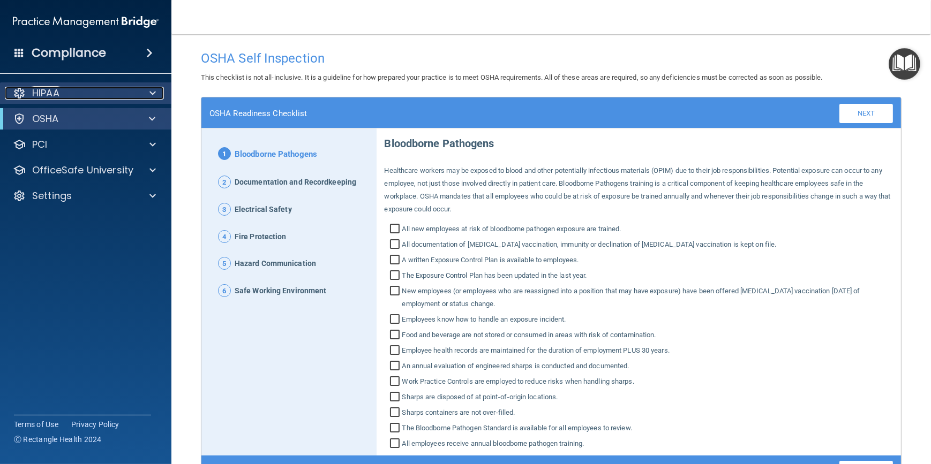
click at [149, 87] on span at bounding box center [152, 93] width 6 height 13
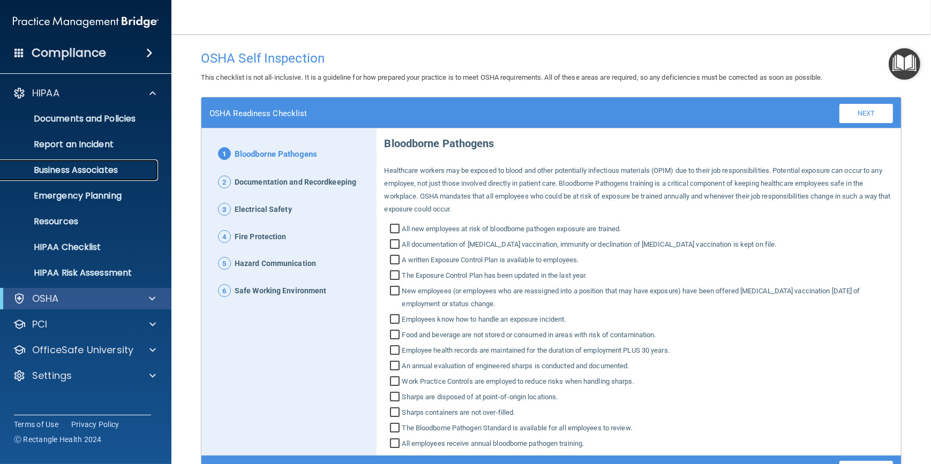
click at [139, 169] on p "Business Associates" at bounding box center [80, 170] width 146 height 11
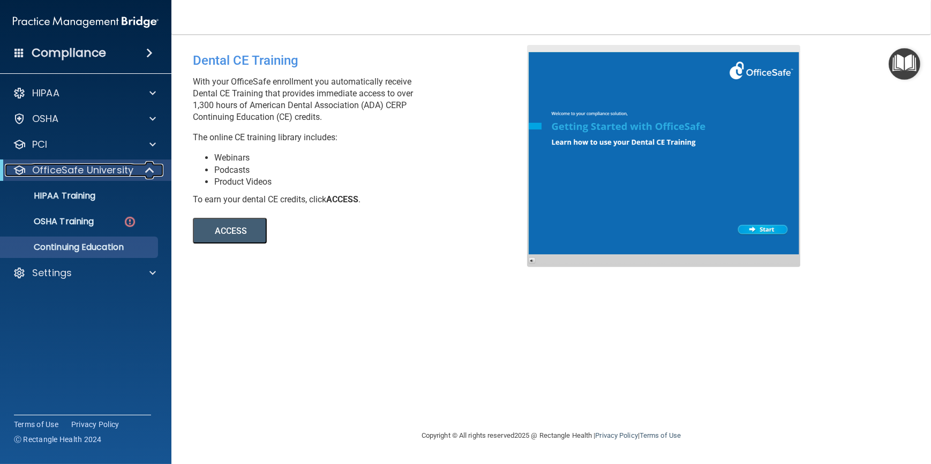
click at [151, 170] on span at bounding box center [150, 170] width 9 height 13
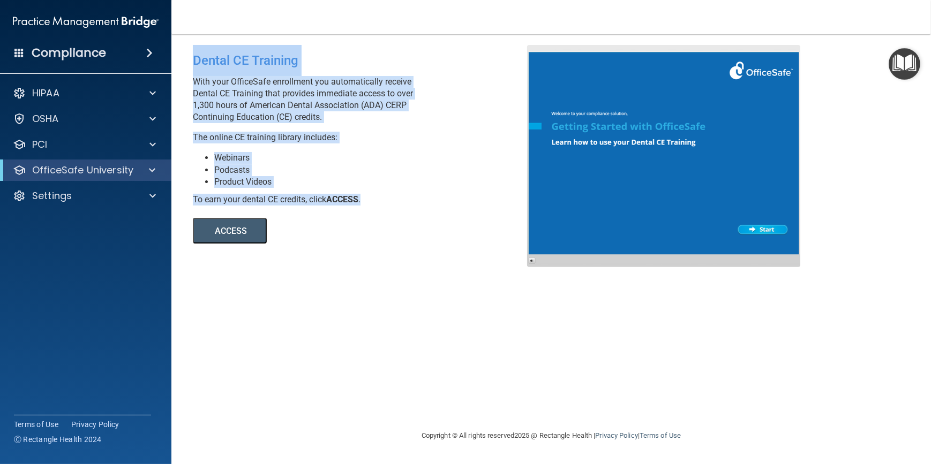
drag, startPoint x: 194, startPoint y: 61, endPoint x: 405, endPoint y: 201, distance: 253.1
click at [405, 201] on div "Dental CE Training With your OfficeSafe enrollment you automatically receive De…" at bounding box center [364, 144] width 358 height 199
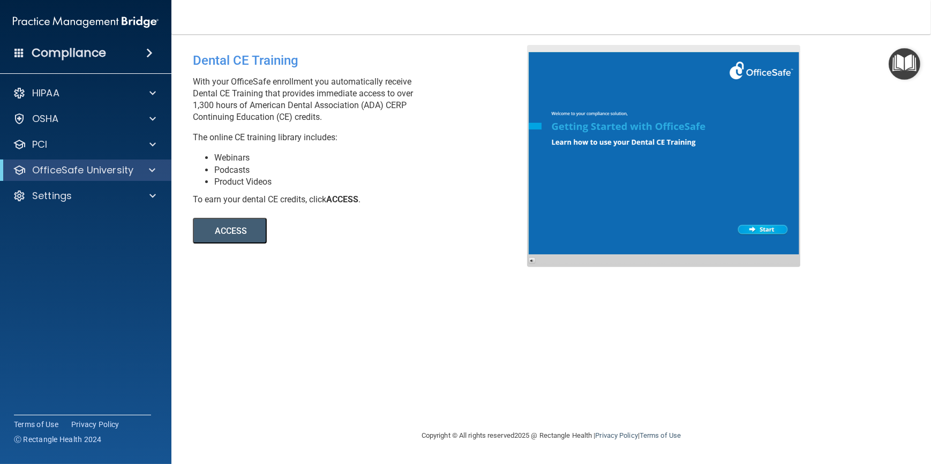
drag, startPoint x: 405, startPoint y: 201, endPoint x: 374, endPoint y: 256, distance: 63.8
click at [374, 256] on div "Dental CE Training With your OfficeSafe enrollment you automatically receive De…" at bounding box center [551, 232] width 716 height 374
click at [226, 231] on button "ACCESS" at bounding box center [230, 231] width 74 height 26
